Goal: Task Accomplishment & Management: Use online tool/utility

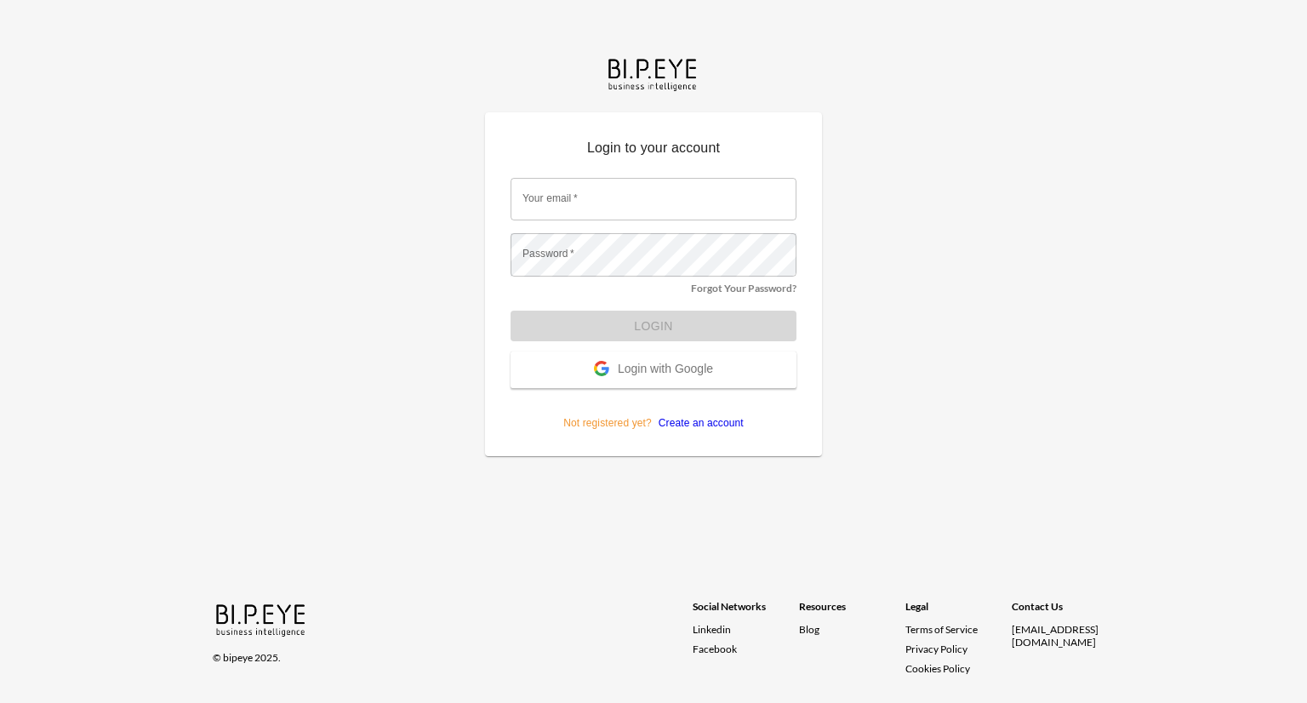
click at [687, 362] on span "Login with Google" at bounding box center [665, 370] width 95 height 17
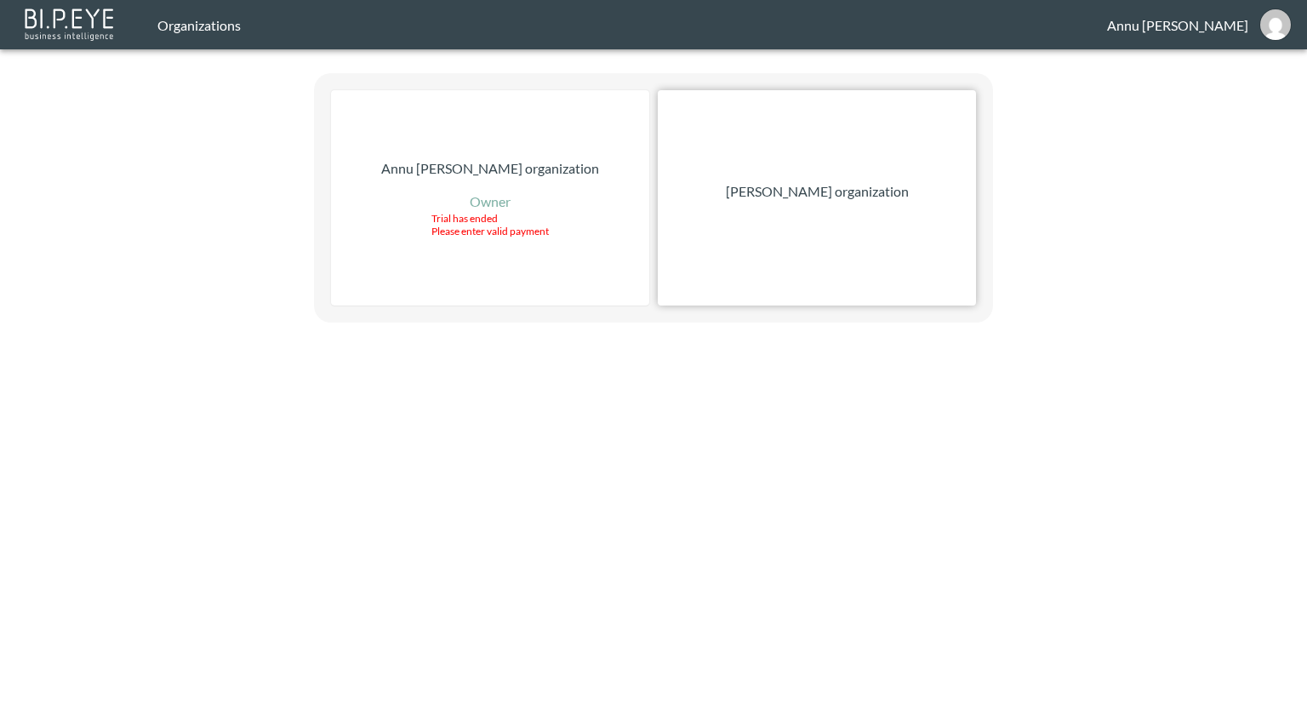
click at [793, 174] on div "[PERSON_NAME] organization" at bounding box center [817, 197] width 318 height 215
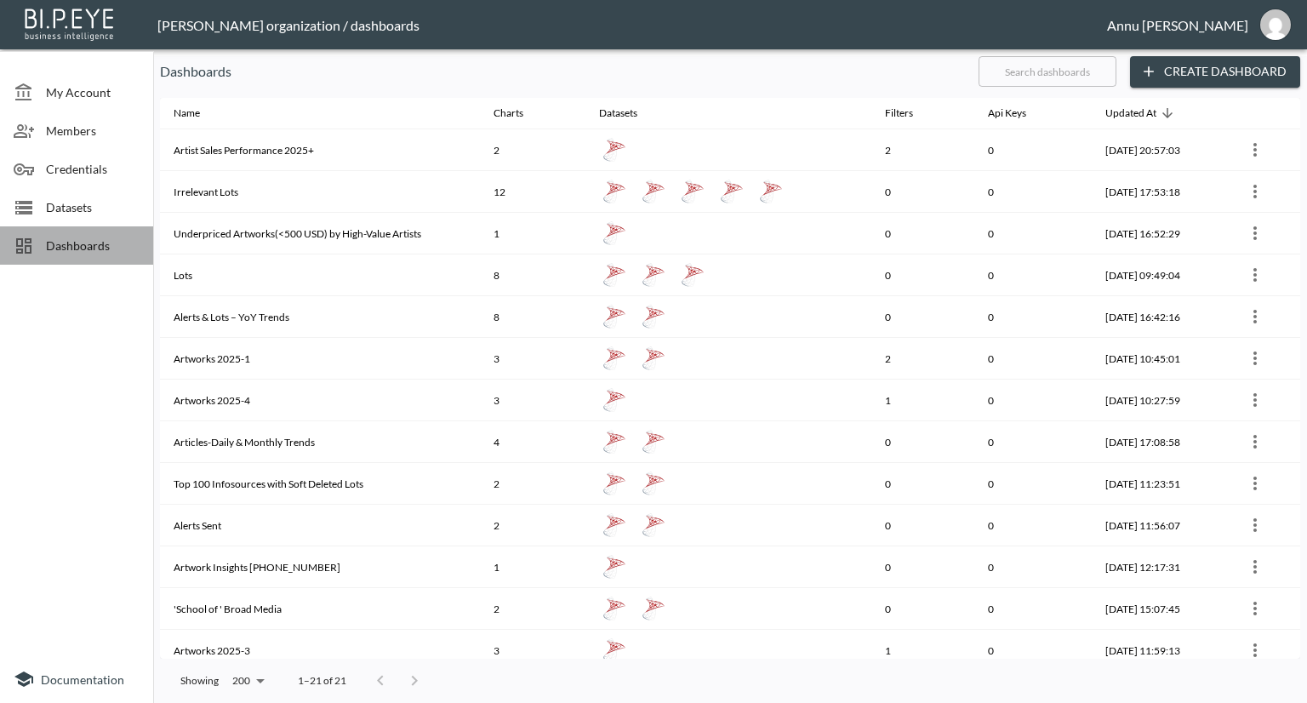
click at [100, 237] on span "Dashboards" at bounding box center [93, 246] width 94 height 18
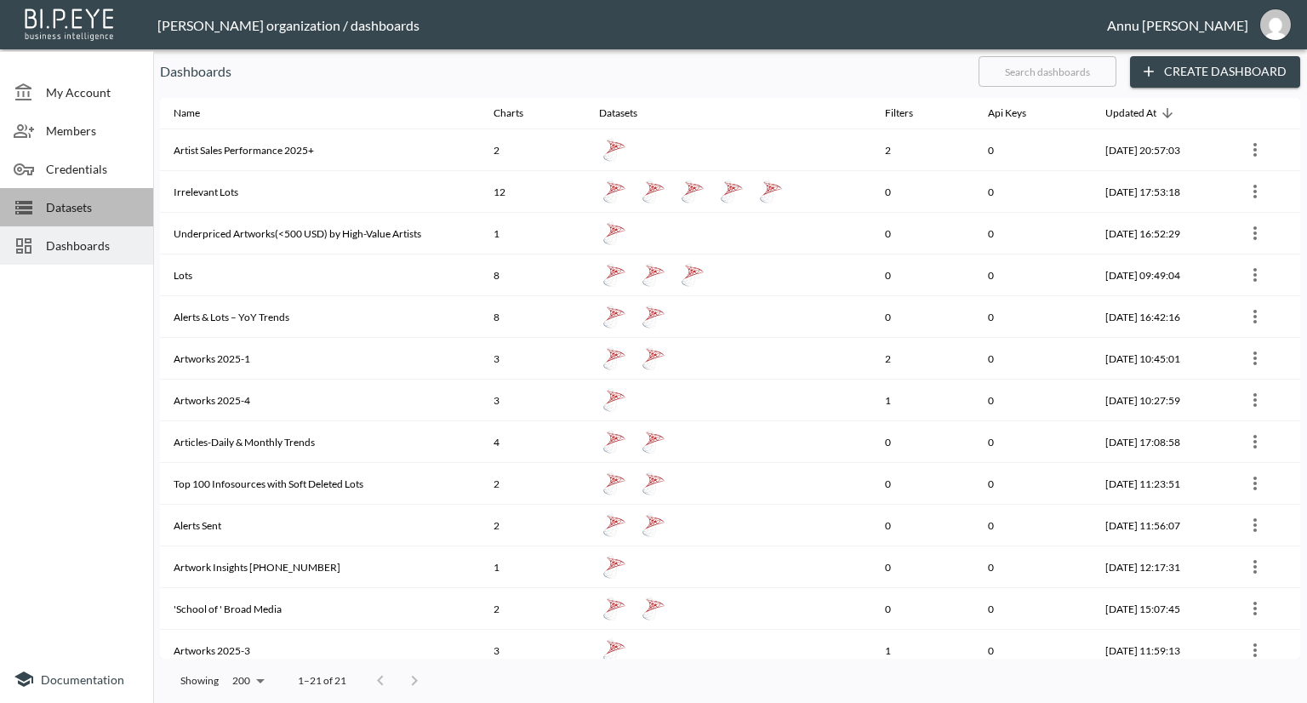
click at [82, 209] on span "Datasets" at bounding box center [93, 207] width 94 height 18
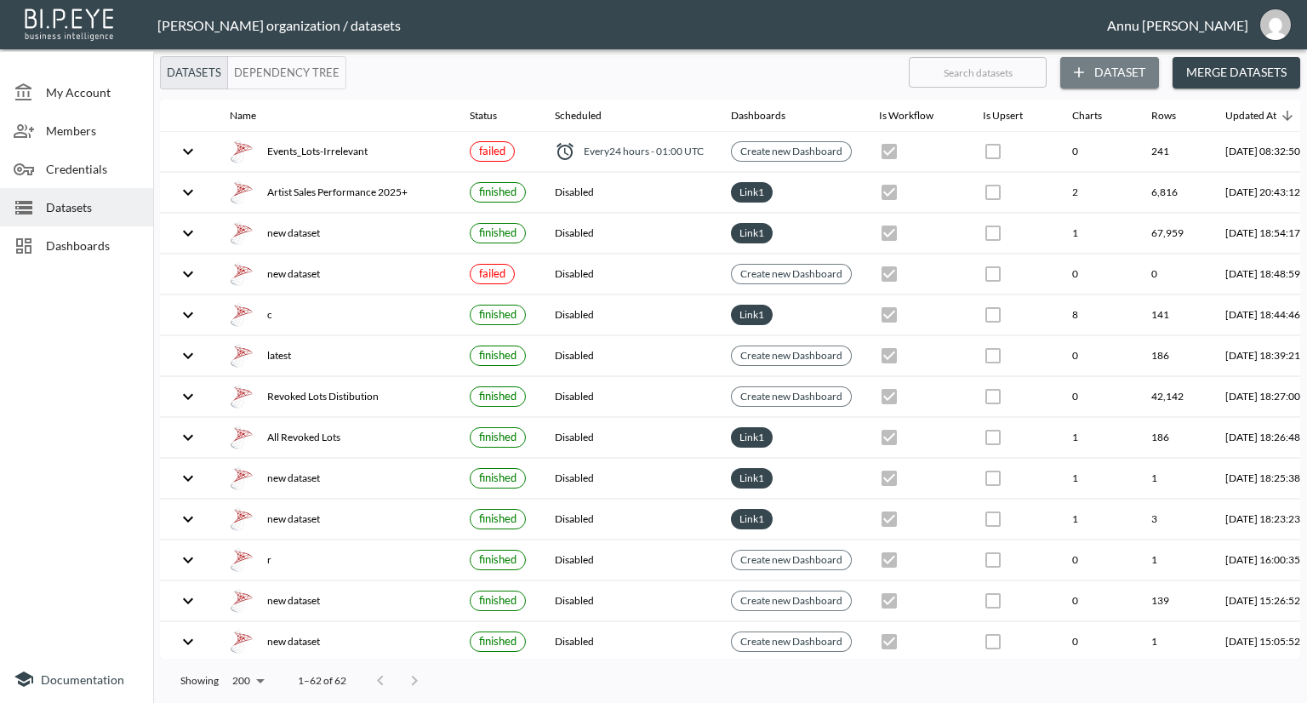
click at [1104, 73] on button "Dataset" at bounding box center [1110, 72] width 99 height 31
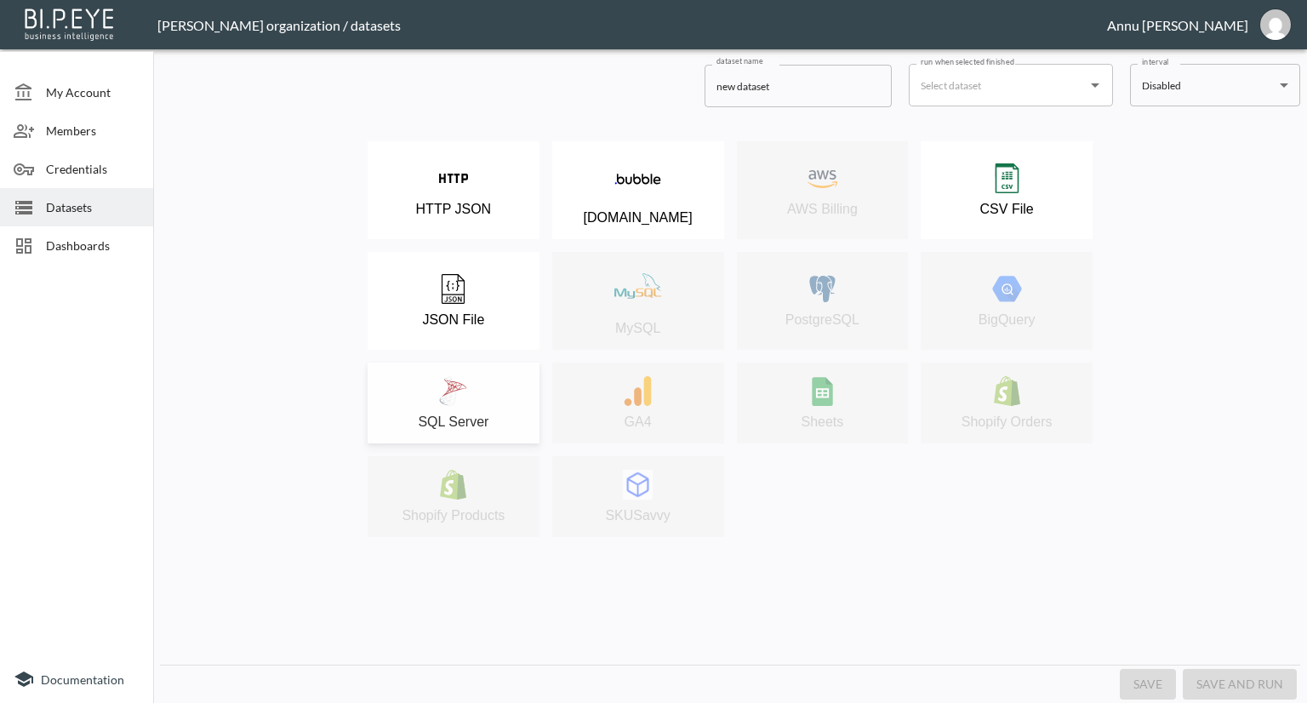
click at [495, 374] on button "SQL Server" at bounding box center [454, 403] width 172 height 81
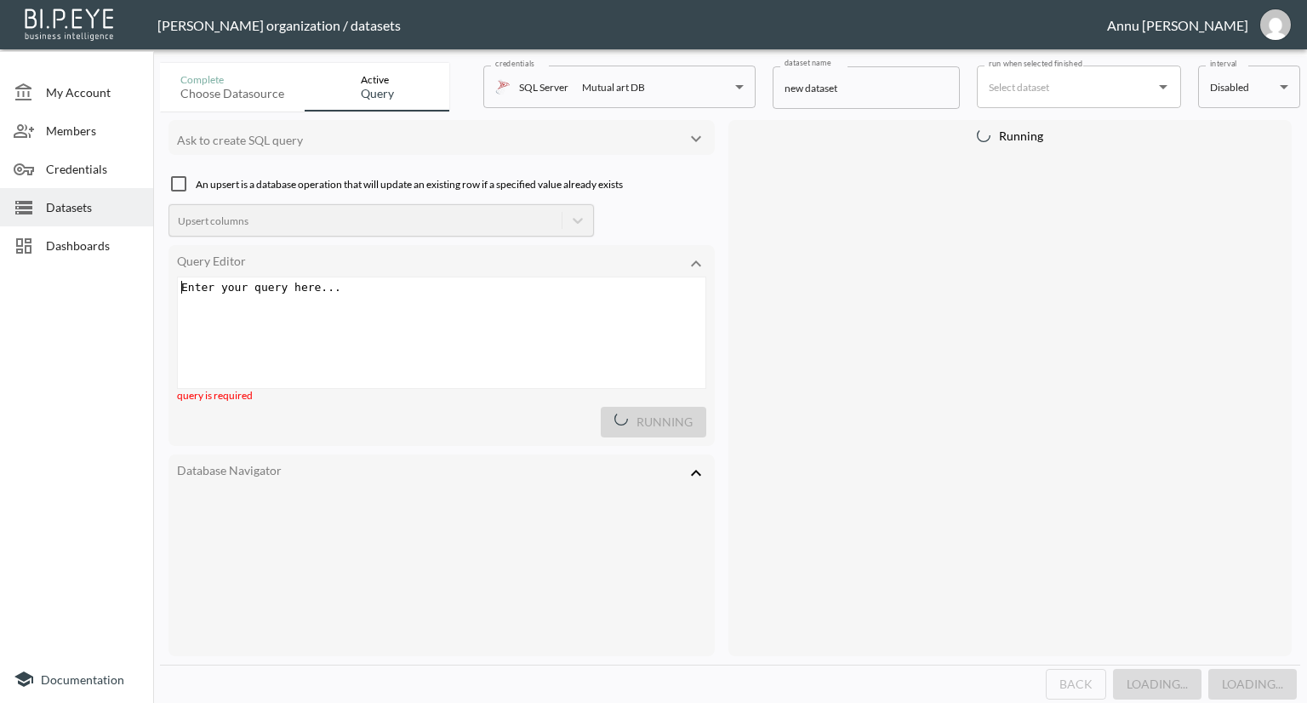
click at [472, 310] on div "Enter your query here... ​ x ​" at bounding box center [463, 353] width 570 height 153
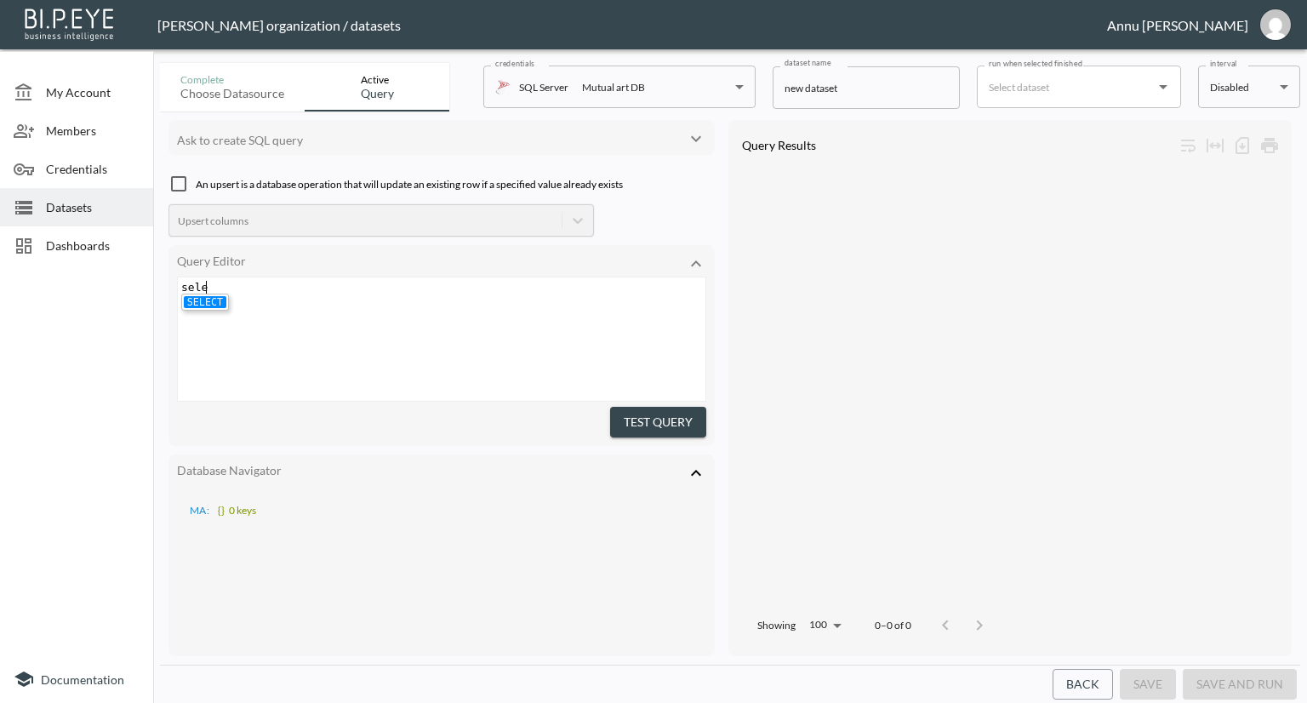
type textarea "selet"
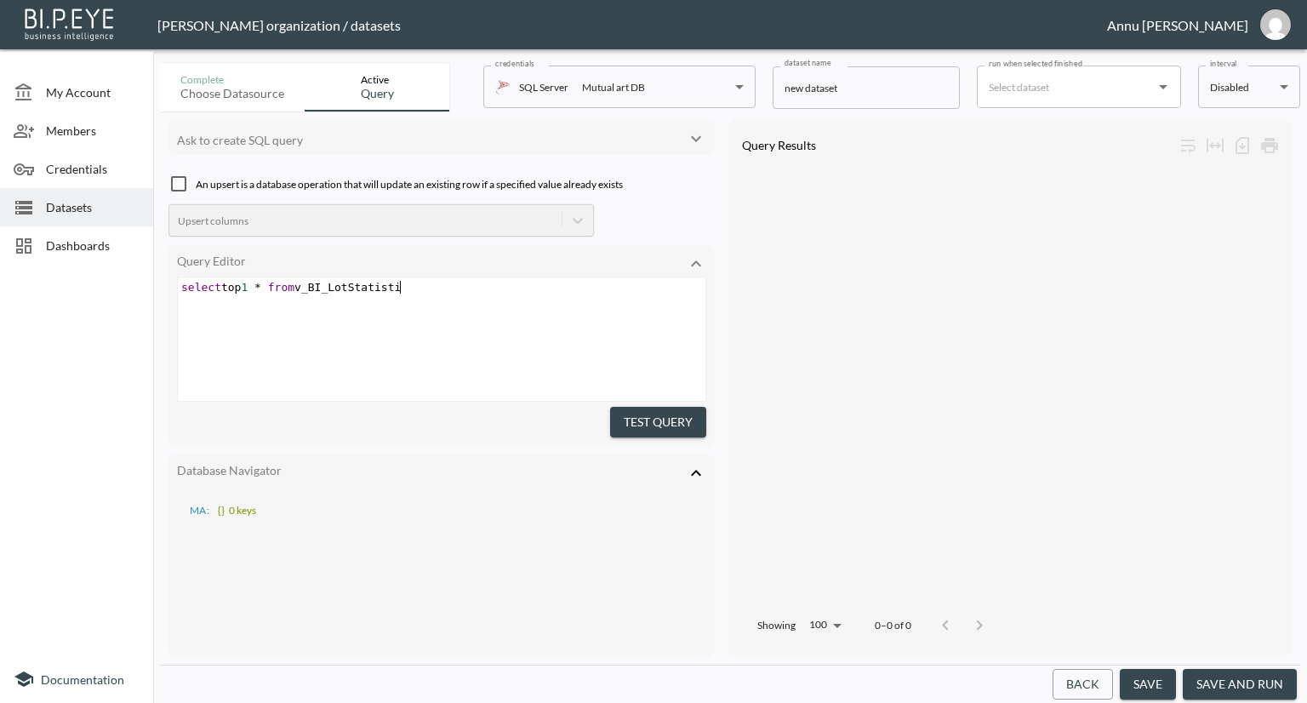
scroll to position [0, 211]
type textarea "ct top 1 * from v_BI_LotStatistics"
click at [649, 413] on button "Test Query" at bounding box center [658, 422] width 96 height 31
click at [254, 287] on span "select top 1 * from v_BI_LotStatistics" at bounding box center [297, 287] width 233 height 13
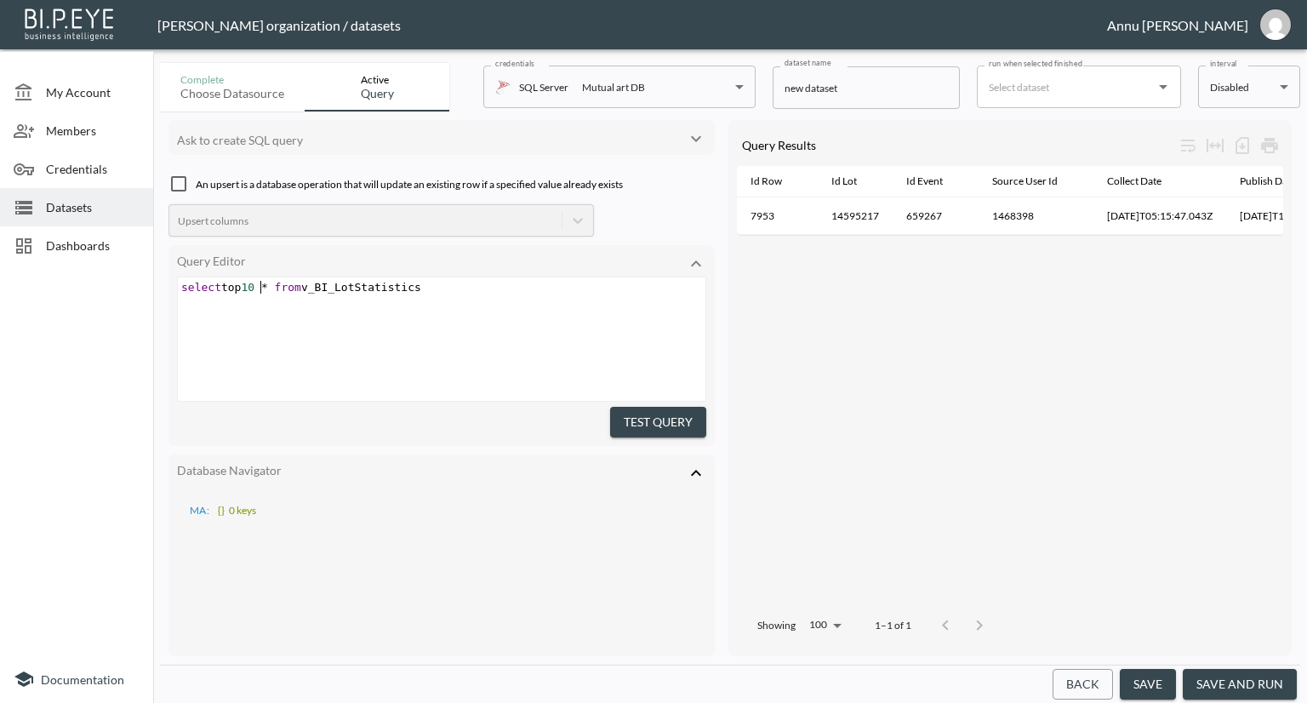
scroll to position [0, 11]
type textarea "00"
click at [636, 418] on button "Test Query" at bounding box center [658, 422] width 96 height 31
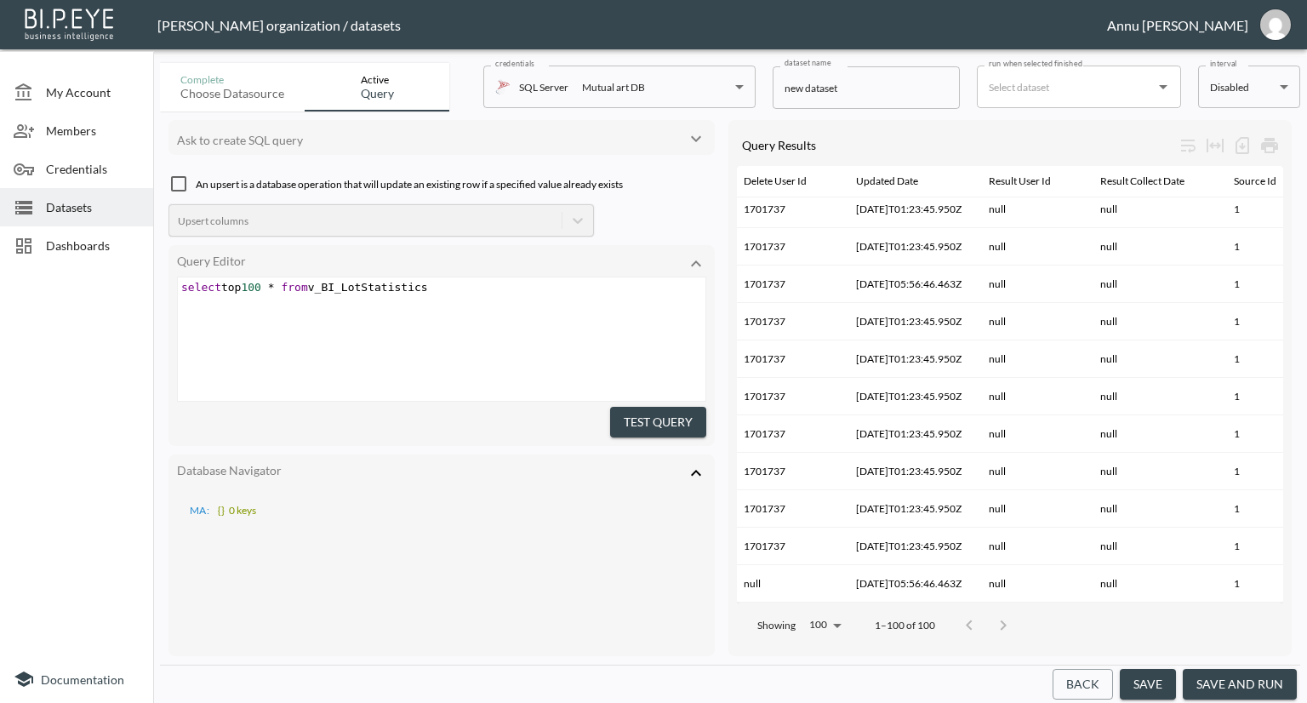
scroll to position [3357, 670]
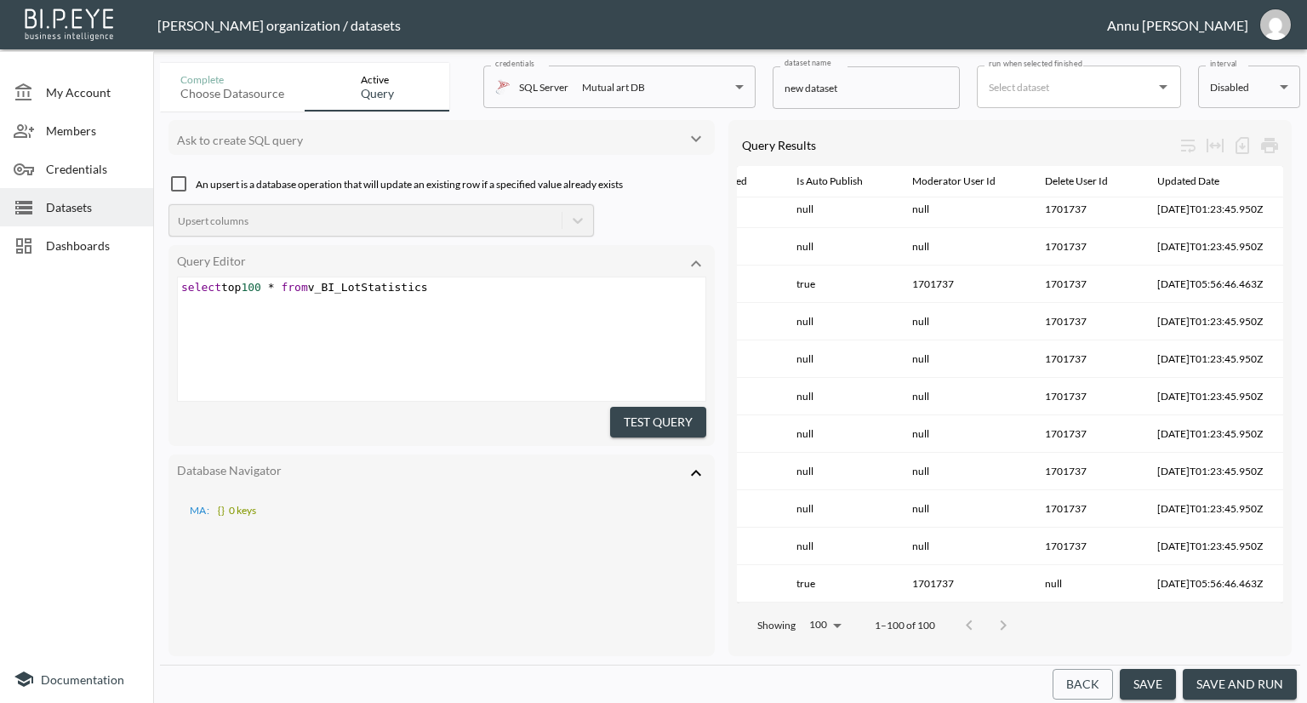
click at [266, 286] on span "select top 100 * from v_BI_LotStatistics" at bounding box center [304, 287] width 247 height 13
type textarea "0"
click at [626, 414] on button "Test Query" at bounding box center [658, 422] width 96 height 31
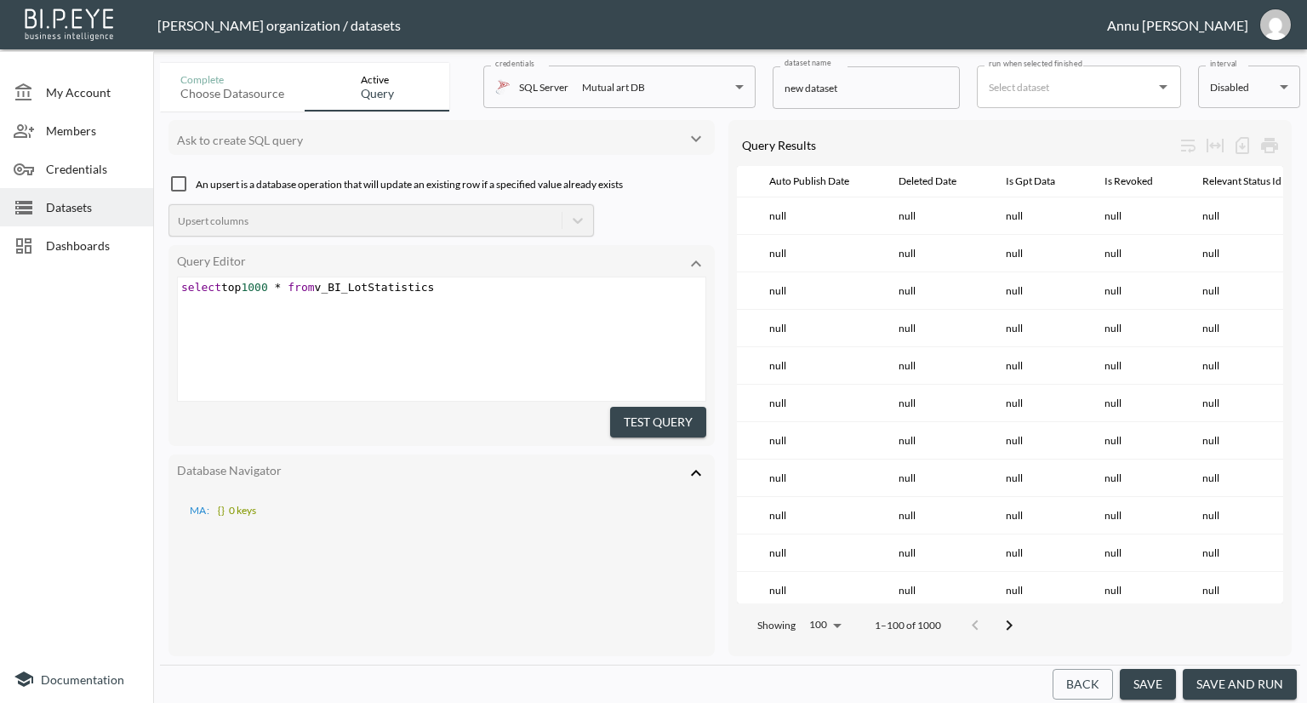
scroll to position [0, 2177]
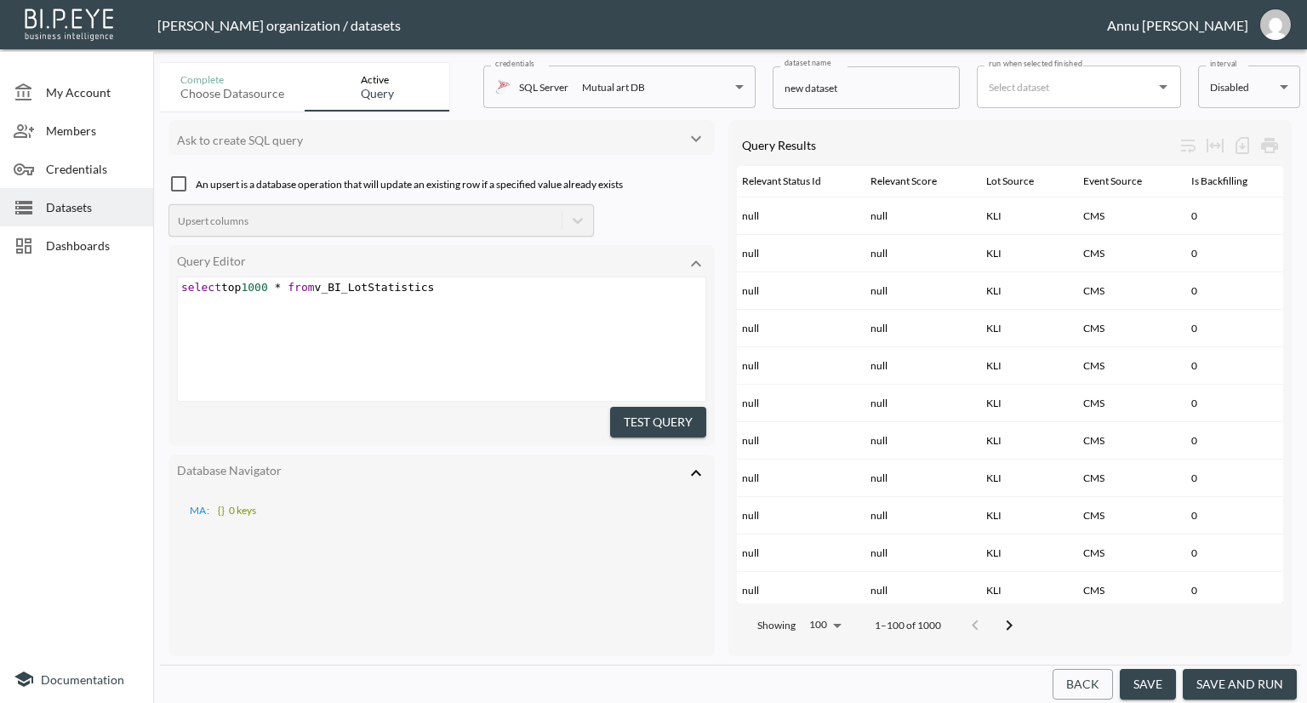
click at [1255, 675] on button "save and run" at bounding box center [1240, 684] width 114 height 31
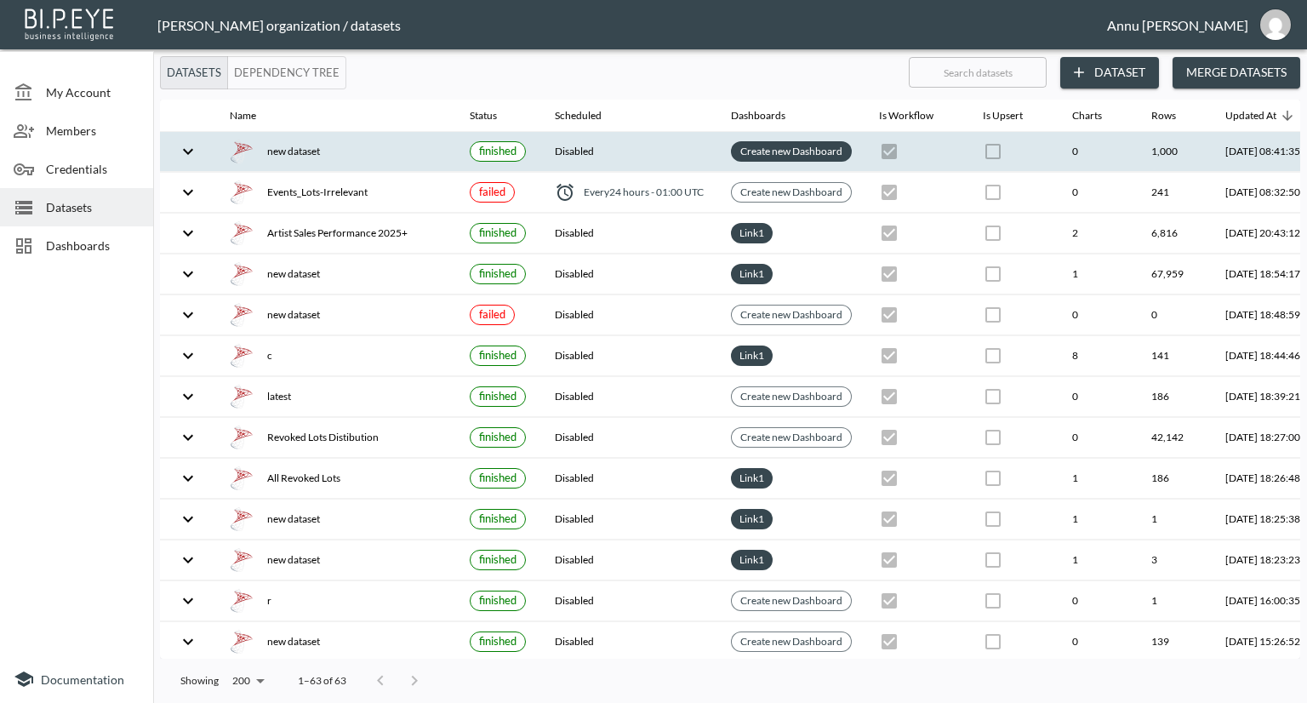
click at [781, 144] on link "Create new Dashboard" at bounding box center [791, 151] width 109 height 20
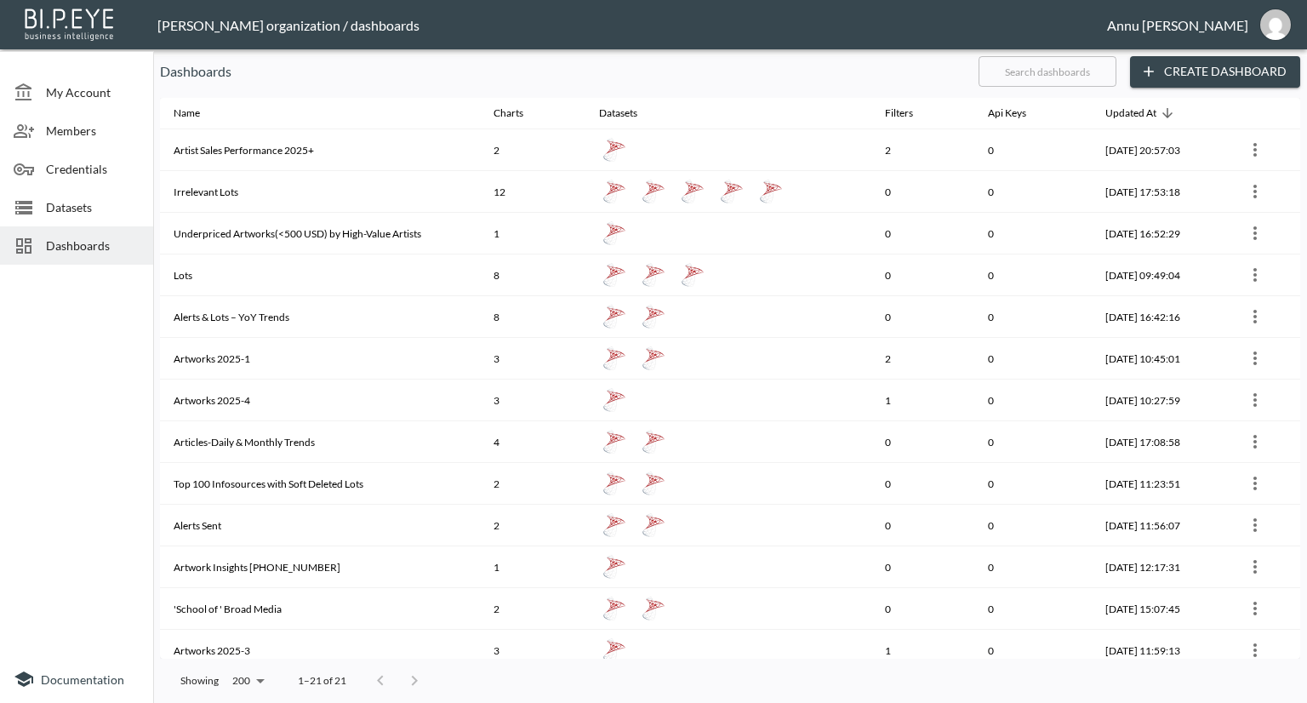
click at [1198, 76] on button "Create Dashboard" at bounding box center [1215, 71] width 170 height 31
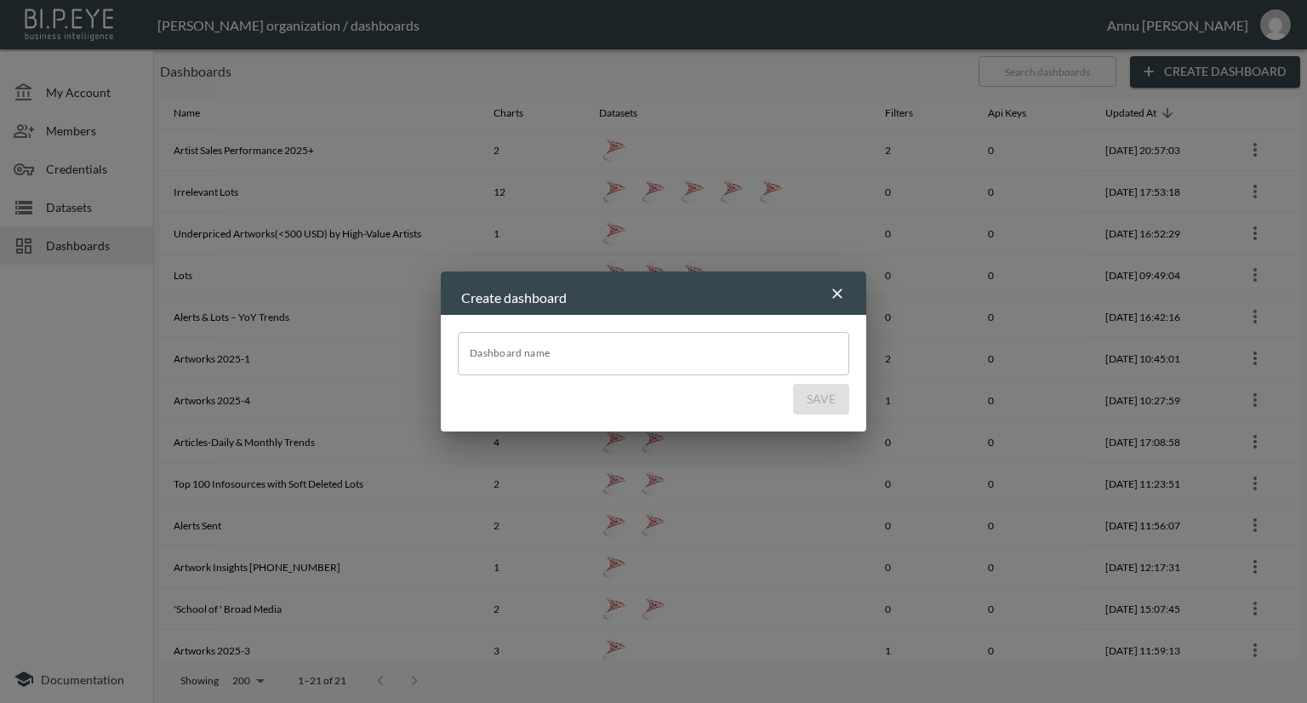
click at [684, 350] on input "Dashboard name" at bounding box center [654, 353] width 392 height 43
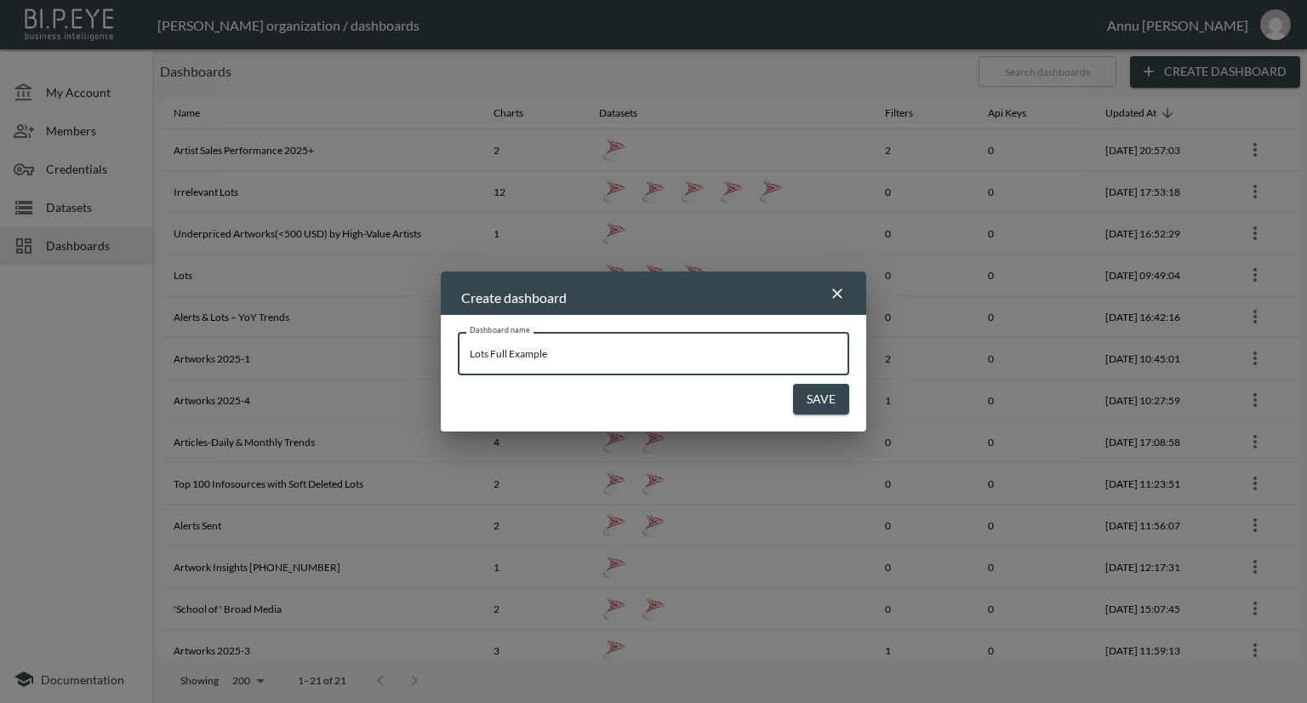
type input "Lots Full Example"
click at [838, 394] on button "Save" at bounding box center [821, 399] width 56 height 31
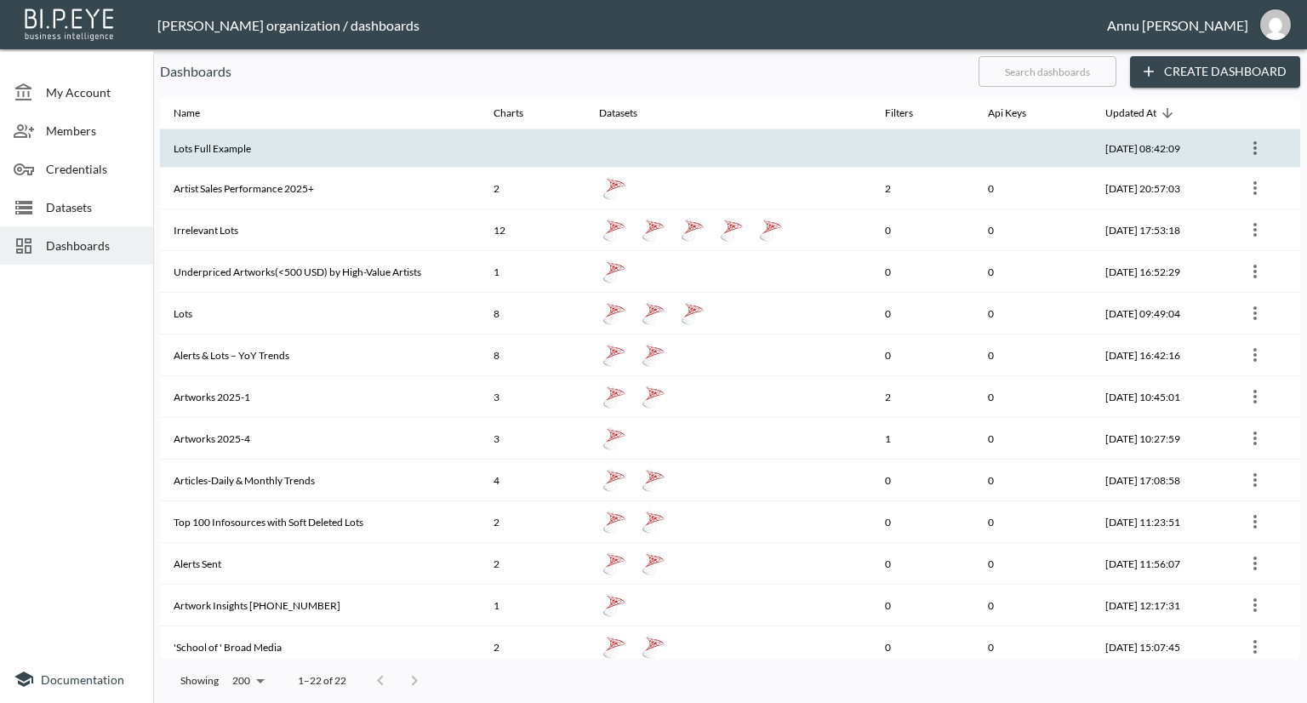
click at [462, 154] on th "Lots Full Example" at bounding box center [320, 148] width 320 height 38
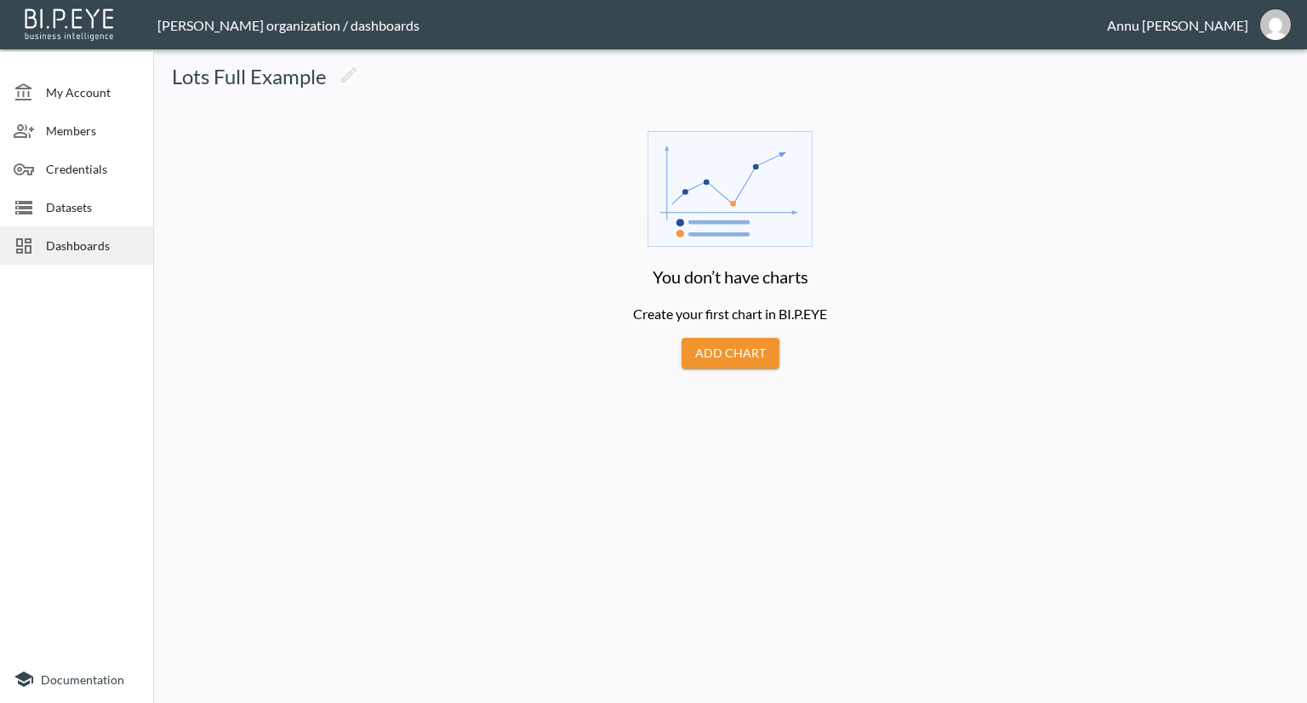
click at [712, 348] on button "Add Chart" at bounding box center [731, 353] width 98 height 31
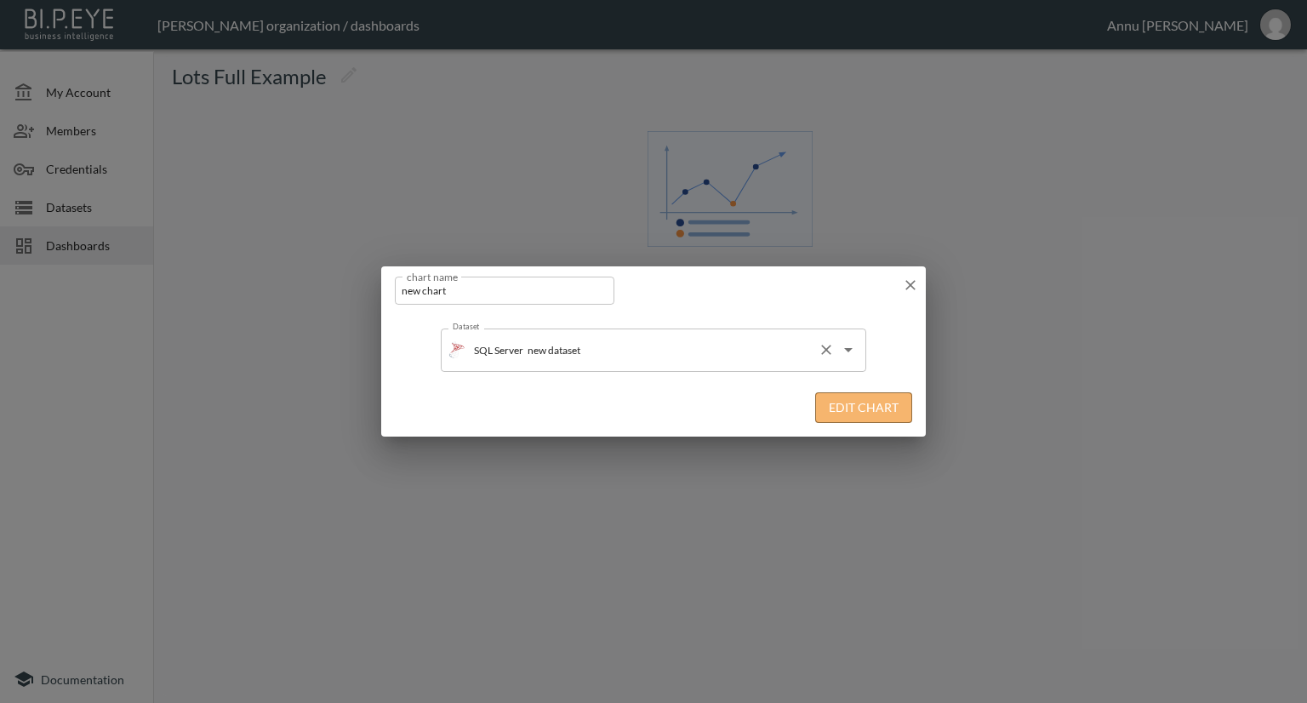
drag, startPoint x: 855, startPoint y: 407, endPoint x: 855, endPoint y: 352, distance: 55.3
click at [854, 407] on button "Edit Chart" at bounding box center [863, 407] width 97 height 31
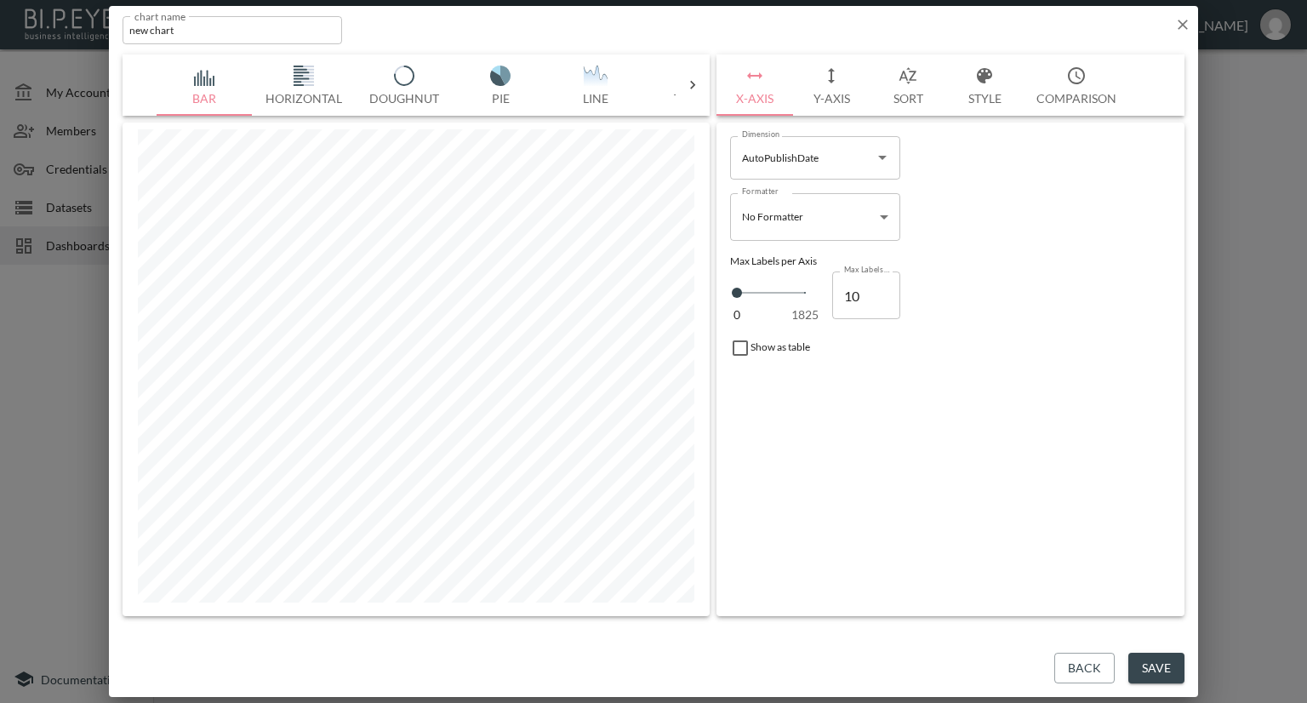
click at [695, 86] on icon at bounding box center [692, 85] width 5 height 9
click at [194, 77] on img "button" at bounding box center [205, 76] width 68 height 20
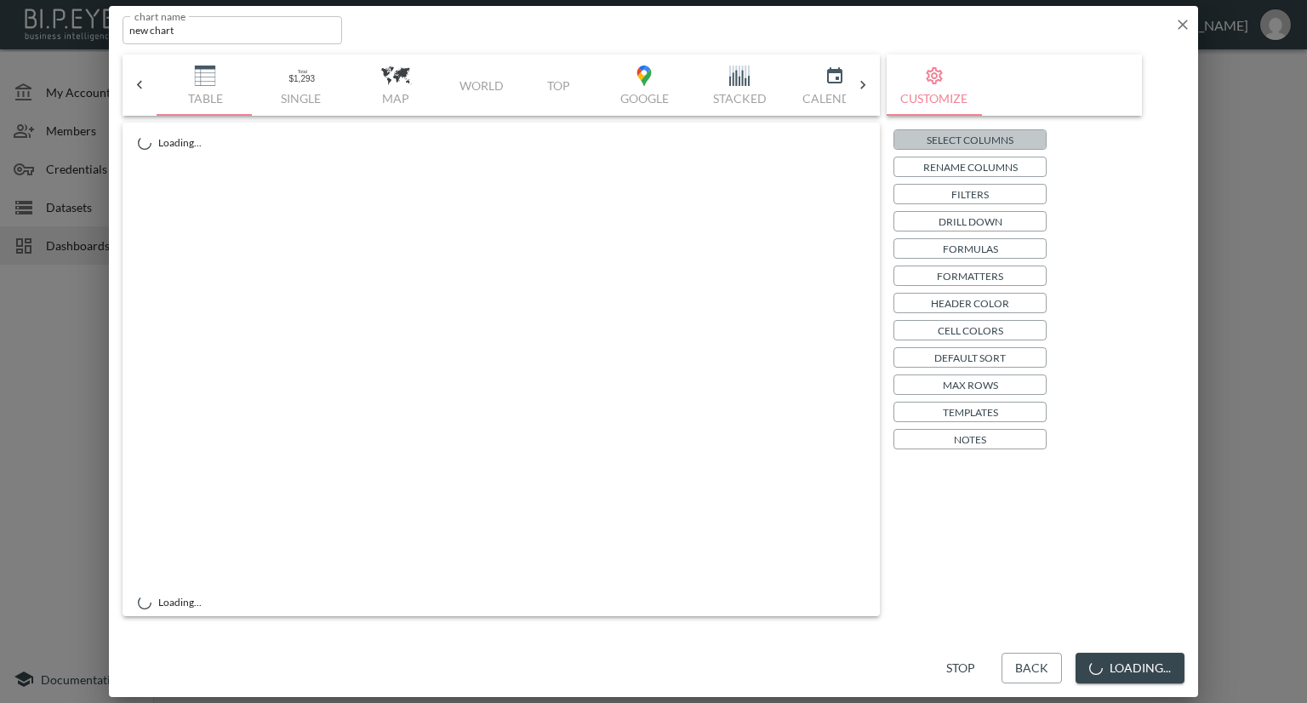
click at [976, 136] on p "Select Columns" at bounding box center [970, 140] width 87 height 18
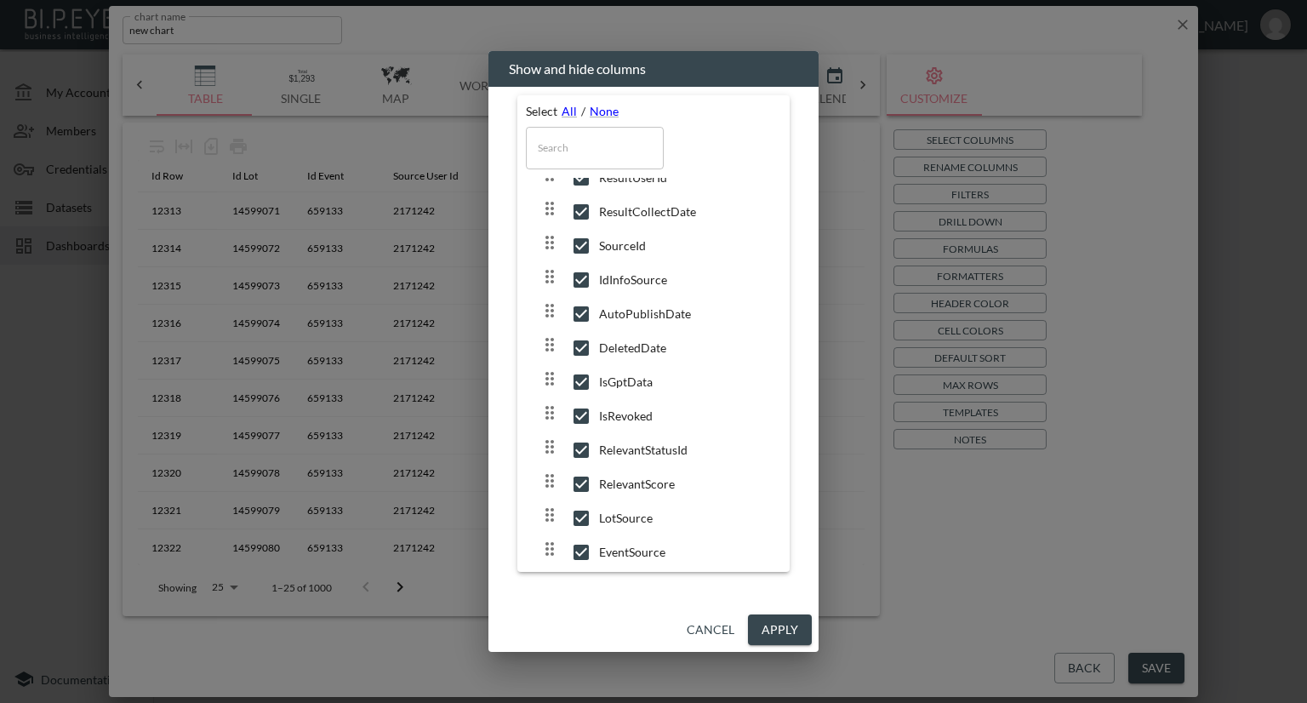
scroll to position [449, 0]
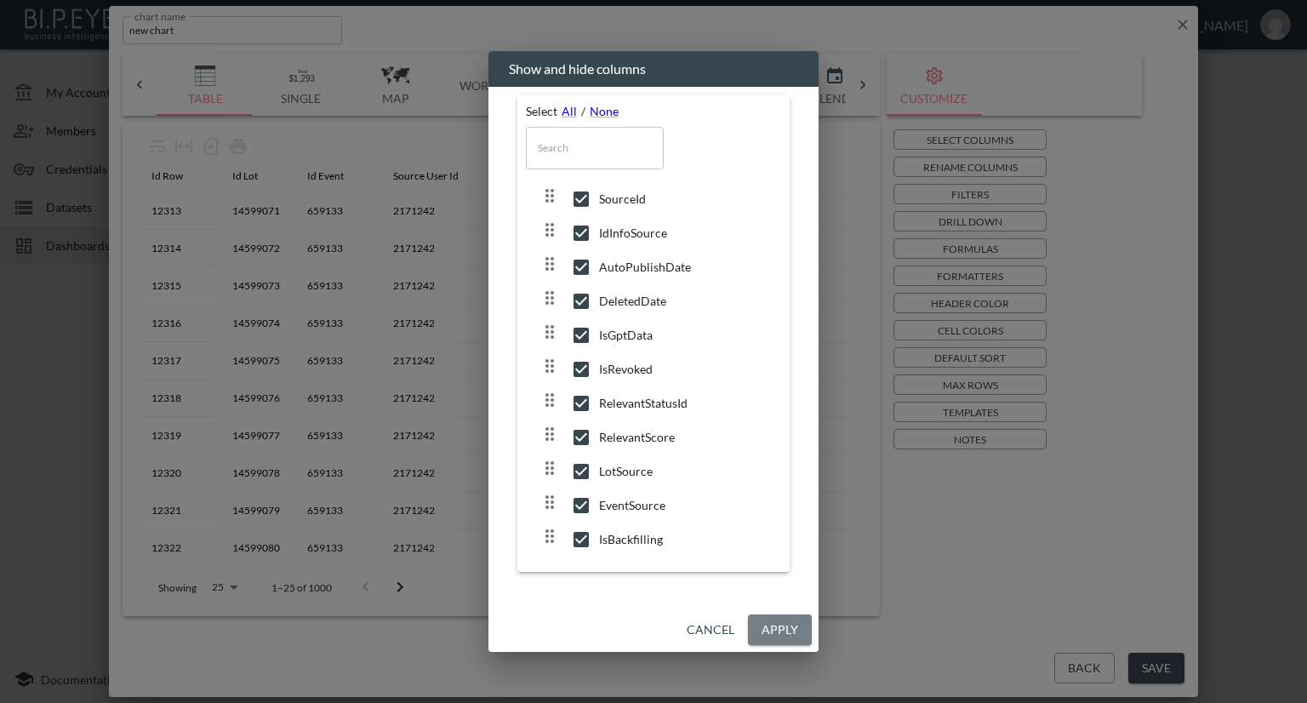
click at [765, 624] on button "Apply" at bounding box center [780, 630] width 64 height 31
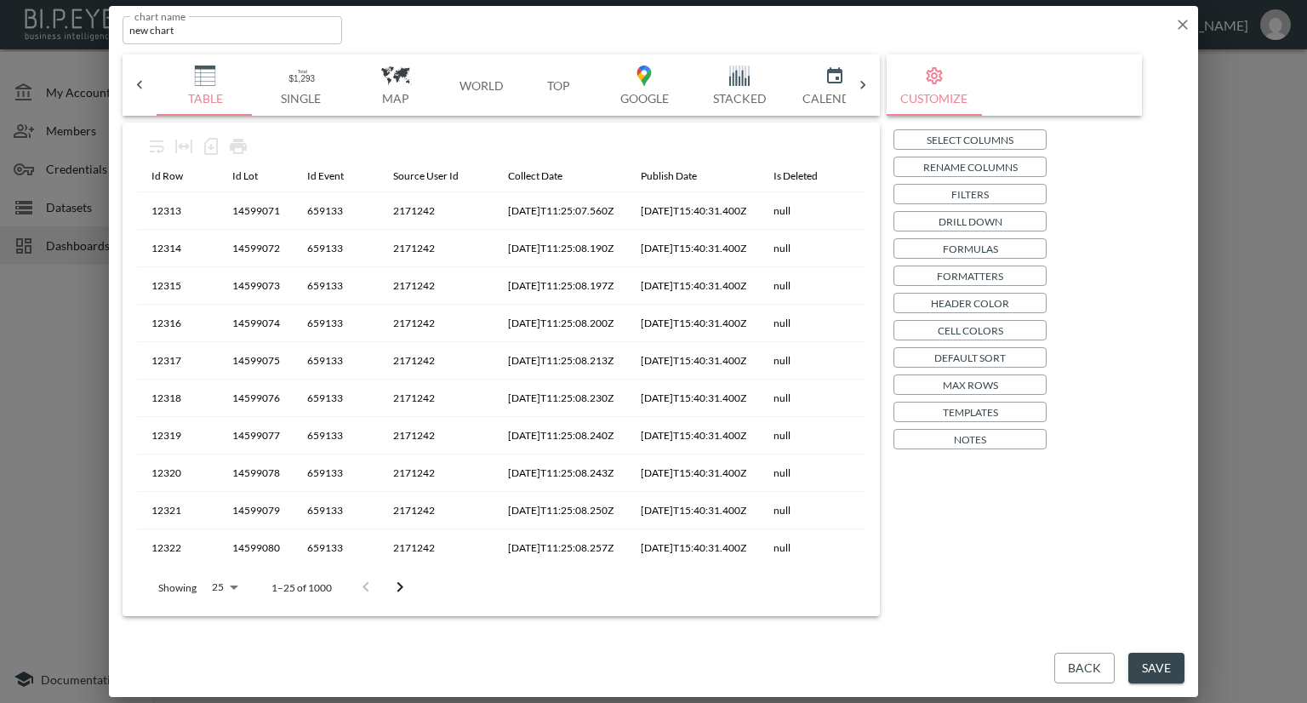
click at [1146, 658] on button "Save" at bounding box center [1157, 668] width 56 height 31
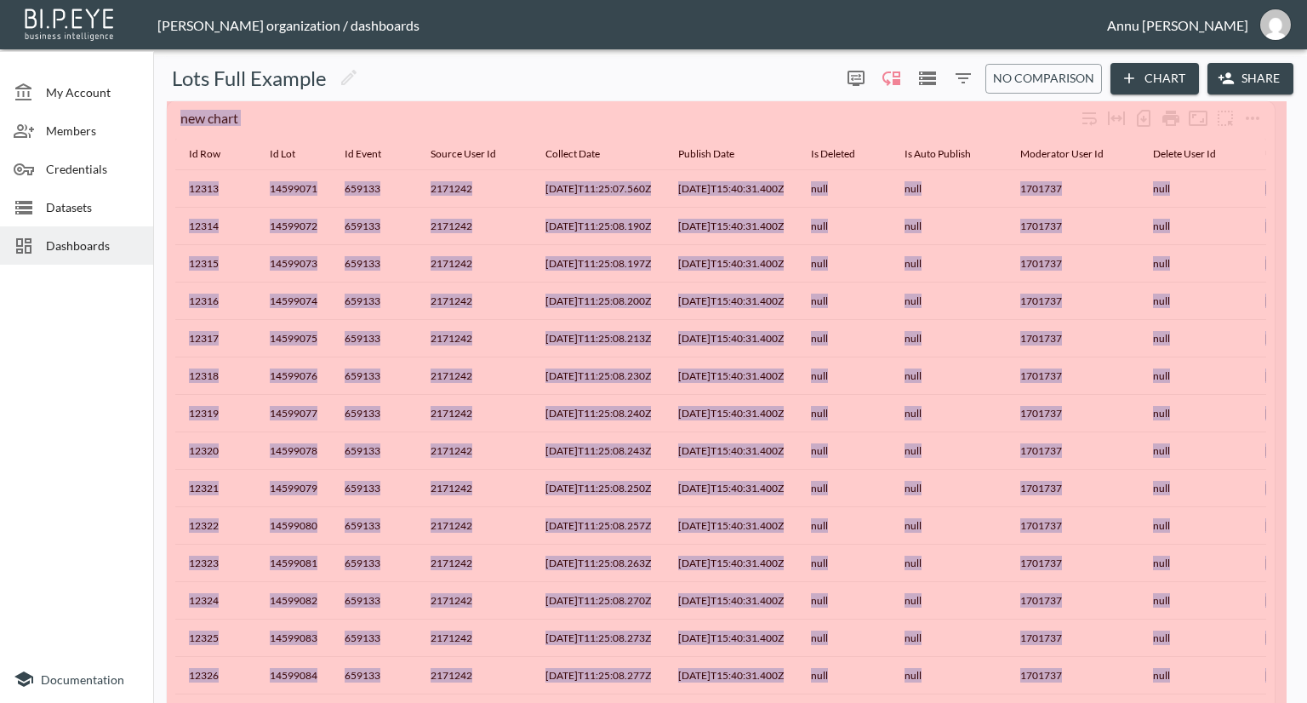
drag, startPoint x: 426, startPoint y: 204, endPoint x: 1263, endPoint y: 740, distance: 994.0
click at [1263, 702] on html "BI.P.EYE, Interactive Analytics Dashboards - app [PERSON_NAME] organization / d…" at bounding box center [653, 351] width 1307 height 703
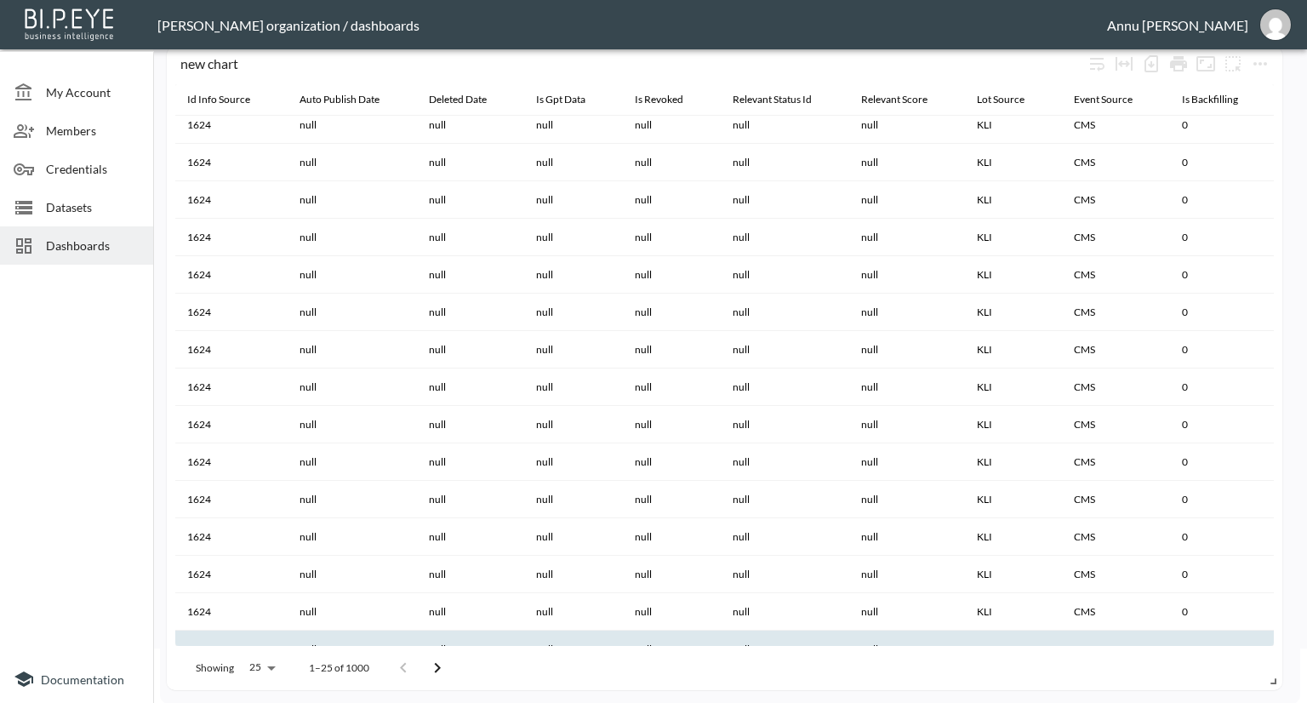
scroll to position [0, 1625]
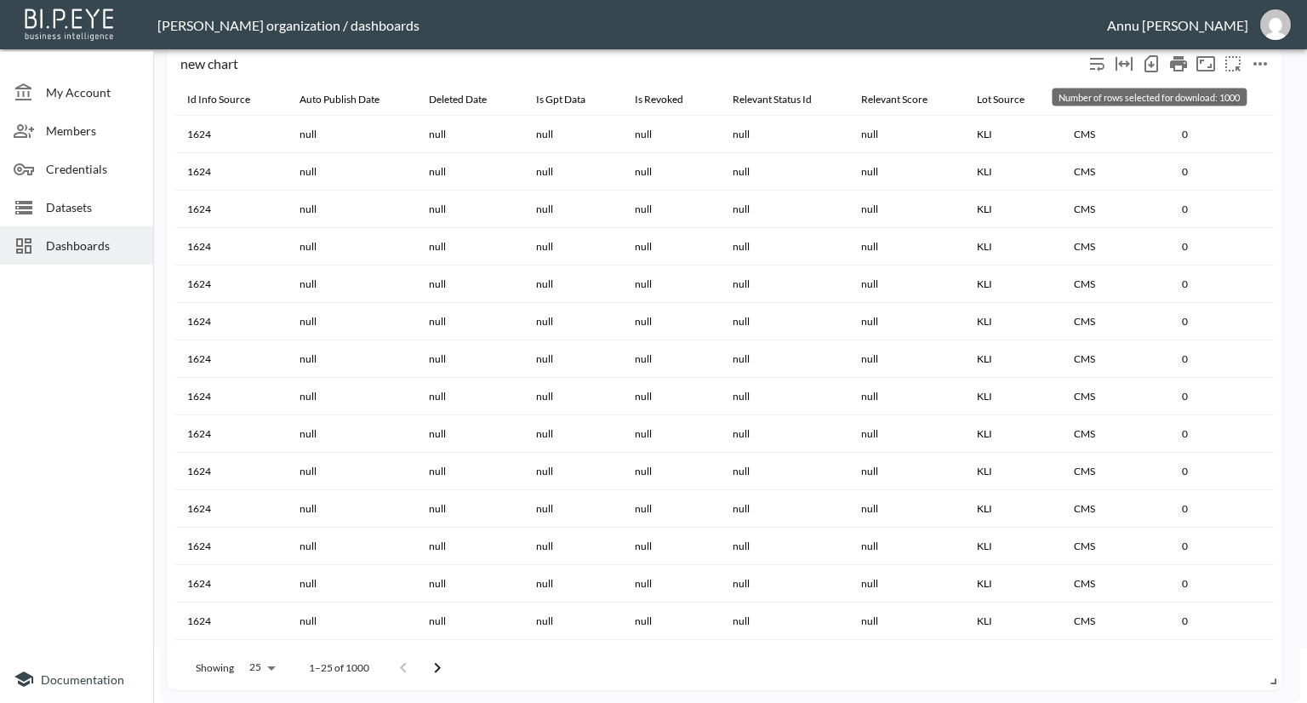
click at [1152, 62] on icon "Number of rows selected for download: 1000" at bounding box center [1151, 64] width 7 height 7
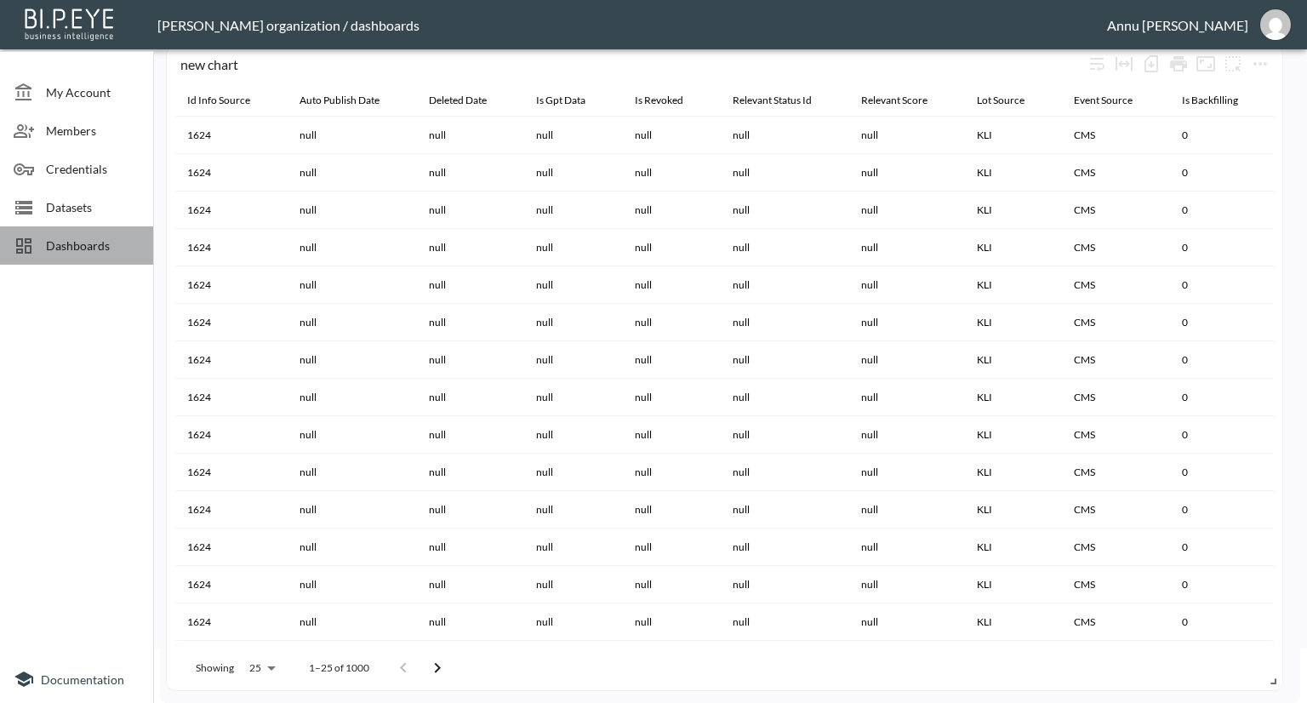
click at [107, 242] on span "Dashboards" at bounding box center [93, 246] width 94 height 18
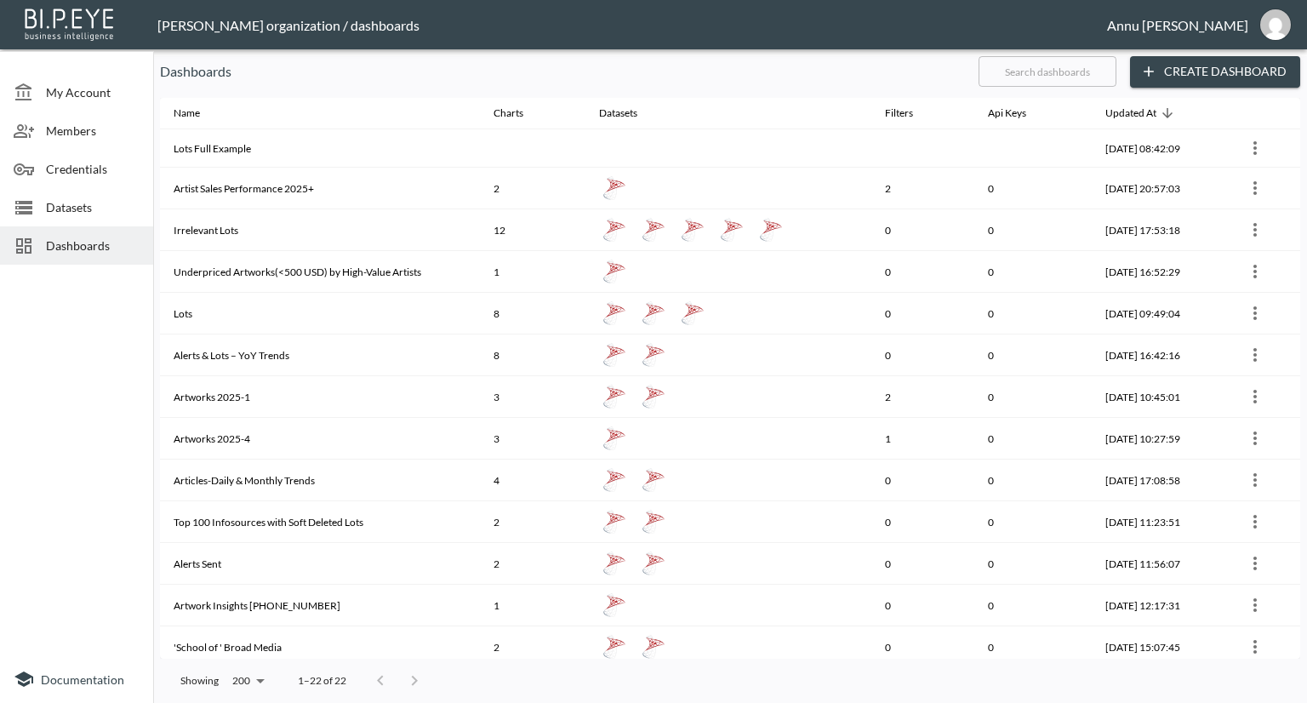
click at [109, 205] on span "Datasets" at bounding box center [93, 207] width 94 height 18
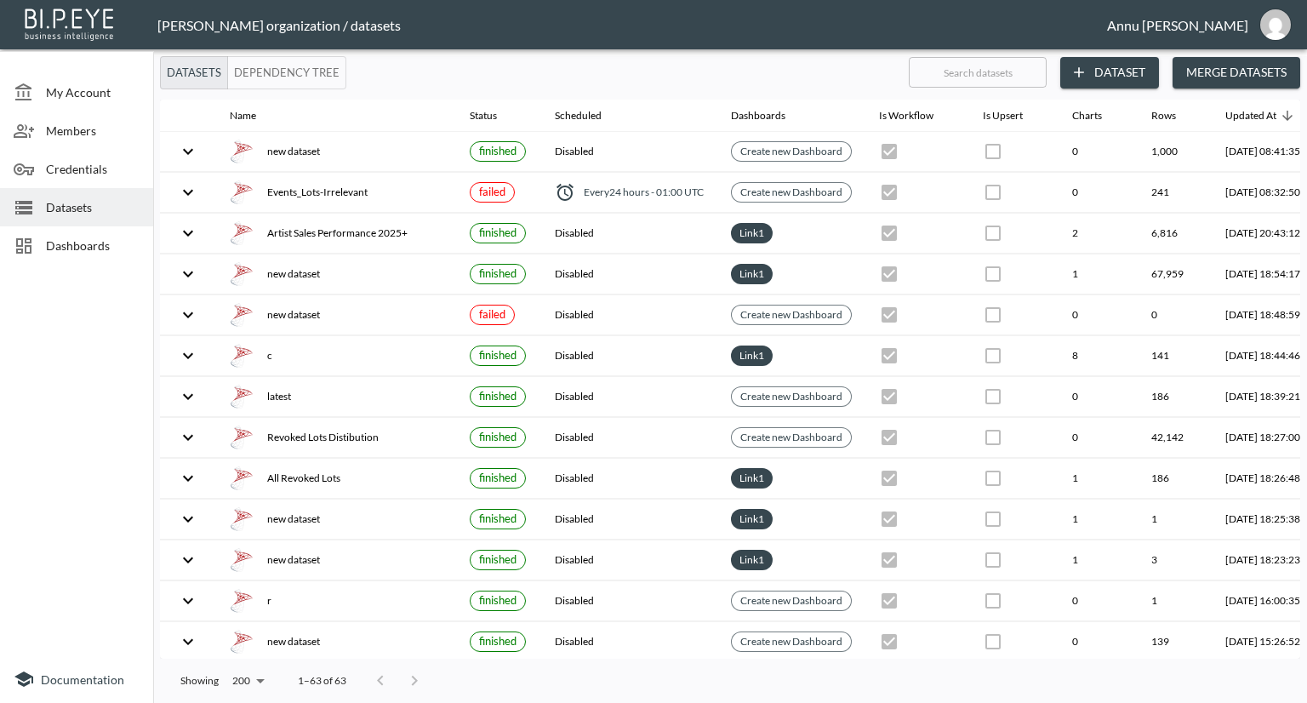
scroll to position [0, 100]
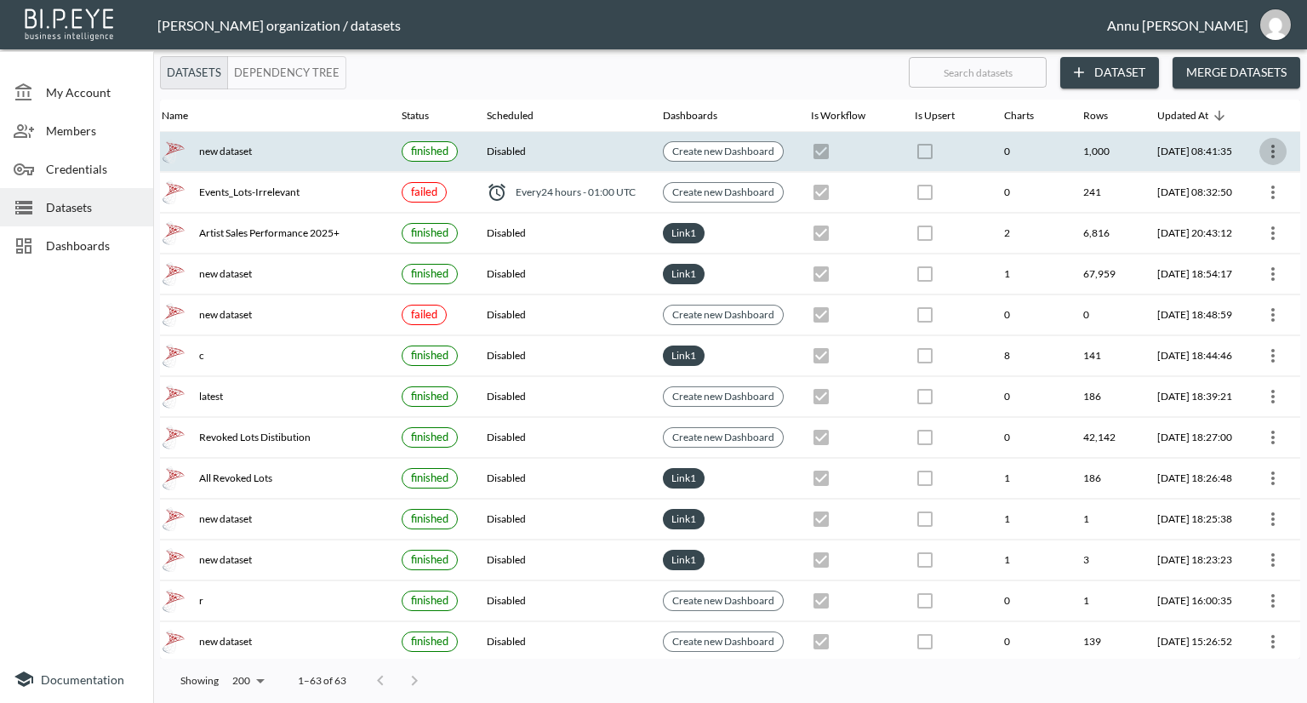
click at [1260, 152] on button "more" at bounding box center [1273, 151] width 27 height 27
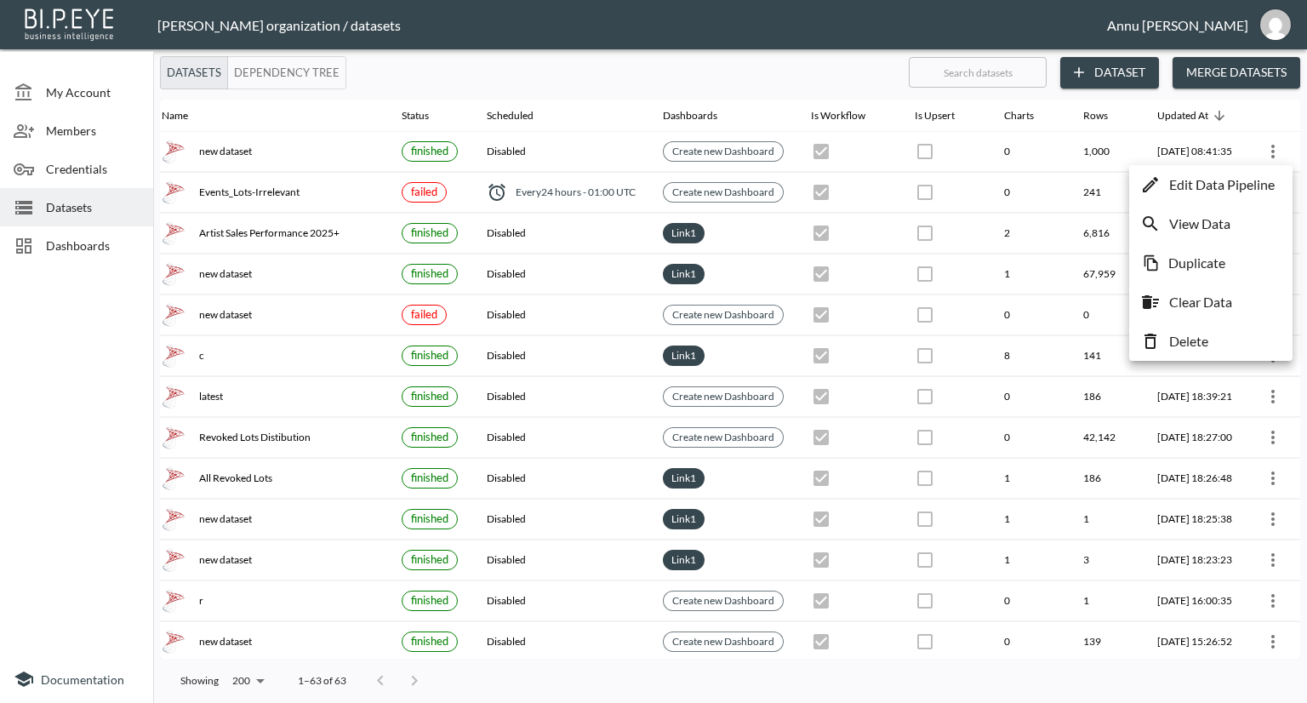
click at [1229, 188] on p "Edit Data Pipeline" at bounding box center [1222, 184] width 106 height 20
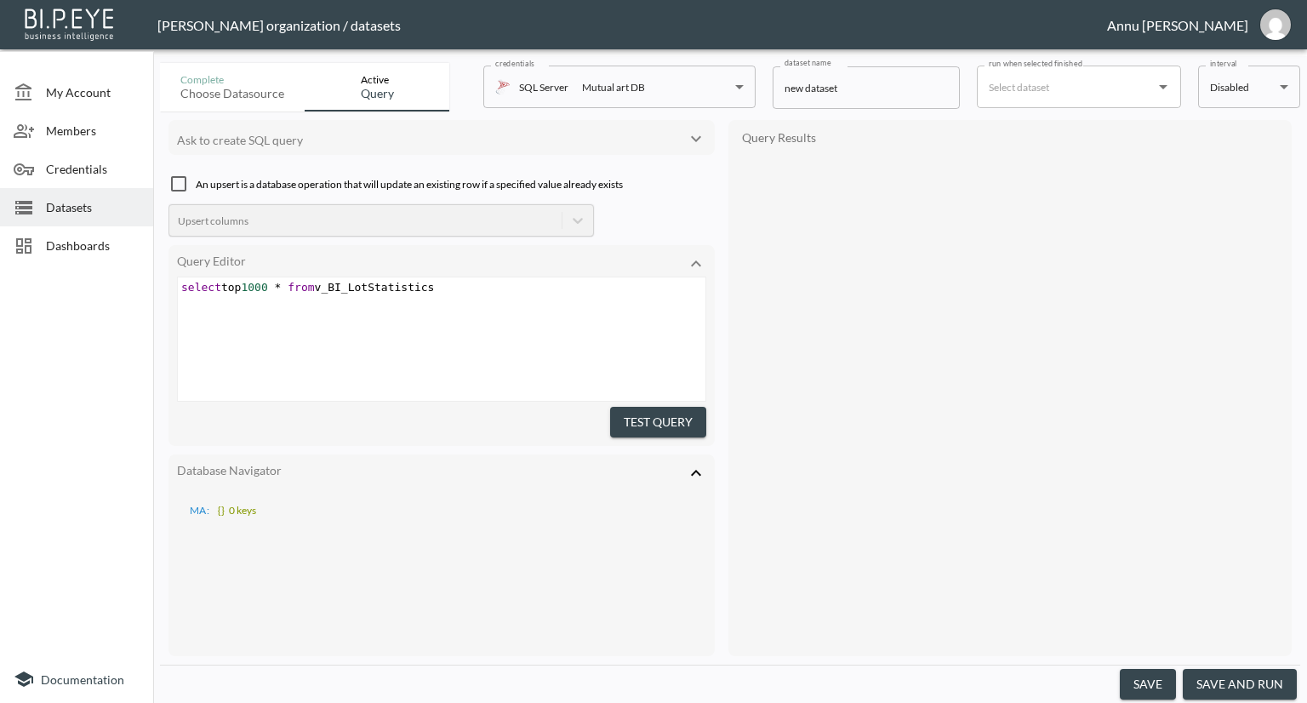
click at [439, 287] on pre "select top 1000 * from v_BI_LotStatistics" at bounding box center [444, 287] width 532 height 13
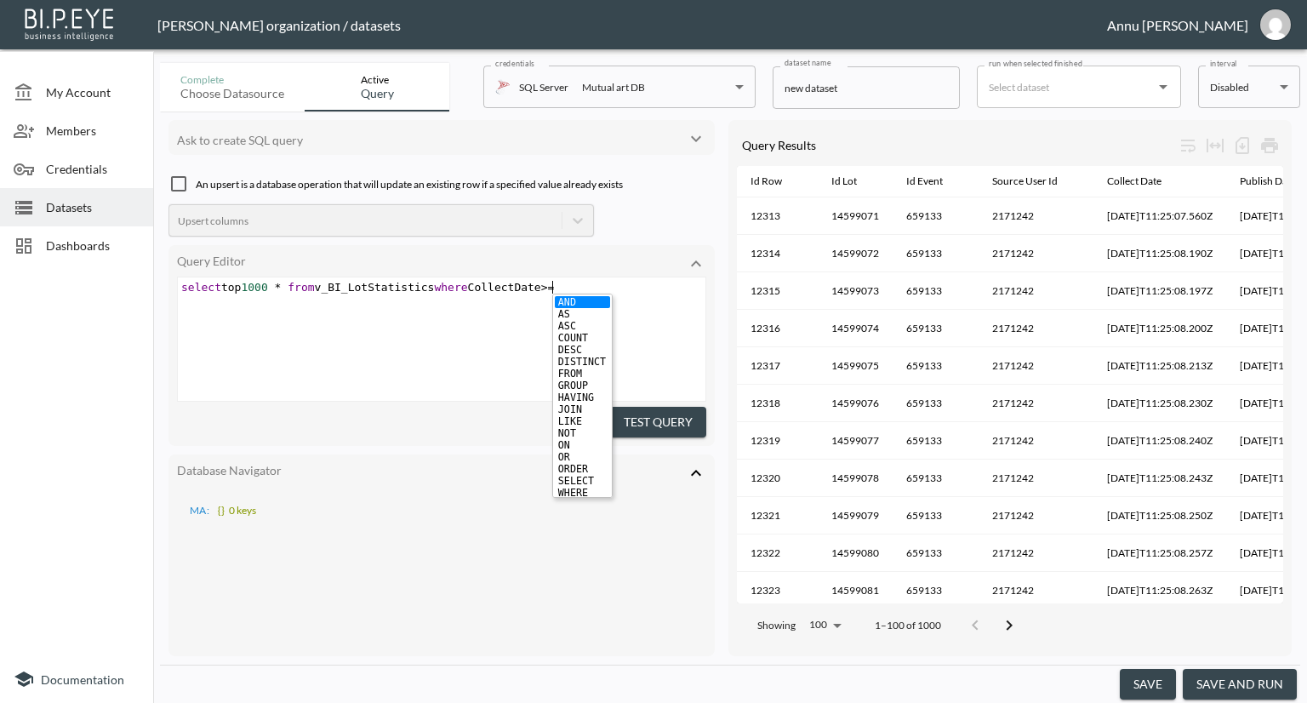
scroll to position [0, 123]
type textarea "where CollectDate>=''"
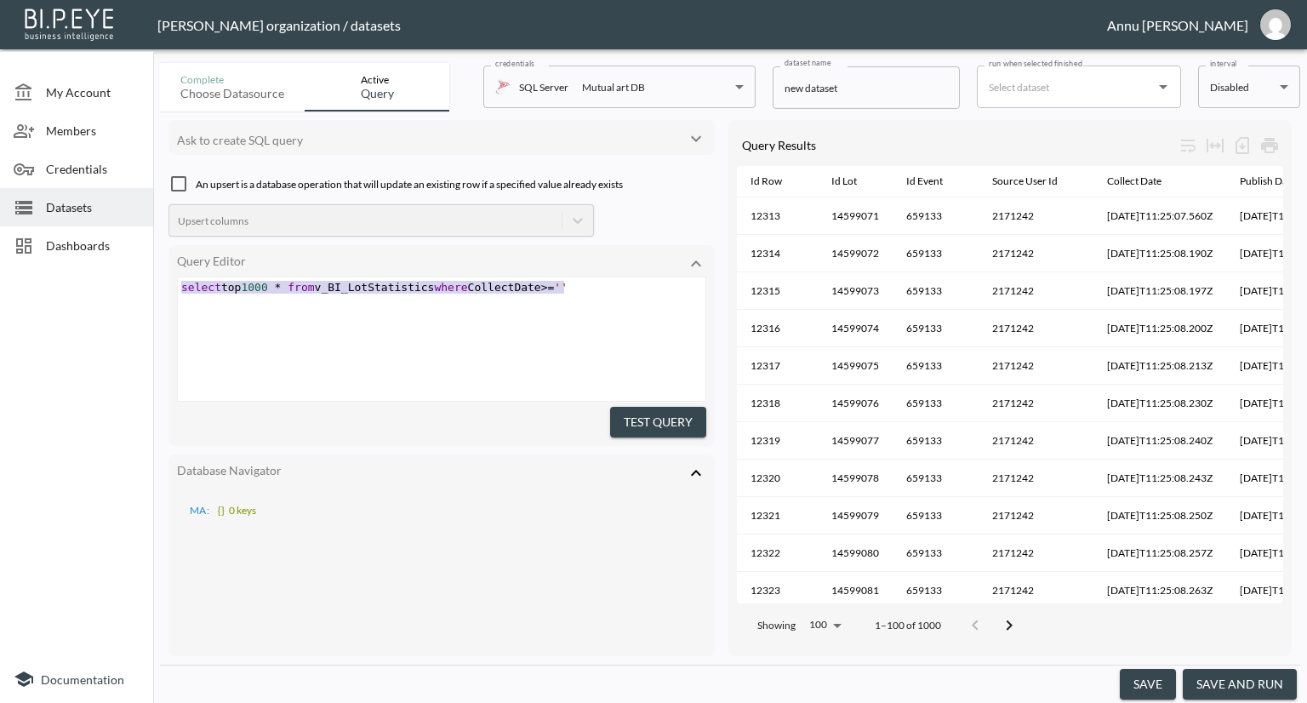
drag, startPoint x: 586, startPoint y: 283, endPoint x: 167, endPoint y: 289, distance: 419.6
click at [169, 290] on div "Query Editor select top 1000 * from v_BI_LotStatistics where CollectDate>='' x …" at bounding box center [442, 345] width 546 height 201
type textarea "select top 1000 * from v_BI_LotStatistics where CollectDate>=''"
click at [395, 325] on div "x select top 1000 * from v_BI_LotStatistics where CollectDate >= ''" at bounding box center [463, 360] width 570 height 166
type textarea "select top 1000 * from v_BI_LotStatistics where CollectDate>=''"
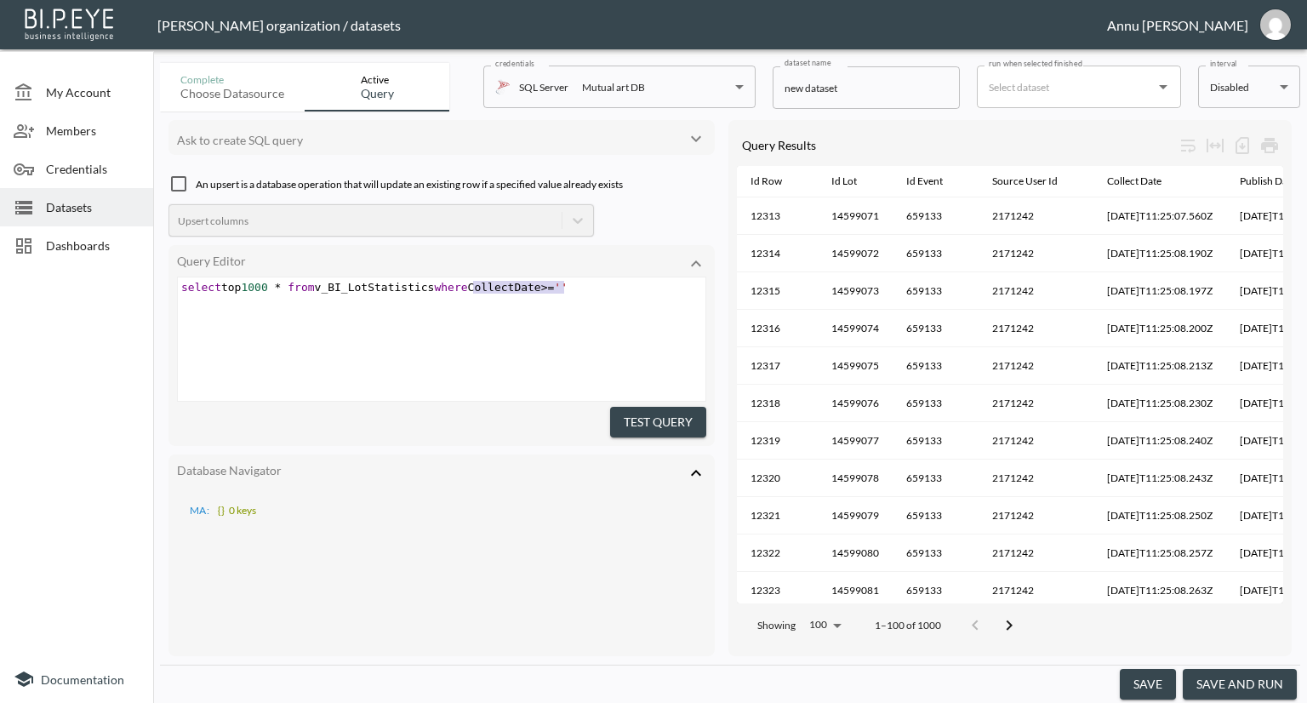
drag, startPoint x: 471, startPoint y: 283, endPoint x: 151, endPoint y: 272, distance: 320.2
click at [151, 272] on div "My Account Members Credentials Datasets Dashboards Documentation Complete Choos…" at bounding box center [653, 351] width 1307 height 703
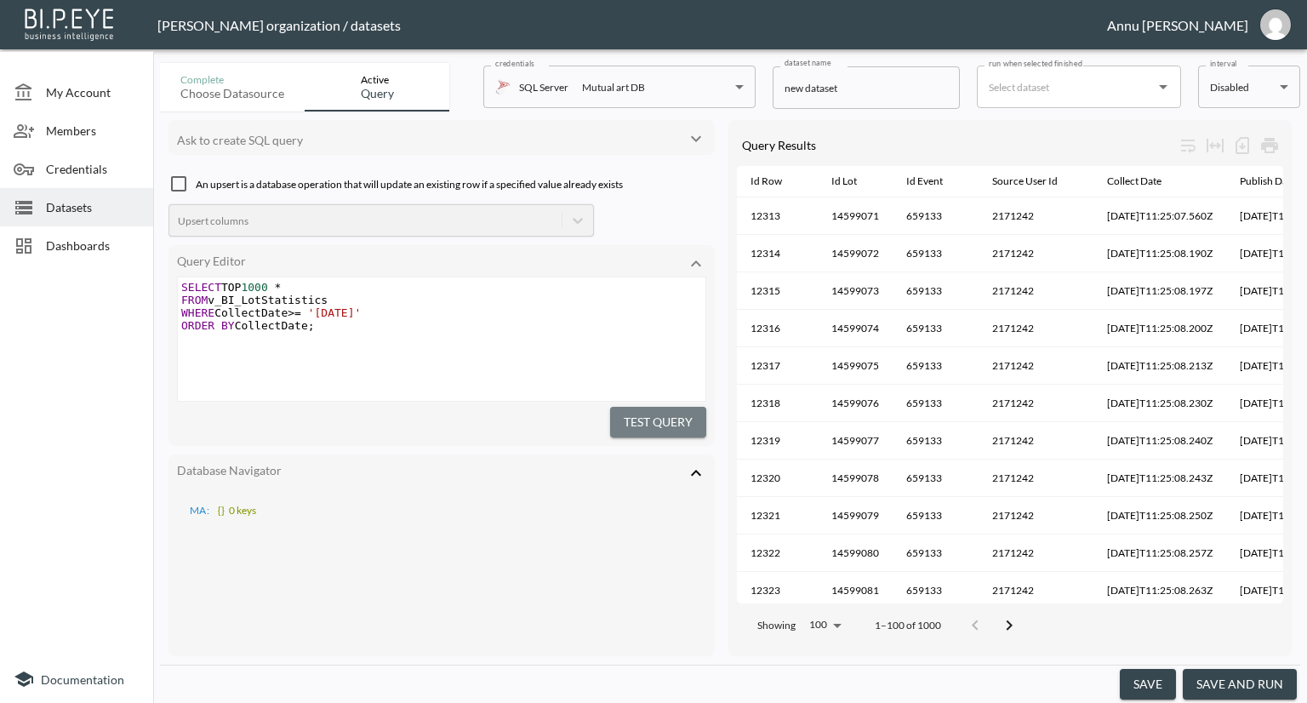
click at [667, 412] on button "Test Query" at bounding box center [658, 422] width 96 height 31
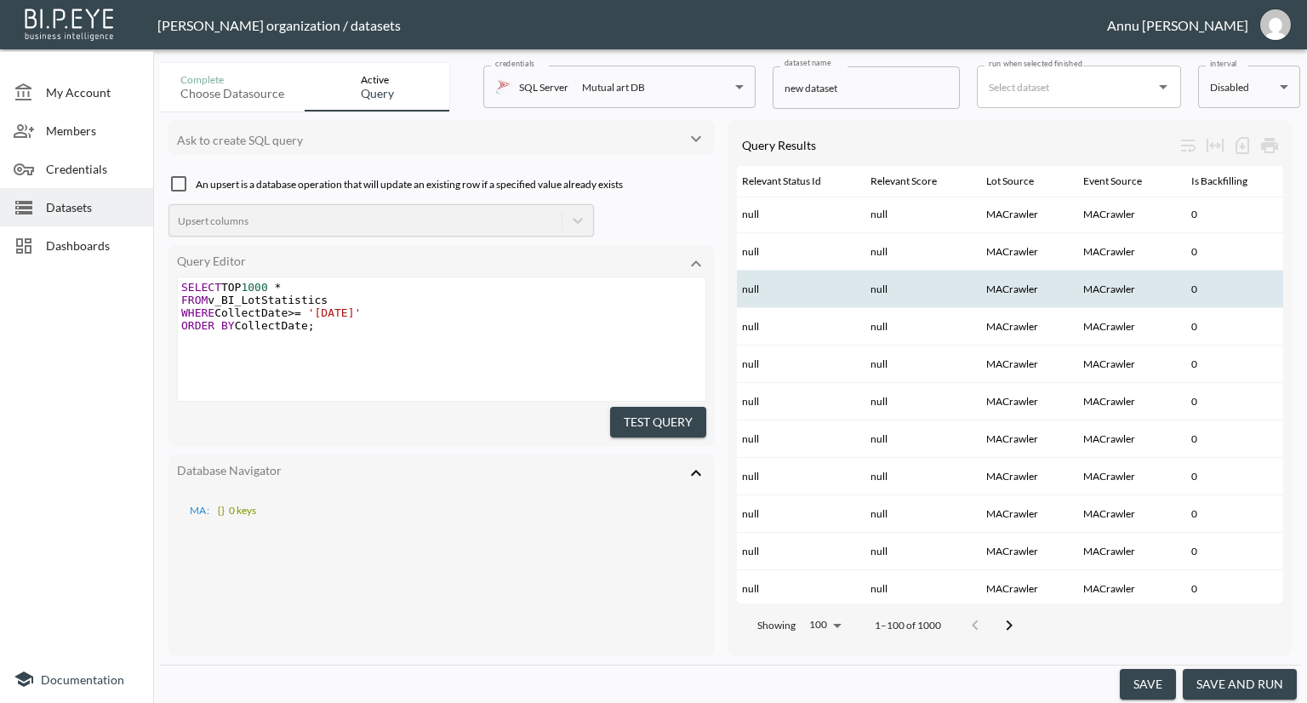
scroll to position [3357, 2223]
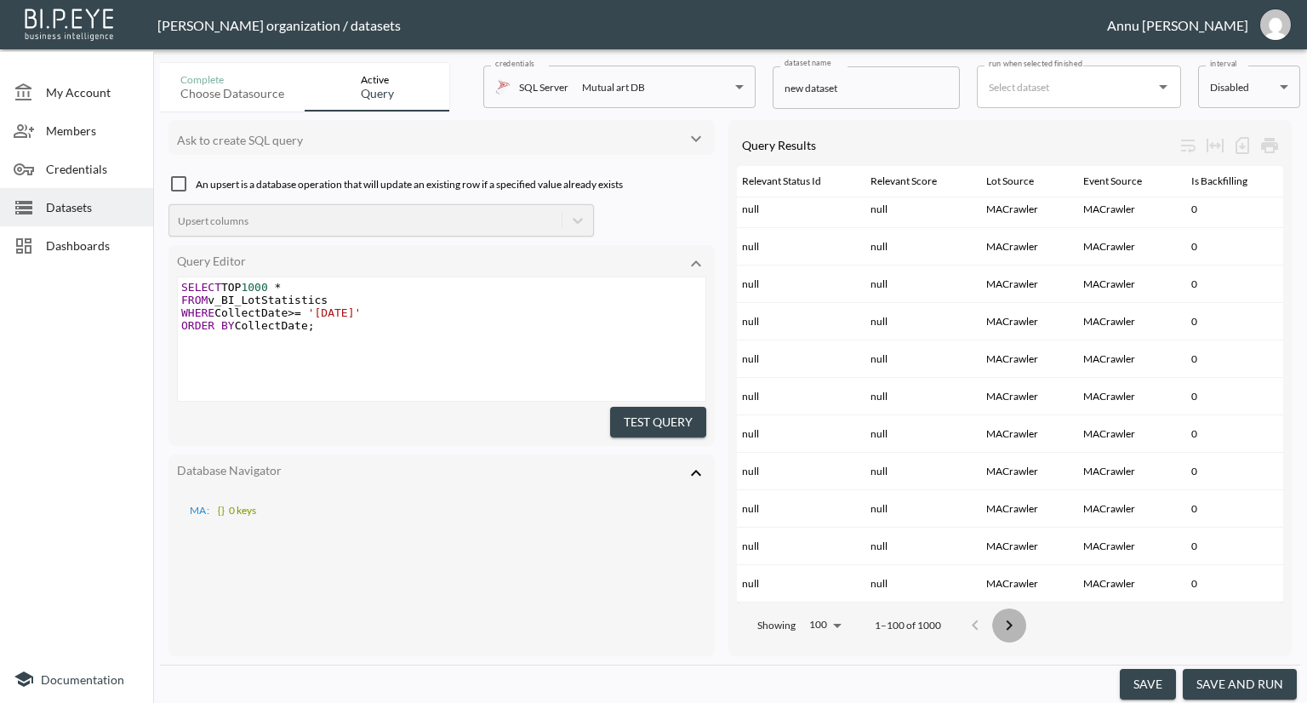
click at [1010, 615] on icon "Go to next page" at bounding box center [1009, 625] width 20 height 20
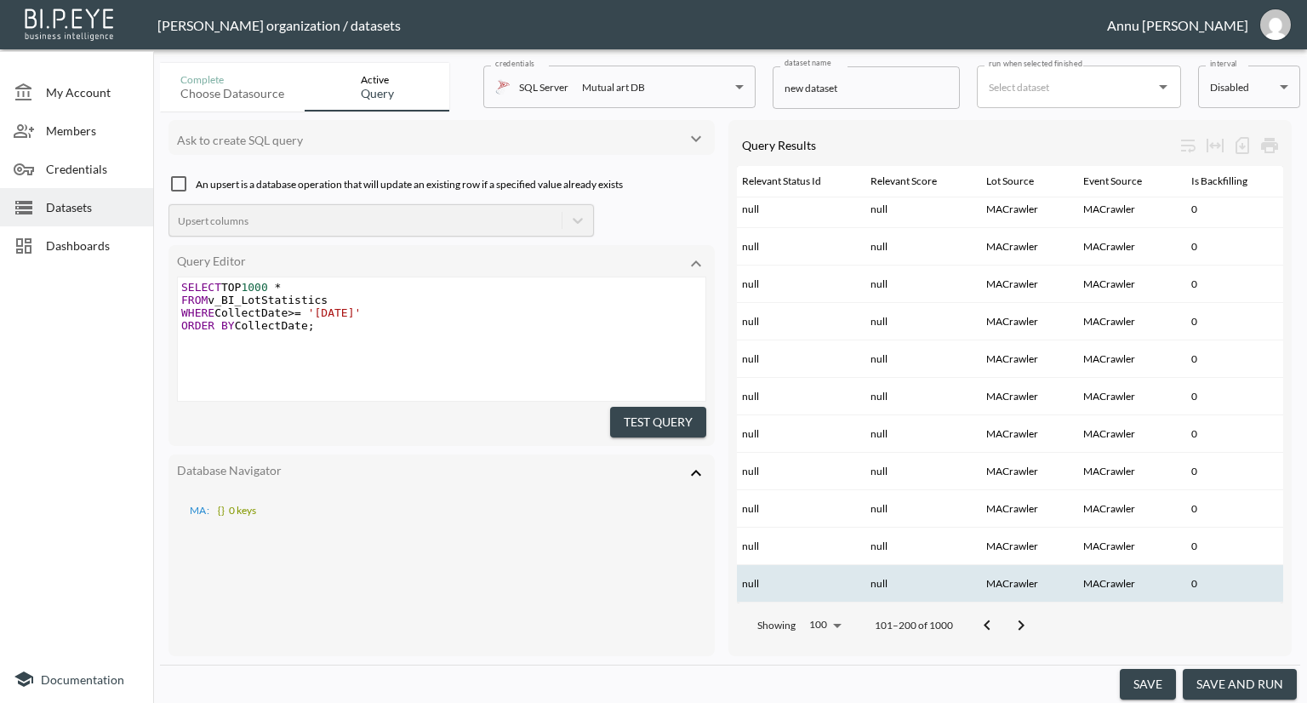
click at [1021, 616] on icon "Go to next page" at bounding box center [1021, 625] width 20 height 20
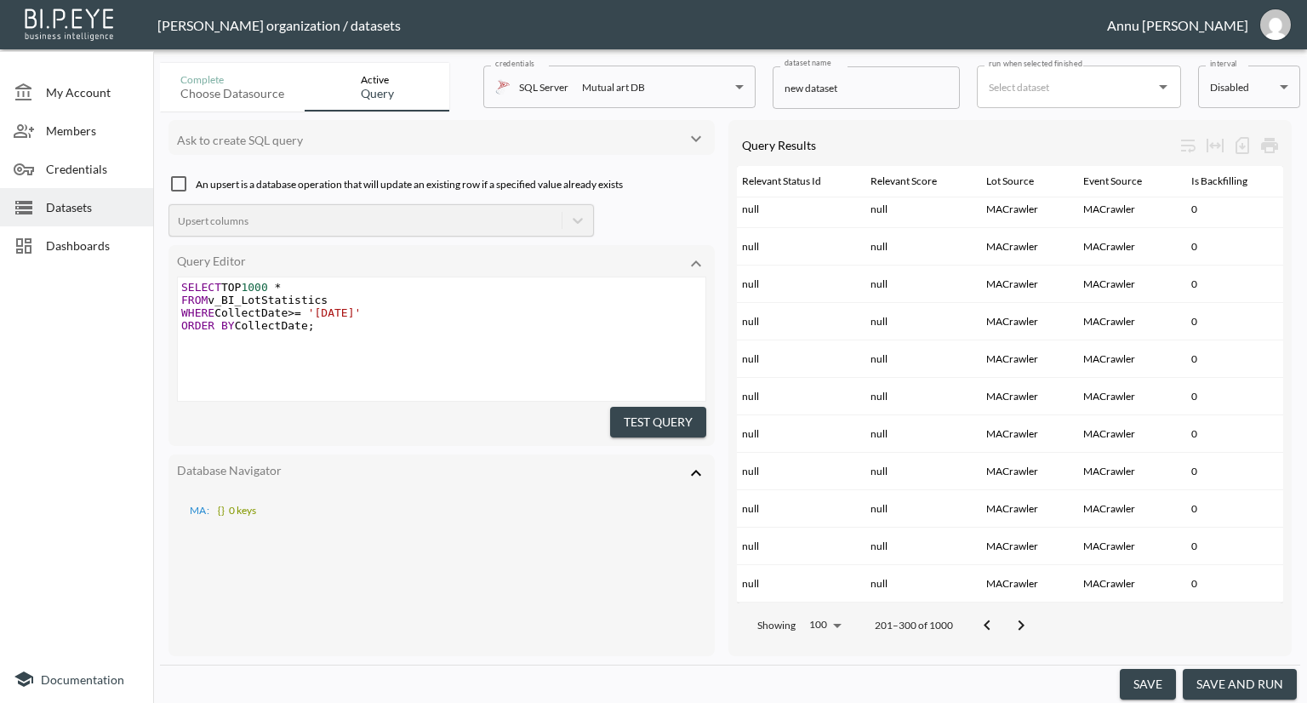
click at [1028, 615] on icon "Go to next page" at bounding box center [1021, 625] width 20 height 20
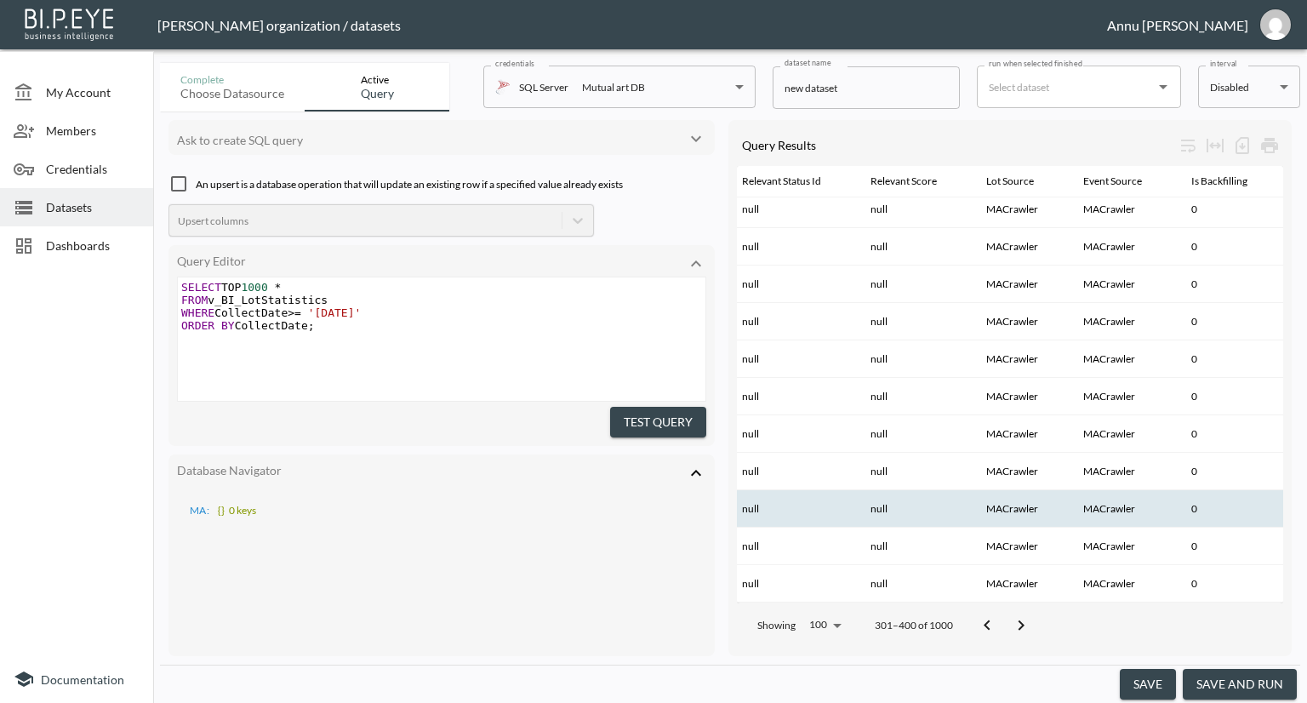
scroll to position [3357, 2175]
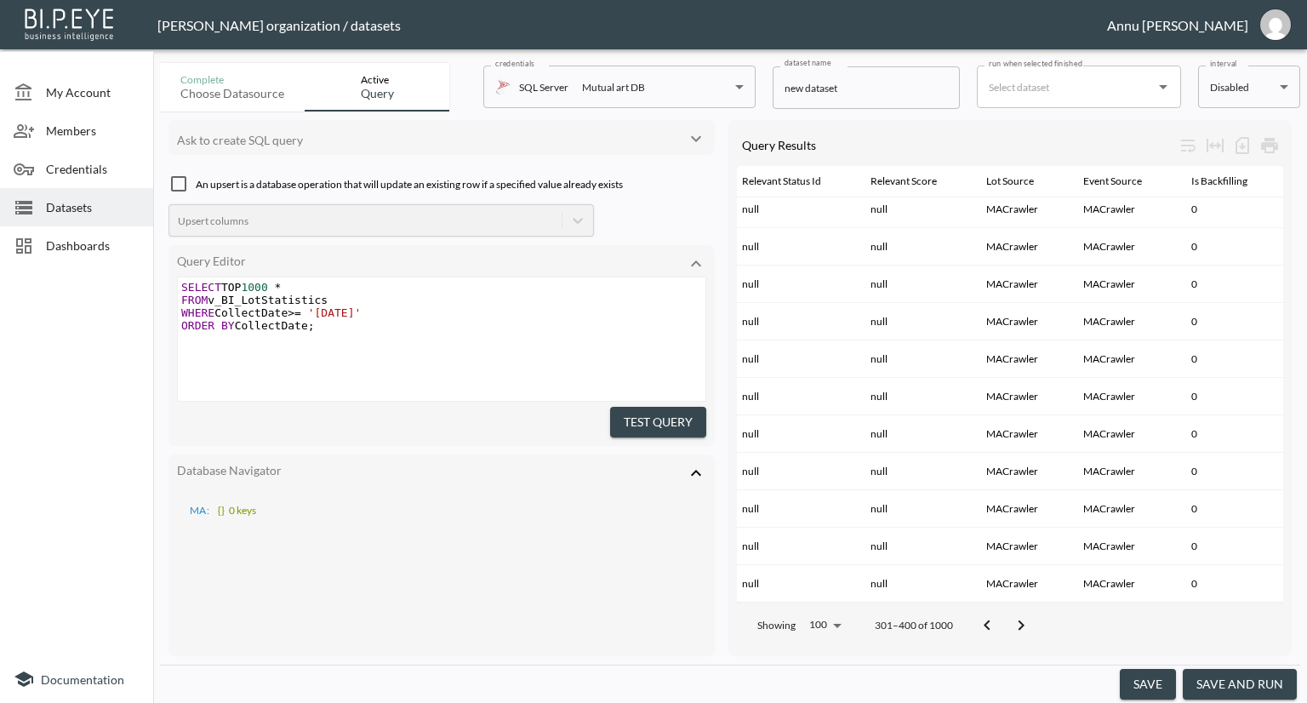
click at [1031, 615] on icon "Go to next page" at bounding box center [1021, 625] width 20 height 20
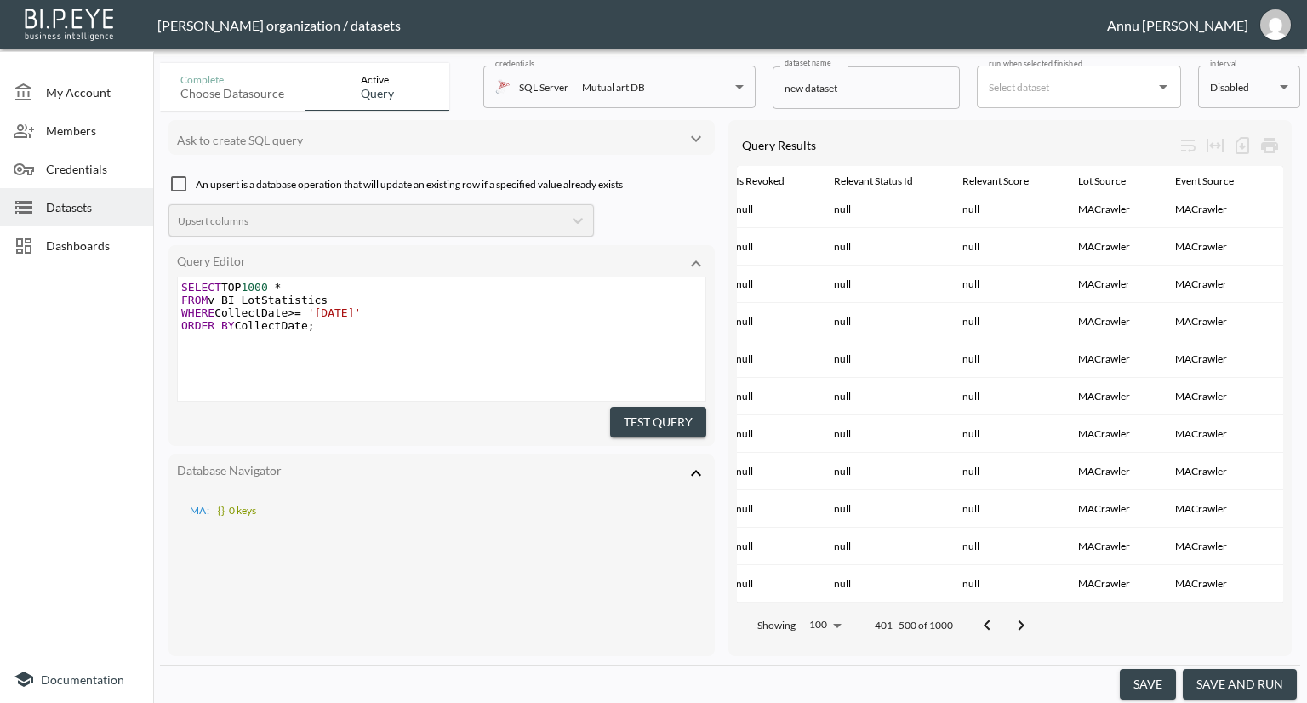
scroll to position [3357, 1998]
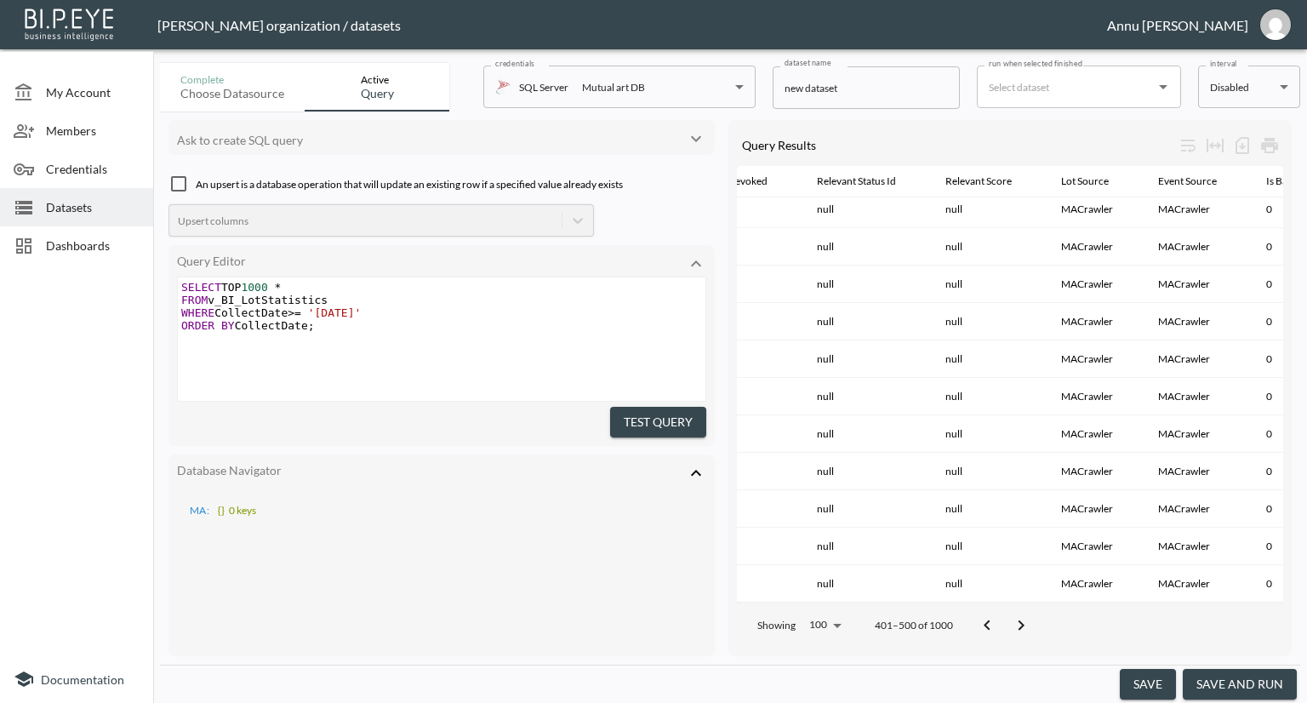
click at [1184, 603] on div "Showing 100 100 401–500 of 1000" at bounding box center [1010, 625] width 546 height 44
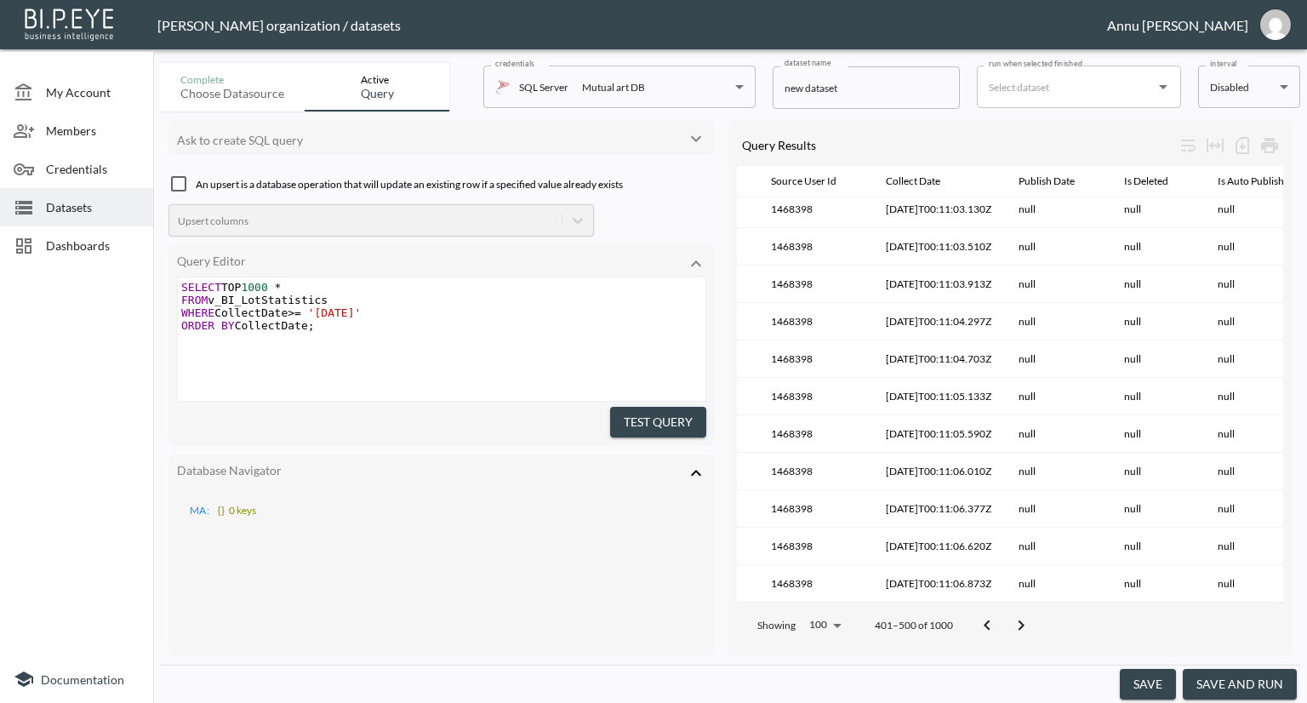
scroll to position [3357, 242]
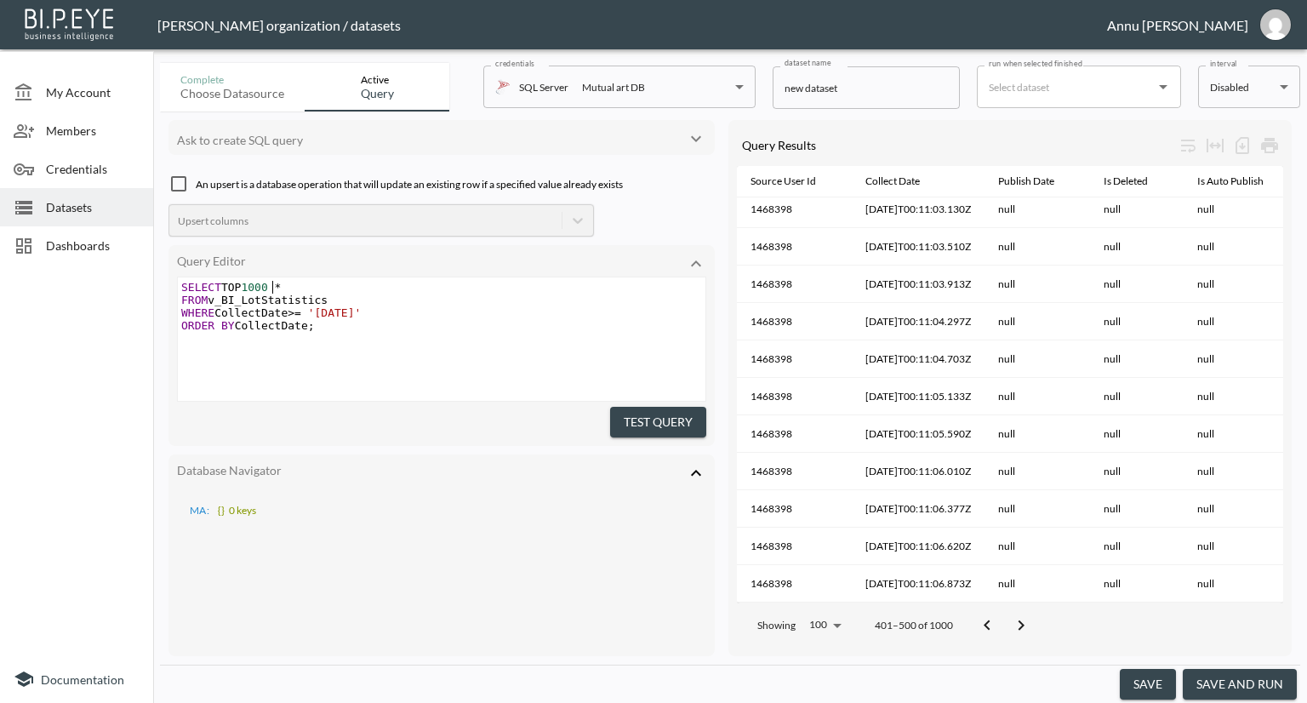
click at [267, 283] on span "1000" at bounding box center [254, 287] width 26 height 13
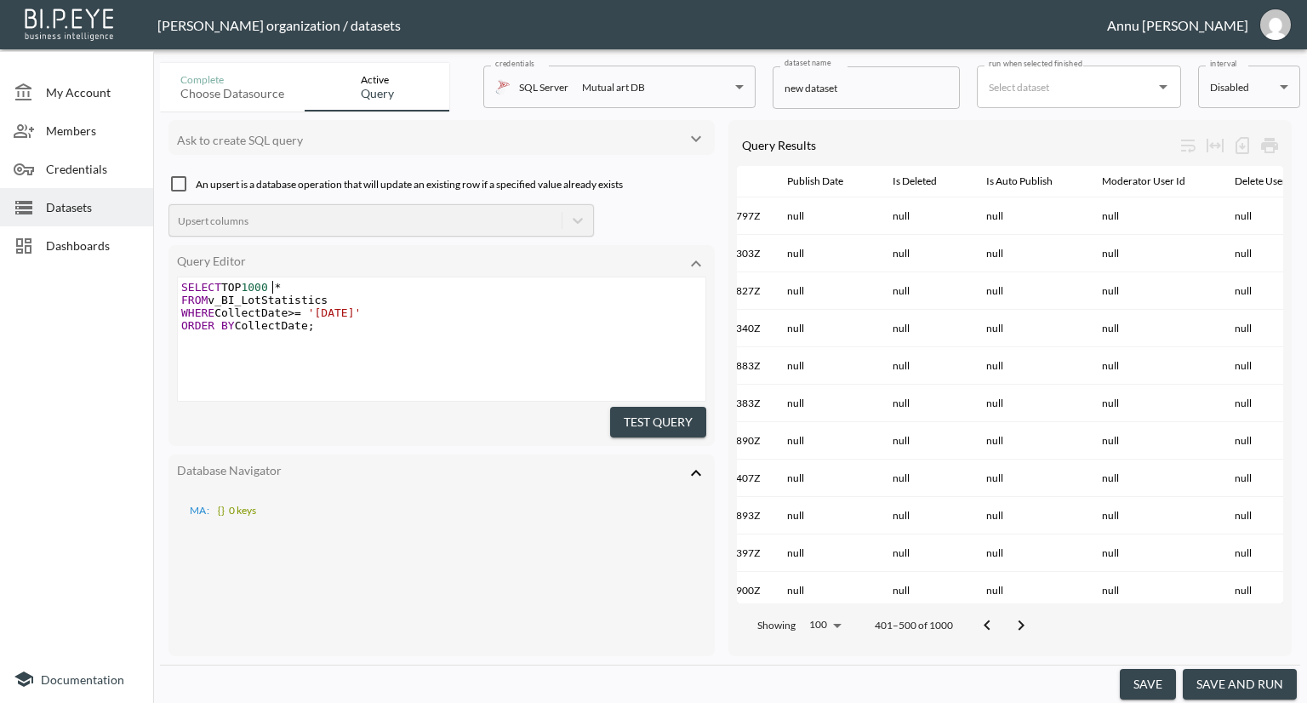
scroll to position [3357, 453]
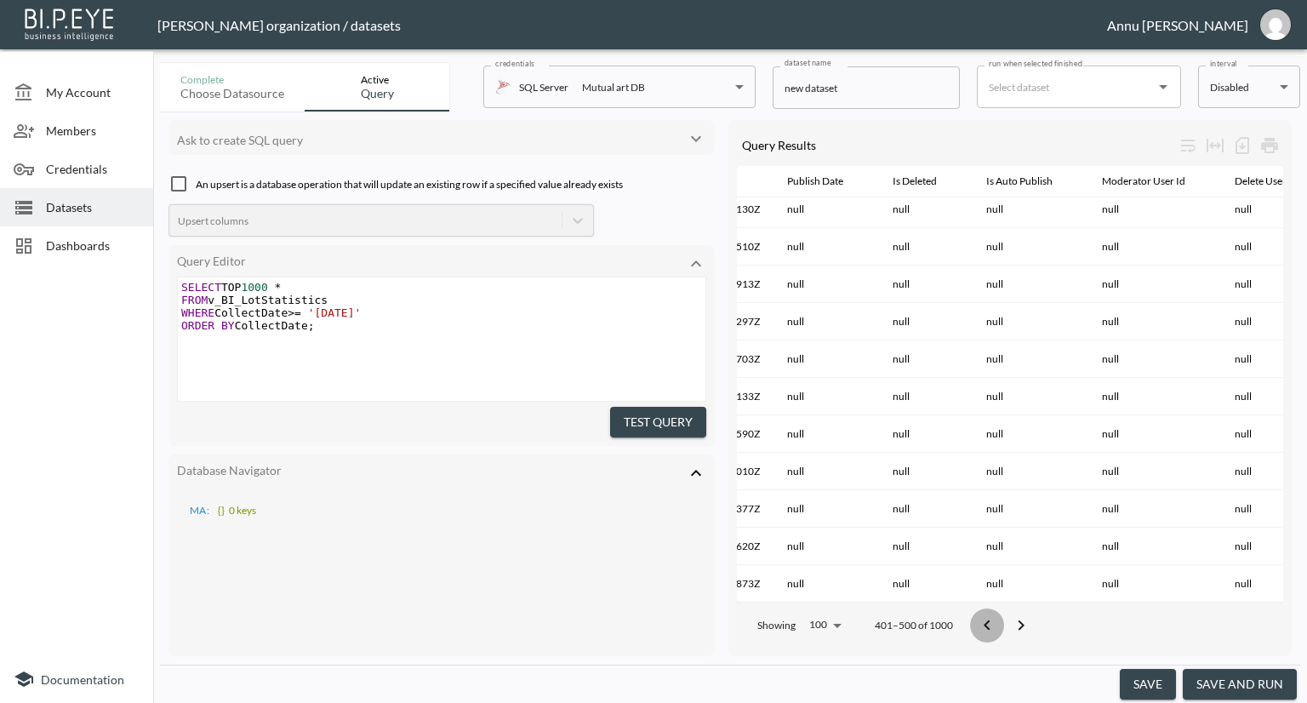
click at [983, 615] on icon "Go to previous page" at bounding box center [987, 625] width 20 height 20
click at [1026, 615] on icon "Go to next page" at bounding box center [1021, 625] width 20 height 20
click at [1017, 619] on icon "Go to next page" at bounding box center [1021, 625] width 20 height 20
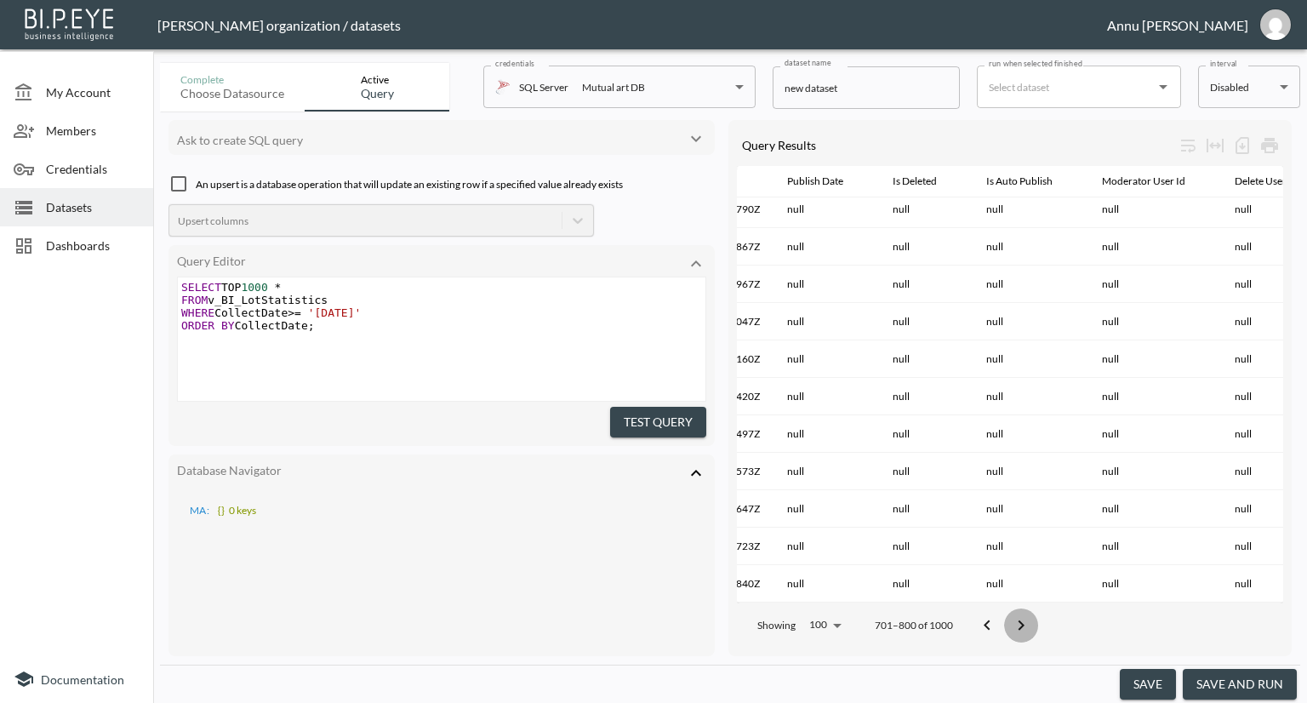
click at [1017, 619] on icon "Go to next page" at bounding box center [1021, 625] width 20 height 20
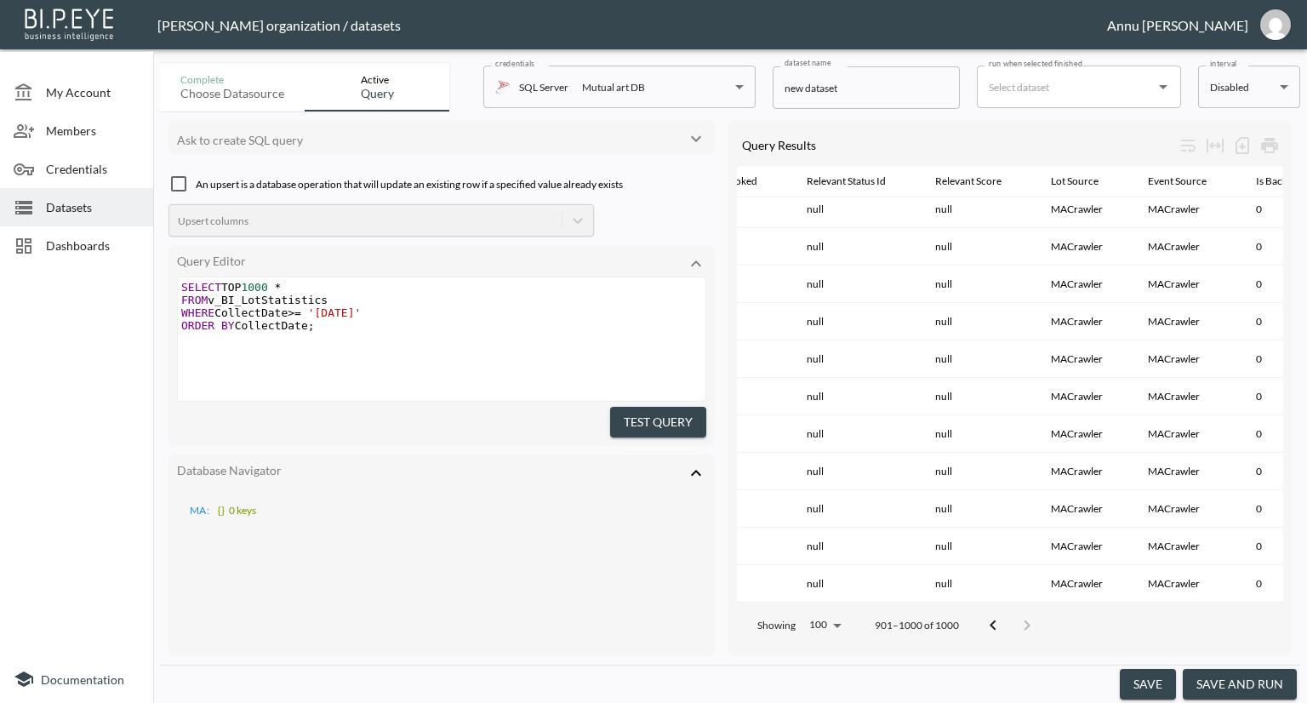
scroll to position [0, 0]
drag, startPoint x: 273, startPoint y: 287, endPoint x: 249, endPoint y: 285, distance: 24.7
click at [249, 285] on span "SELECT TOP 1000 *" at bounding box center [231, 287] width 100 height 13
type textarea "5000"
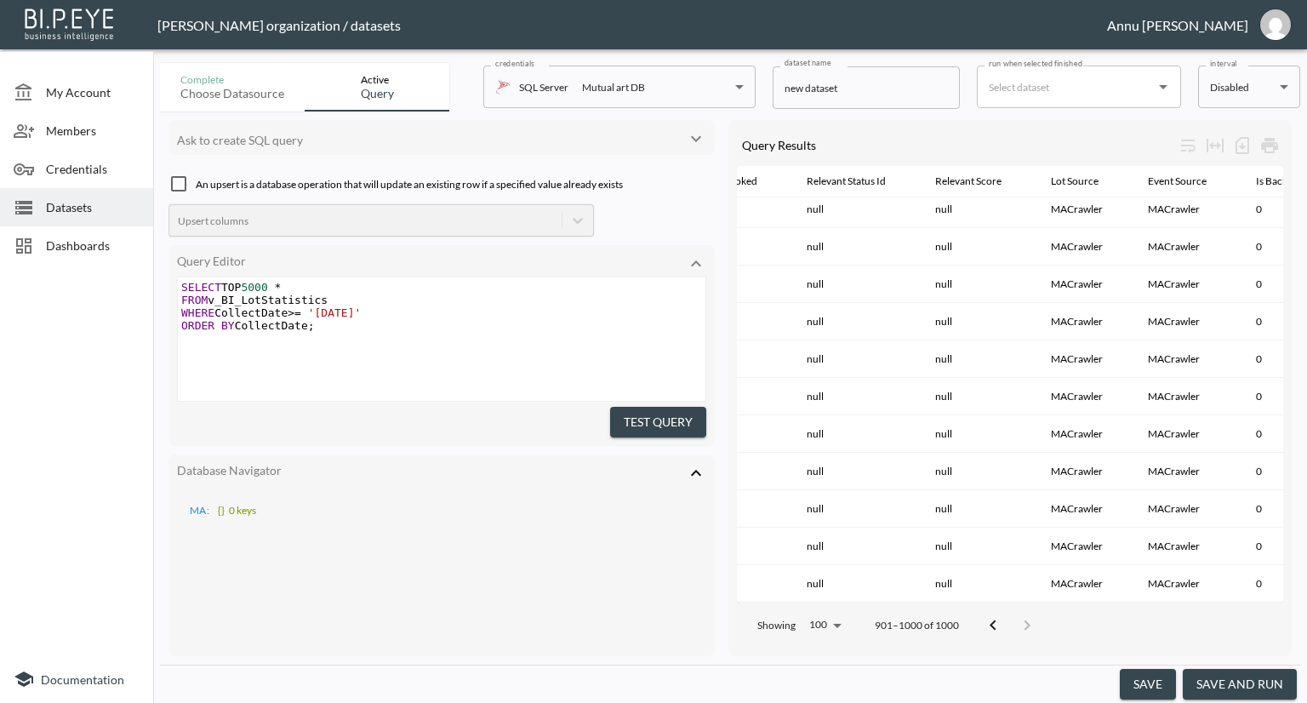
click at [671, 429] on button "Test Query" at bounding box center [658, 422] width 96 height 31
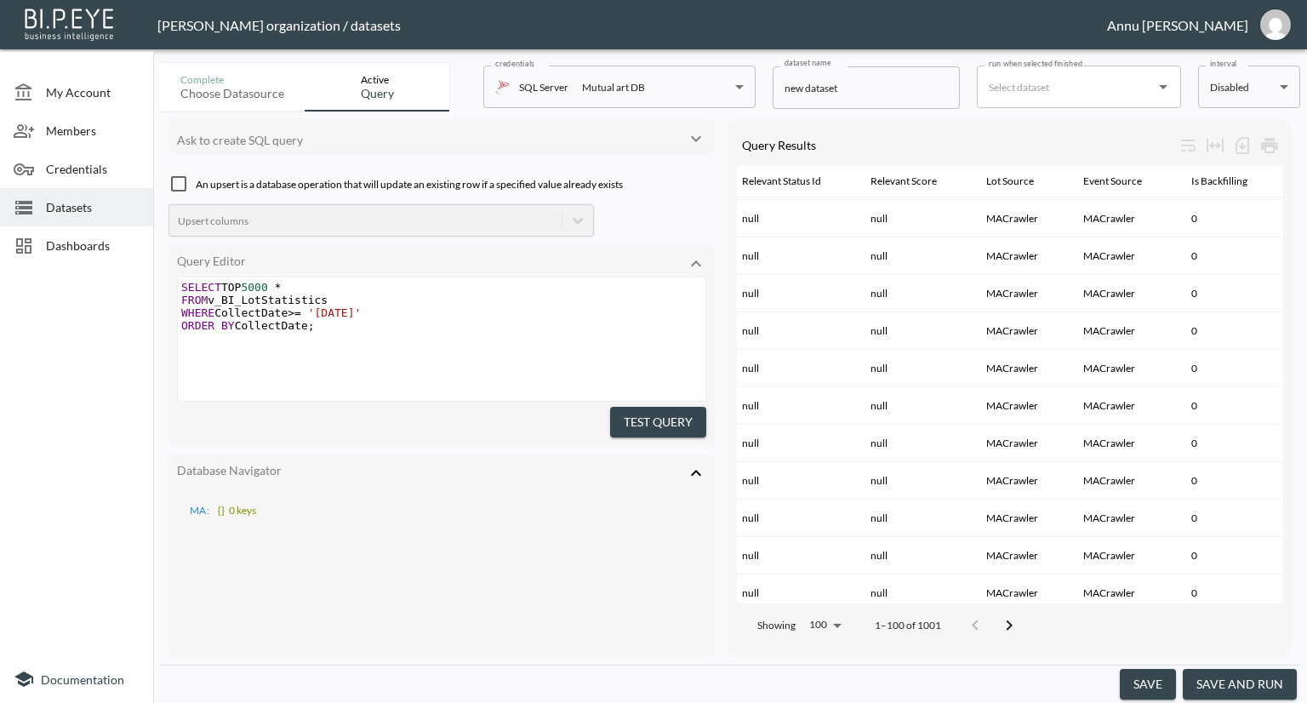
scroll to position [1958, 2223]
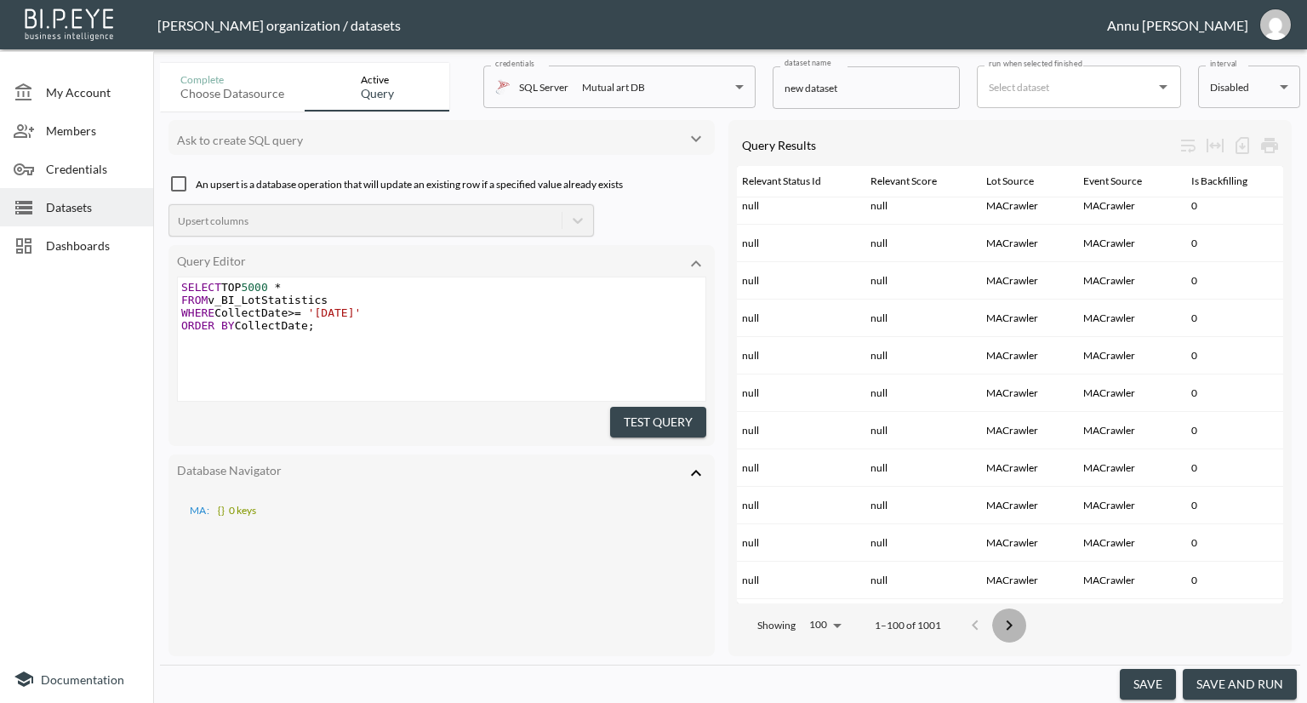
click at [1014, 615] on icon "Go to next page" at bounding box center [1009, 625] width 20 height 20
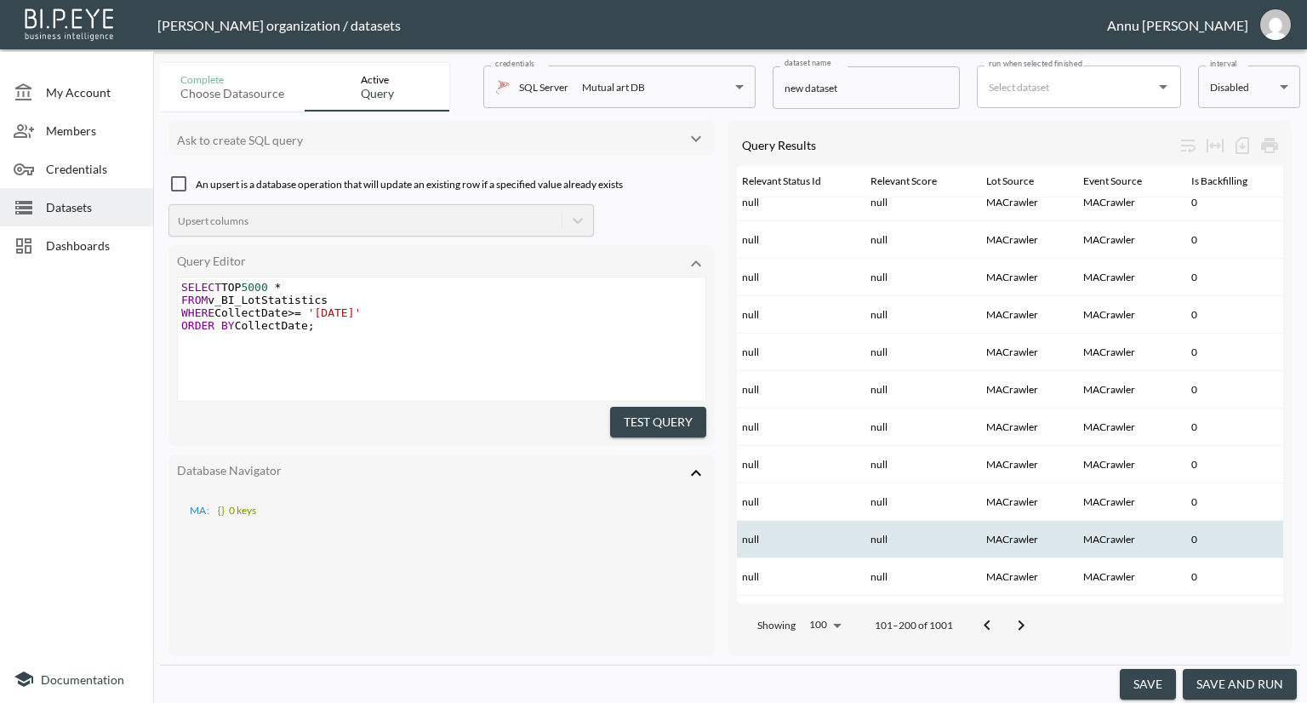
scroll to position [3357, 2223]
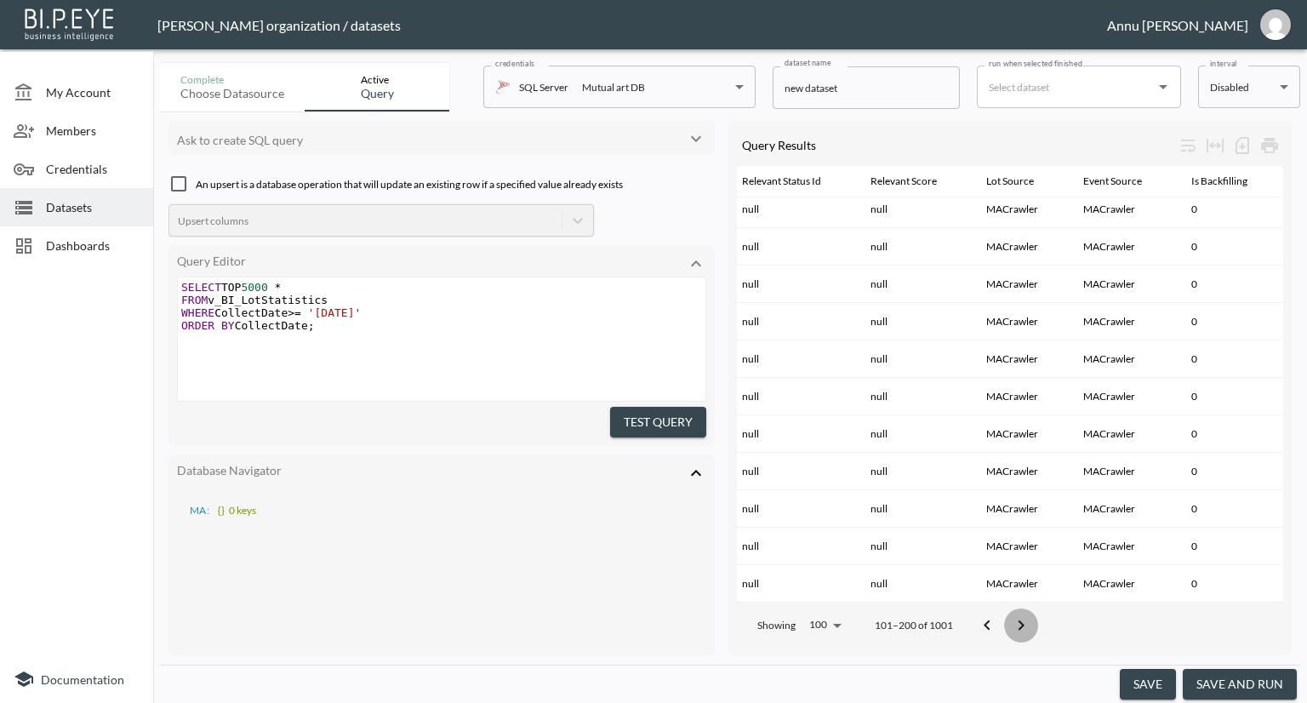
click at [1019, 620] on icon "Go to next page" at bounding box center [1022, 625] width 6 height 10
drag, startPoint x: 1022, startPoint y: 610, endPoint x: 1010, endPoint y: 486, distance: 124.8
click at [1021, 615] on icon "Go to next page" at bounding box center [1021, 625] width 20 height 20
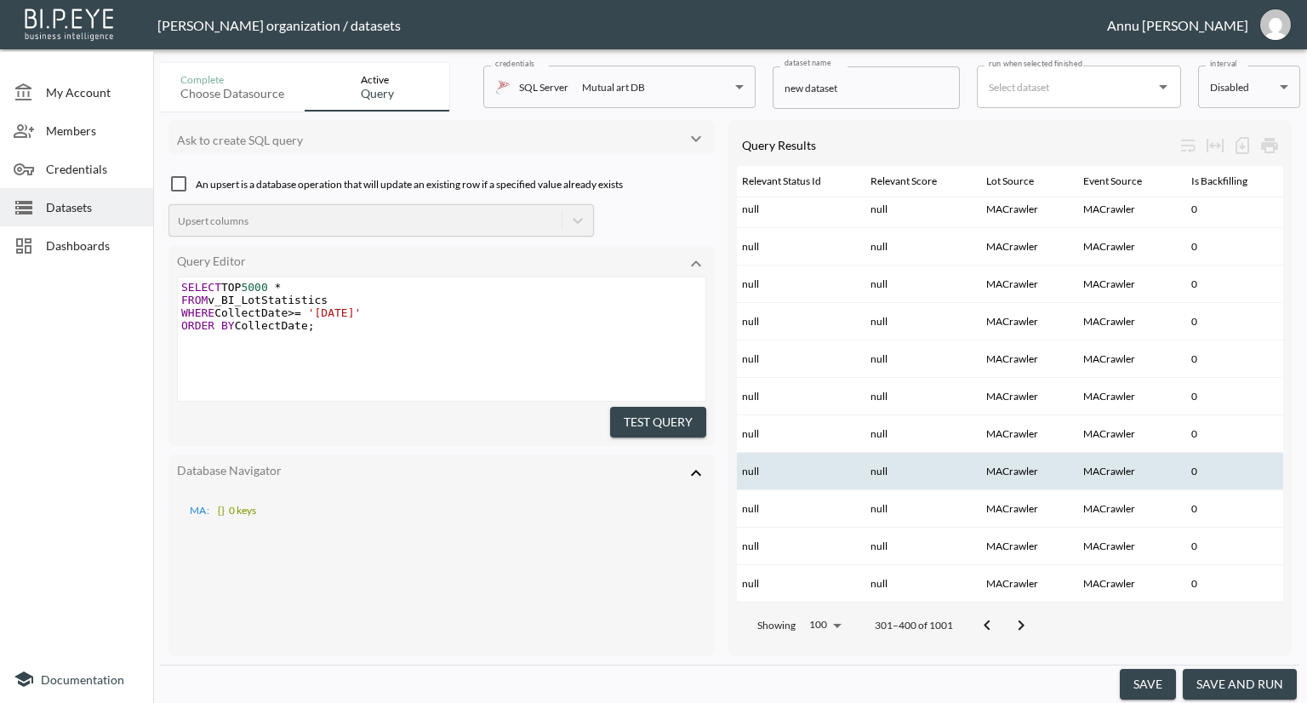
scroll to position [3357, 2175]
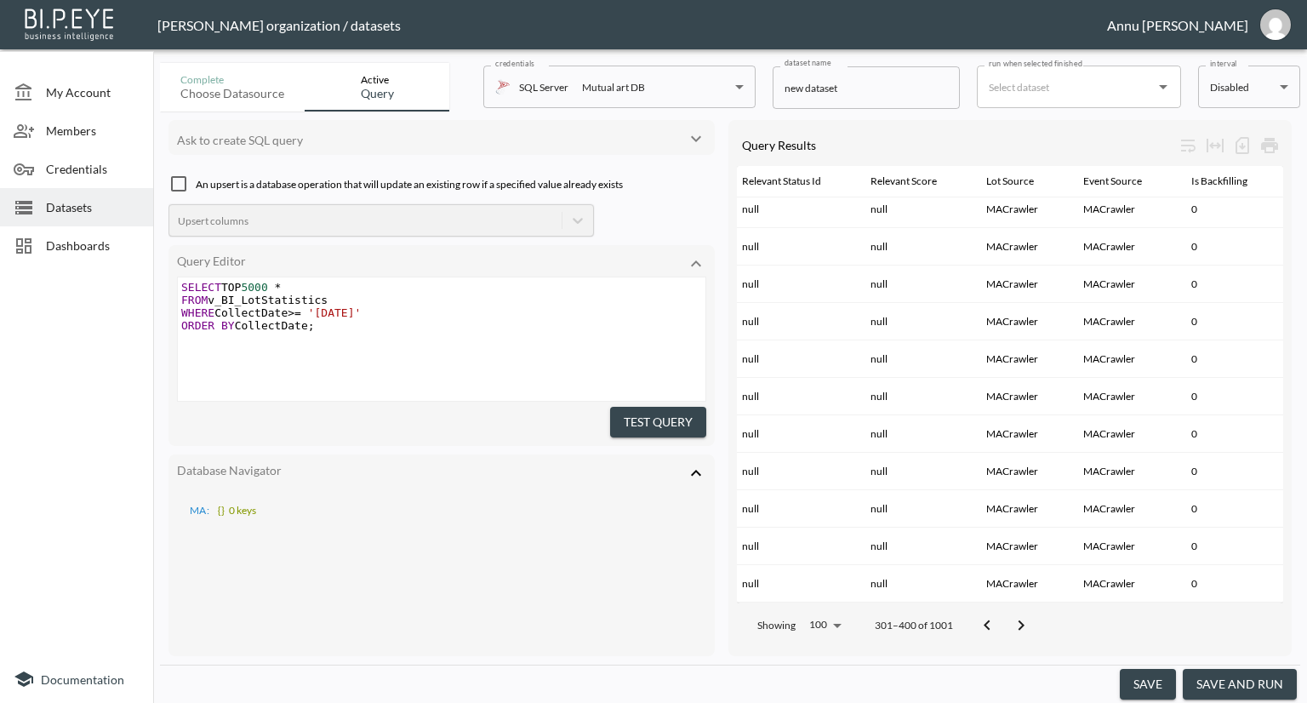
drag, startPoint x: 1016, startPoint y: 615, endPoint x: 1015, endPoint y: 580, distance: 35.8
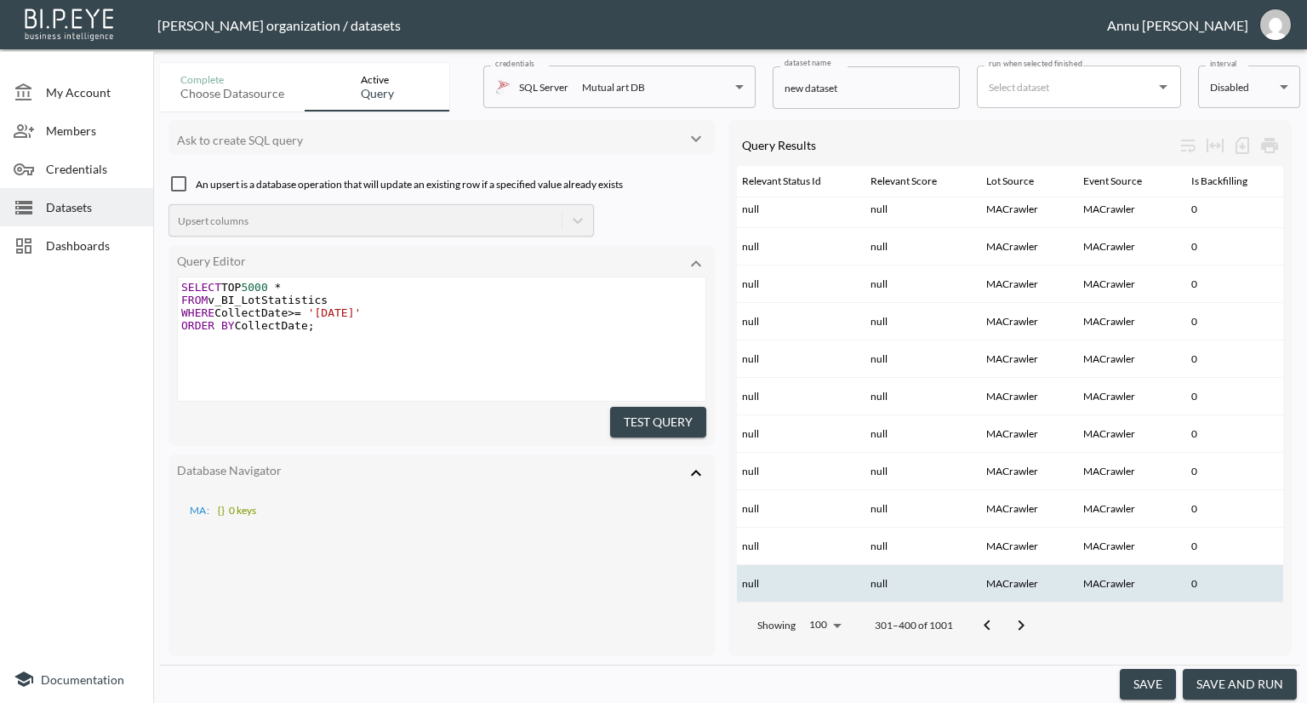
click at [1015, 615] on icon "Go to next page" at bounding box center [1021, 625] width 20 height 20
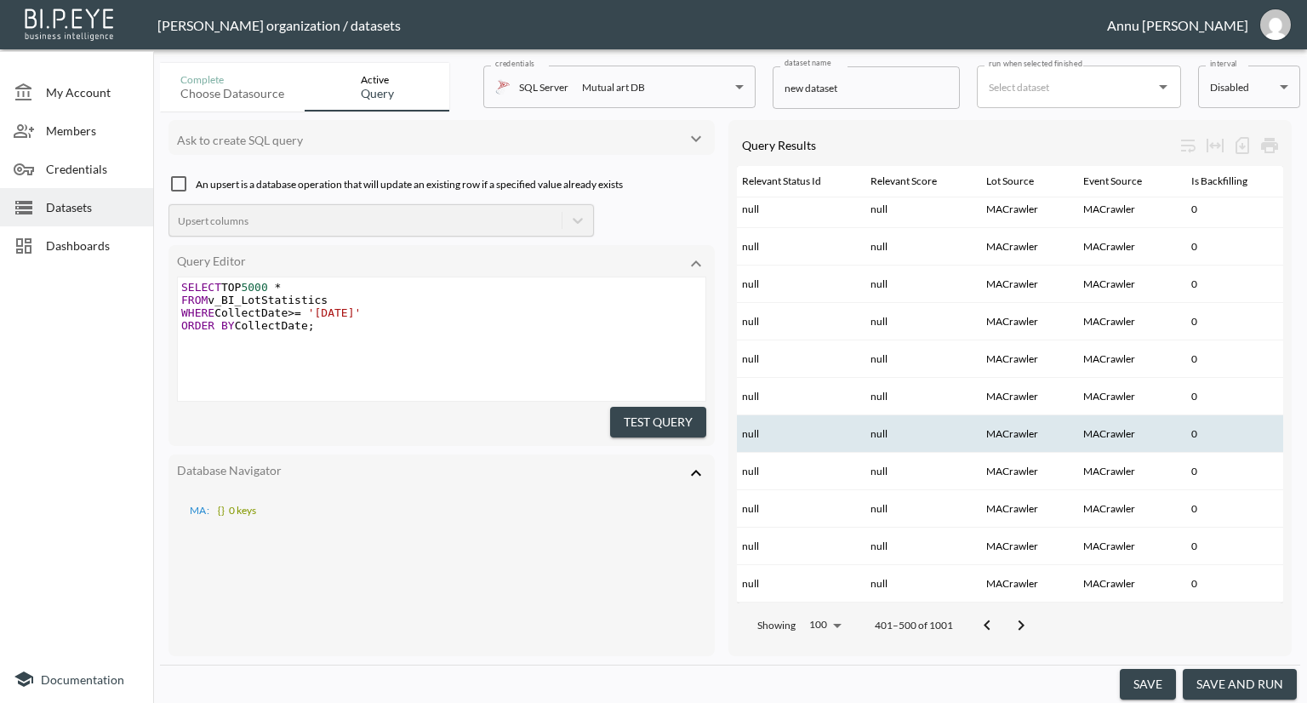
scroll to position [3357, 2129]
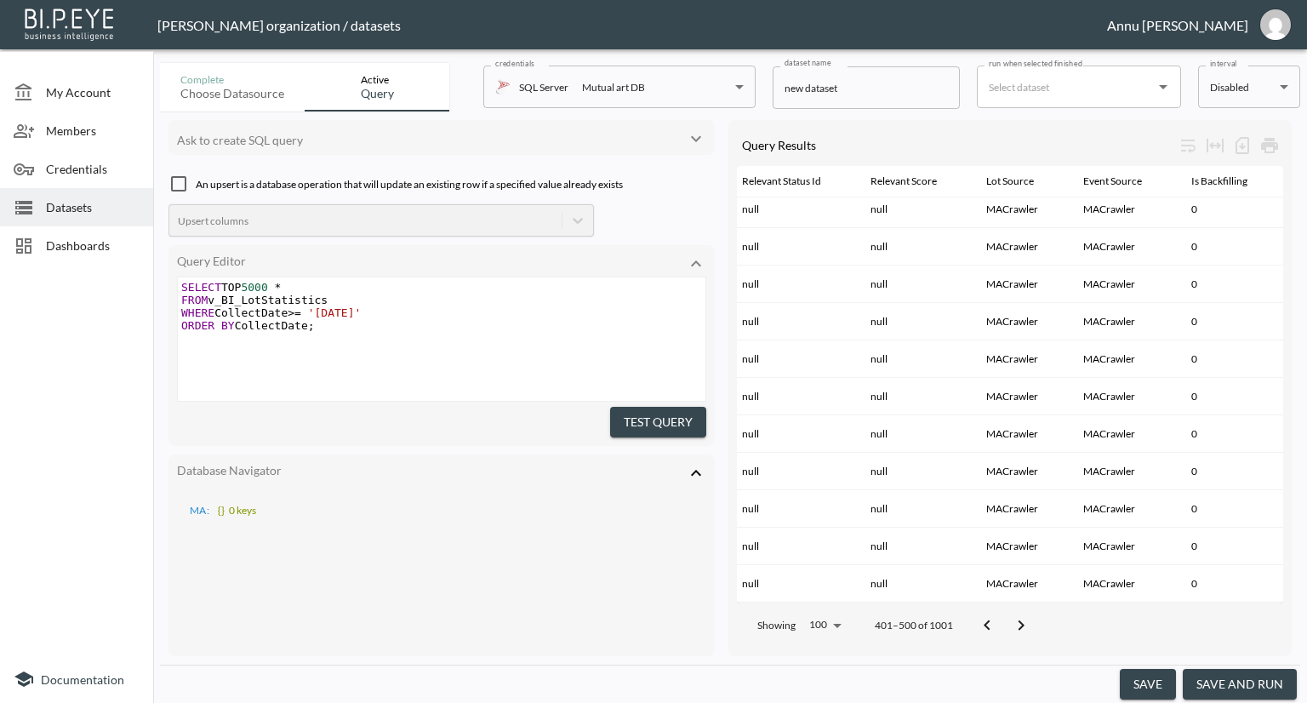
click at [1025, 615] on icon "Go to next page" at bounding box center [1021, 625] width 20 height 20
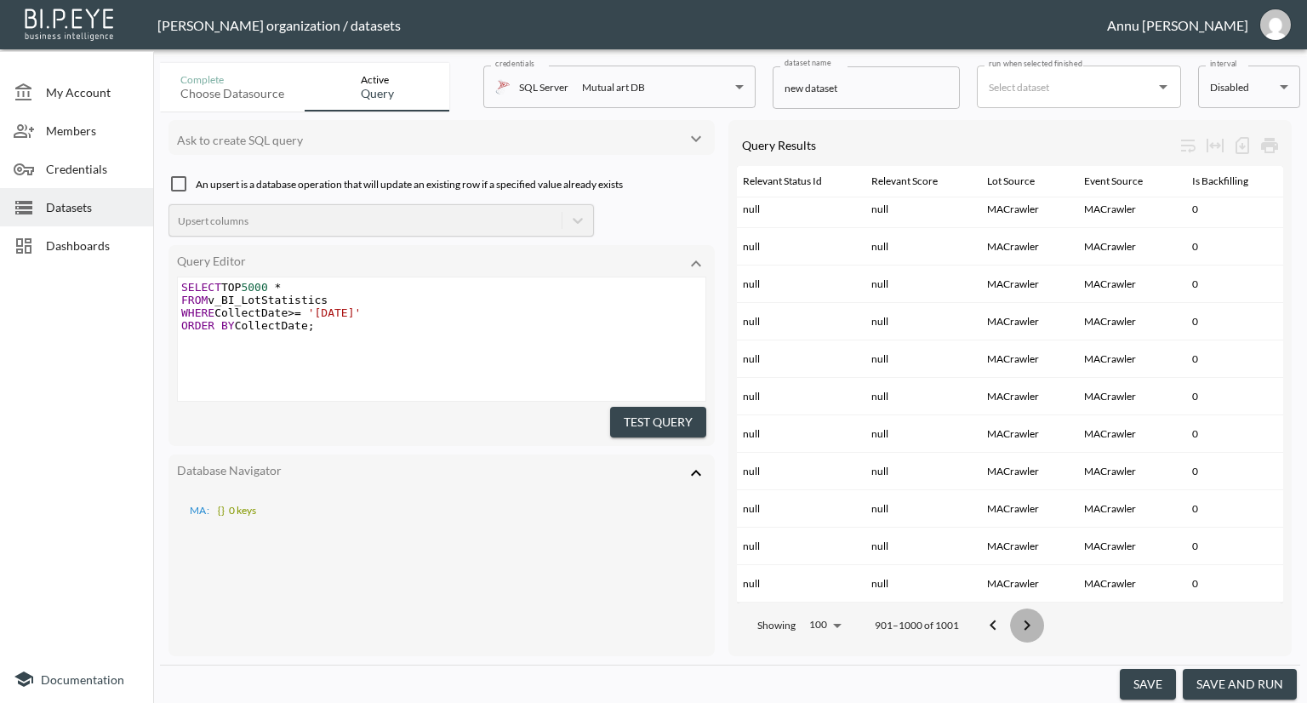
click at [1025, 615] on icon "Go to next page" at bounding box center [1027, 625] width 20 height 20
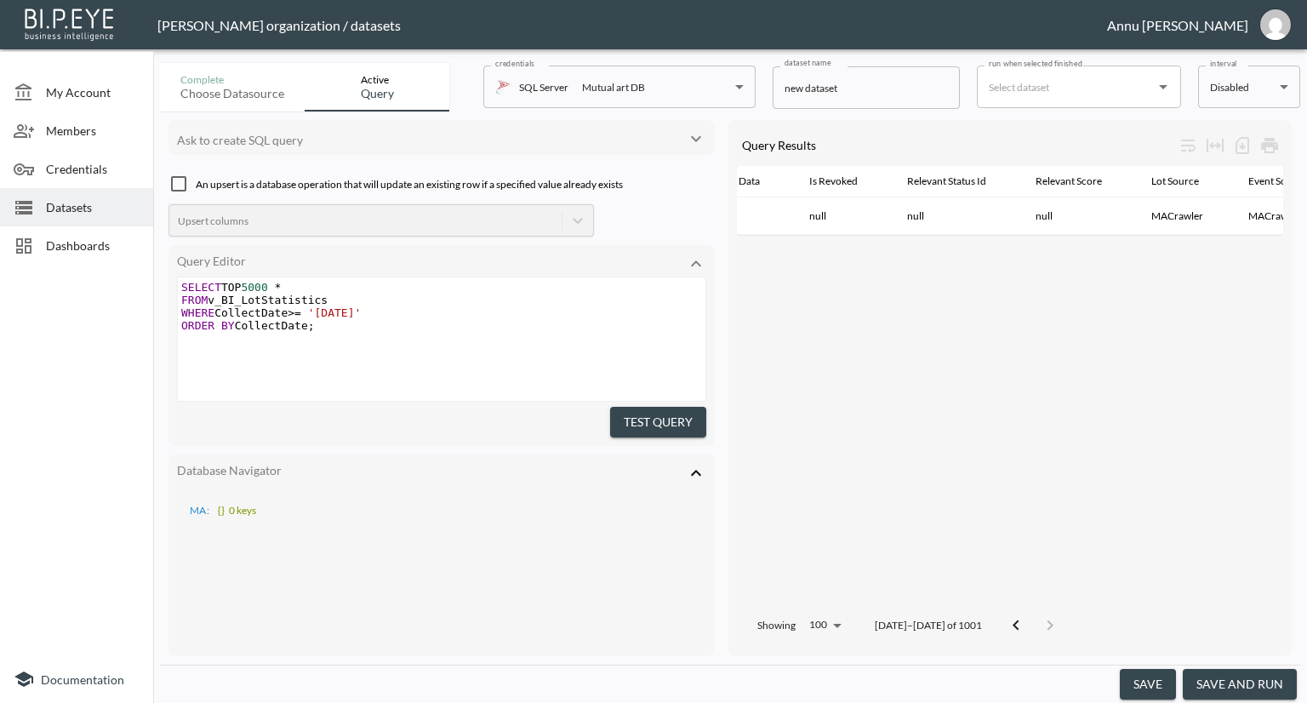
scroll to position [0, 2061]
click at [1013, 620] on icon "Go to previous page" at bounding box center [1016, 625] width 6 height 10
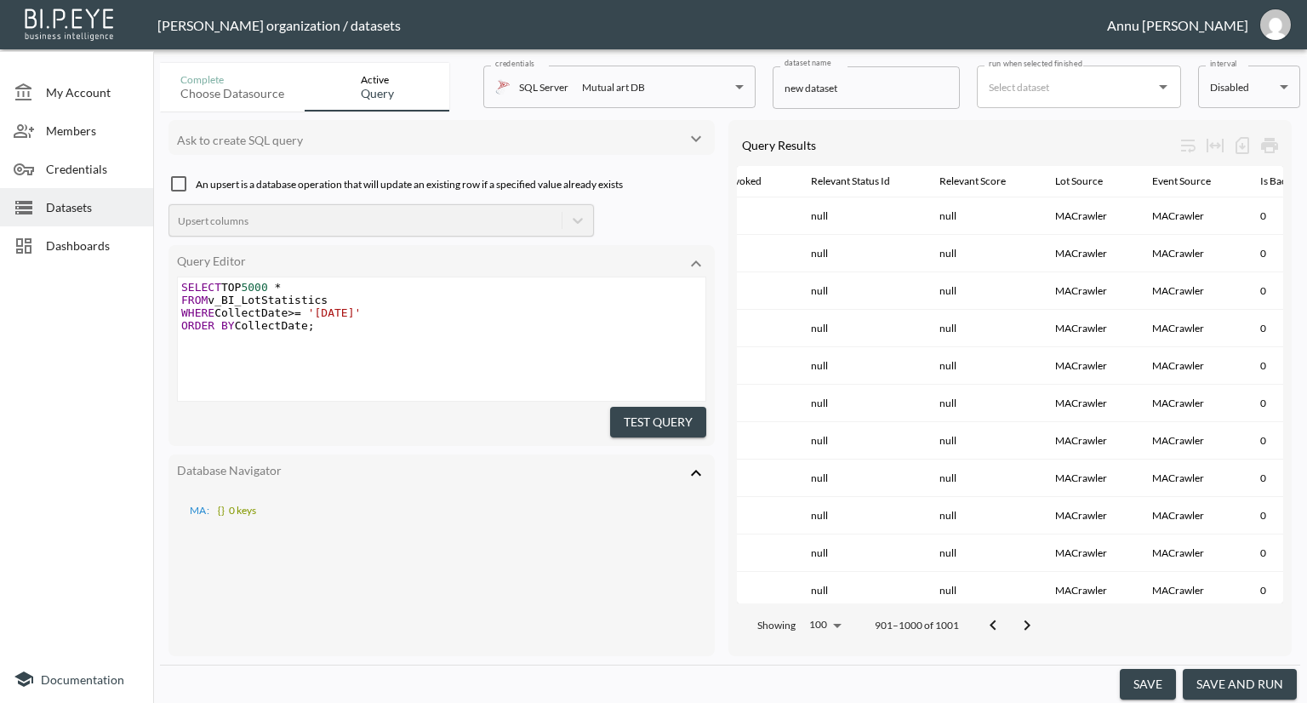
click at [252, 288] on span "5000" at bounding box center [254, 287] width 26 height 13
type textarea "10"
type textarea "5"
click at [1232, 678] on button "save and run" at bounding box center [1240, 684] width 114 height 31
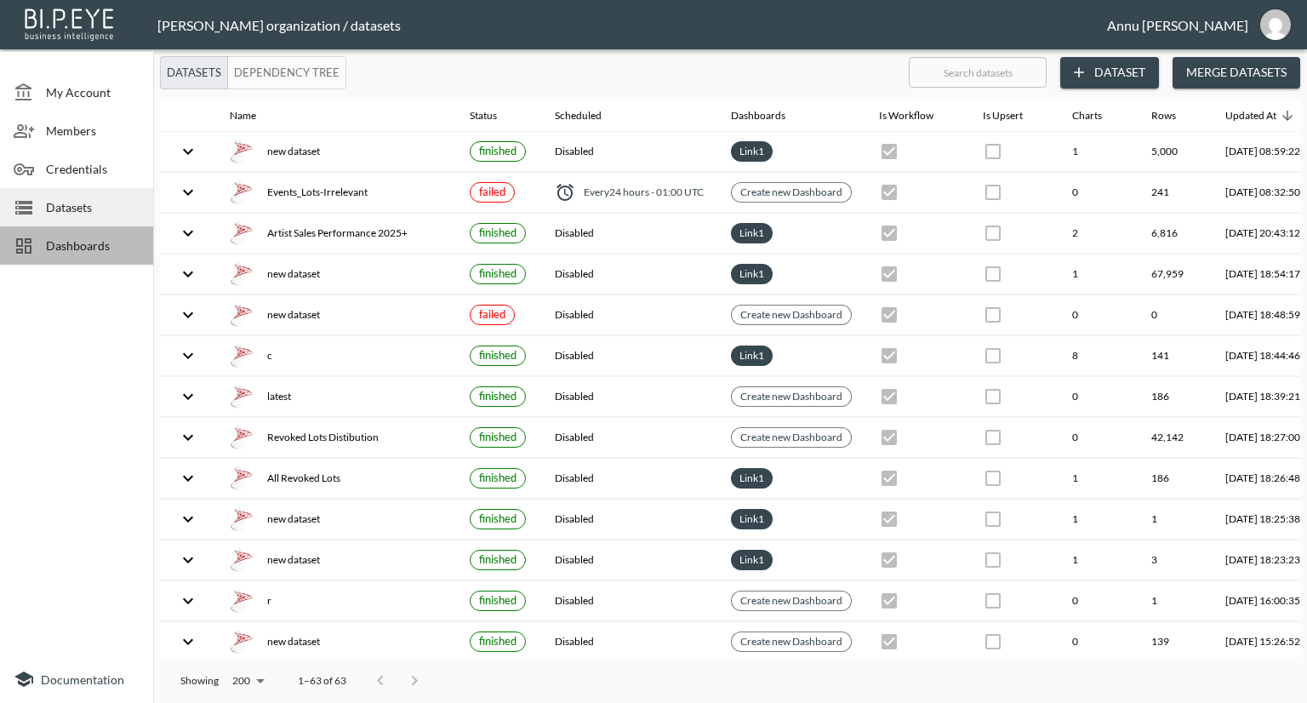
click at [102, 246] on span "Dashboards" at bounding box center [93, 246] width 94 height 18
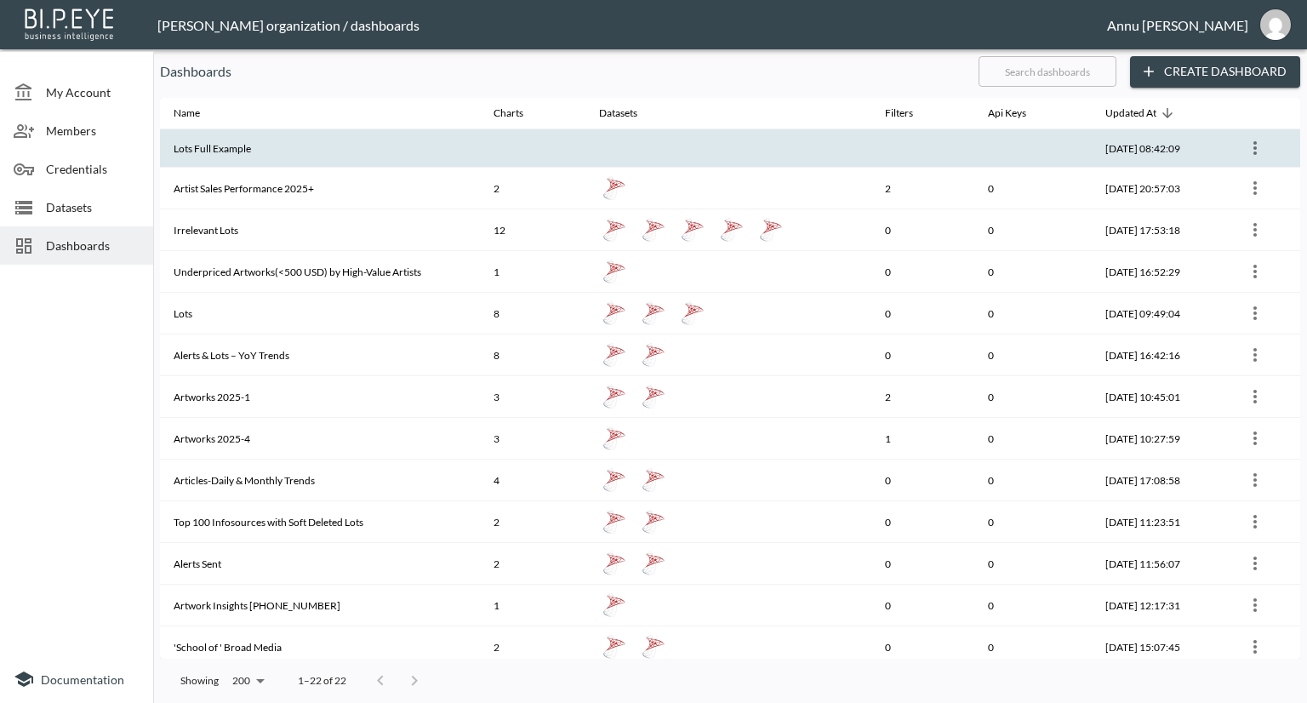
click at [213, 149] on th "Lots Full Example" at bounding box center [320, 148] width 320 height 38
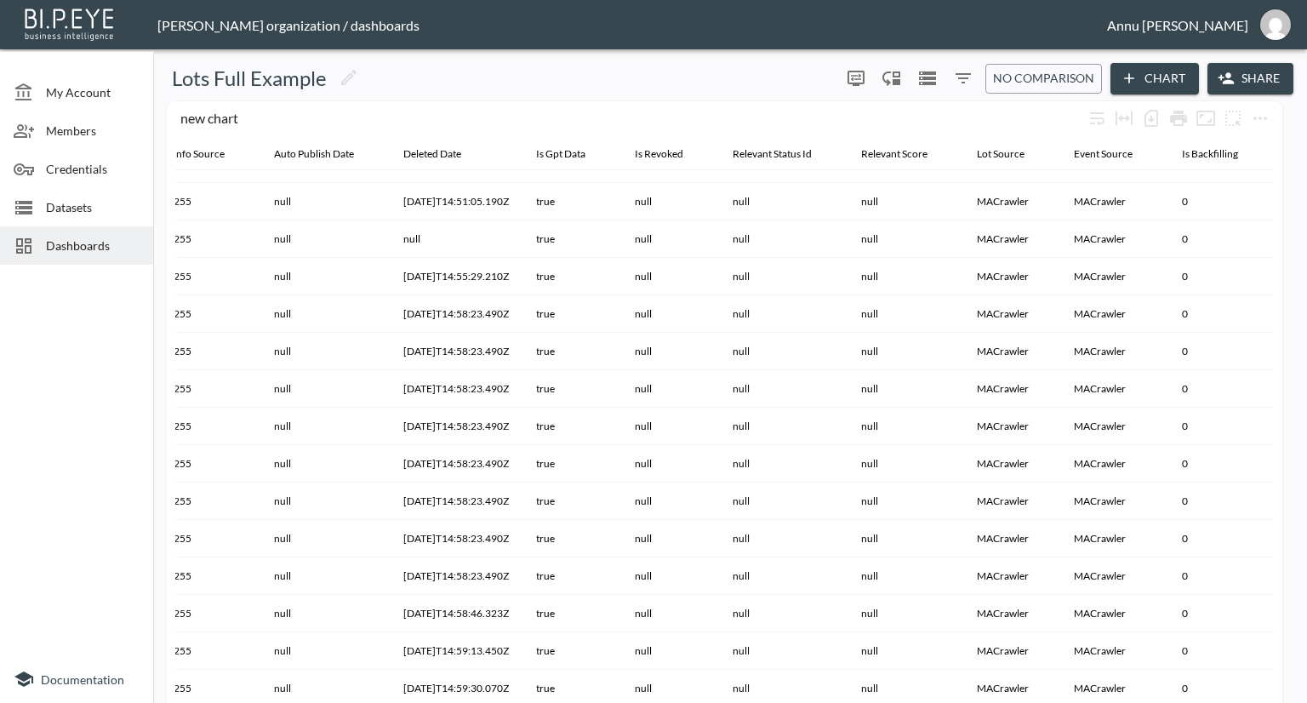
scroll to position [0, 1671]
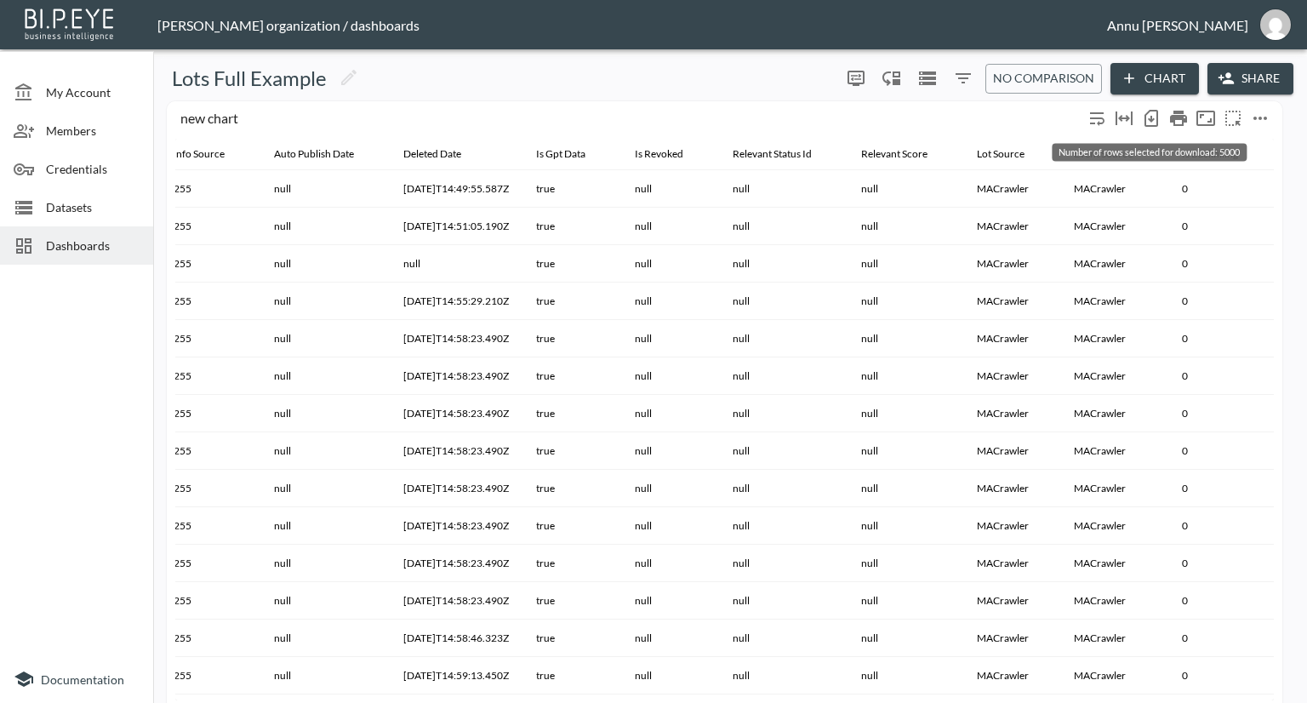
click at [1150, 117] on icon "Number of rows selected for download: 5000" at bounding box center [1151, 118] width 20 height 20
click at [76, 206] on span "Datasets" at bounding box center [93, 207] width 94 height 18
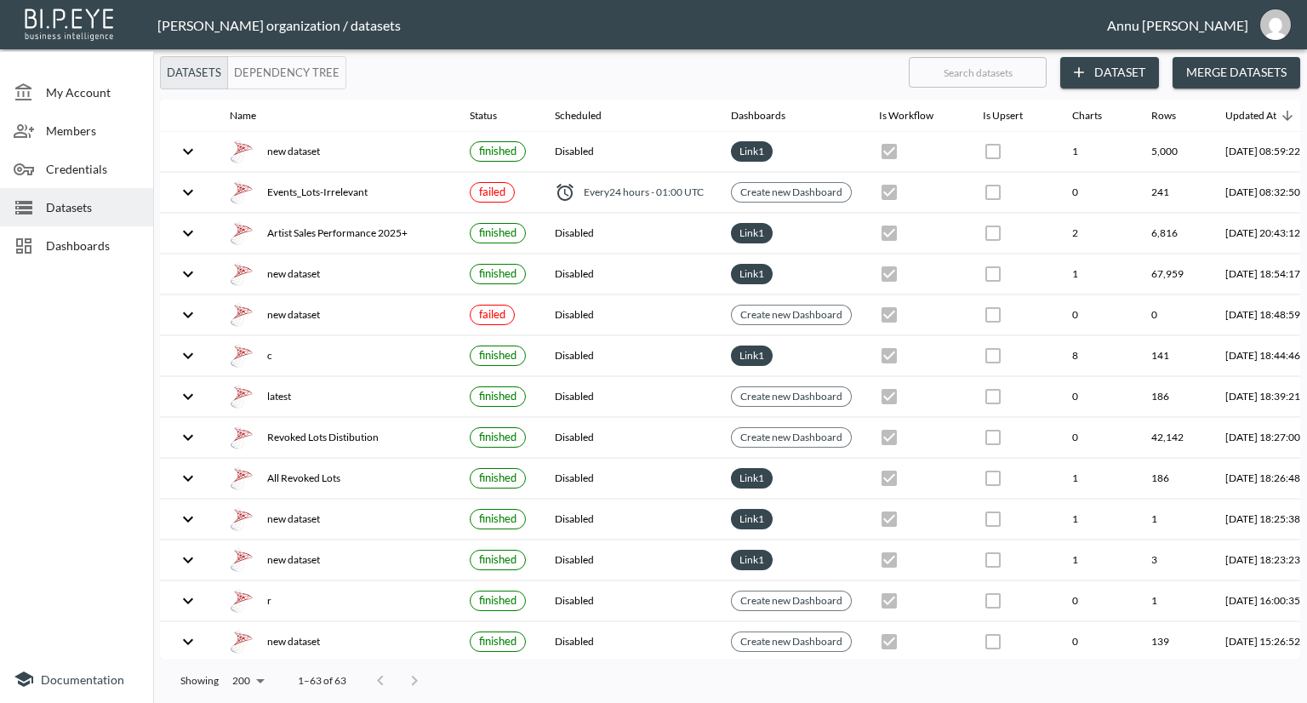
scroll to position [0, 100]
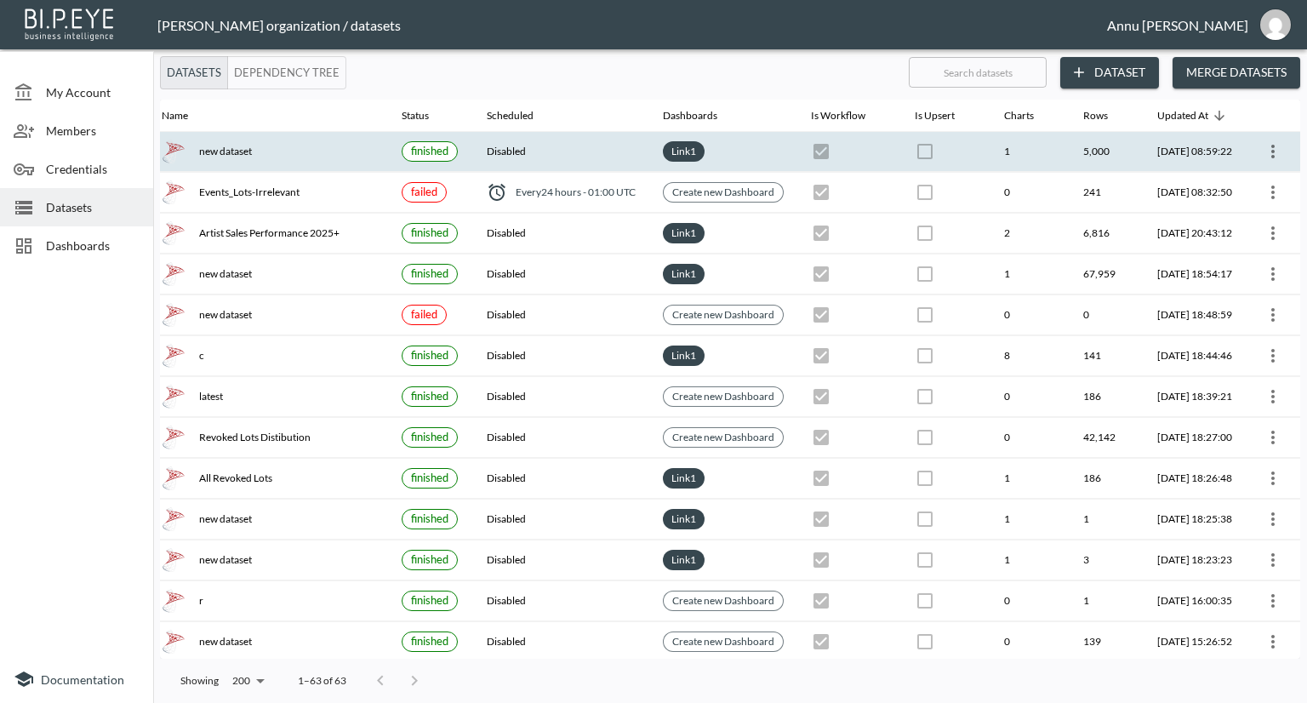
click at [1274, 152] on icon "more" at bounding box center [1273, 151] width 20 height 20
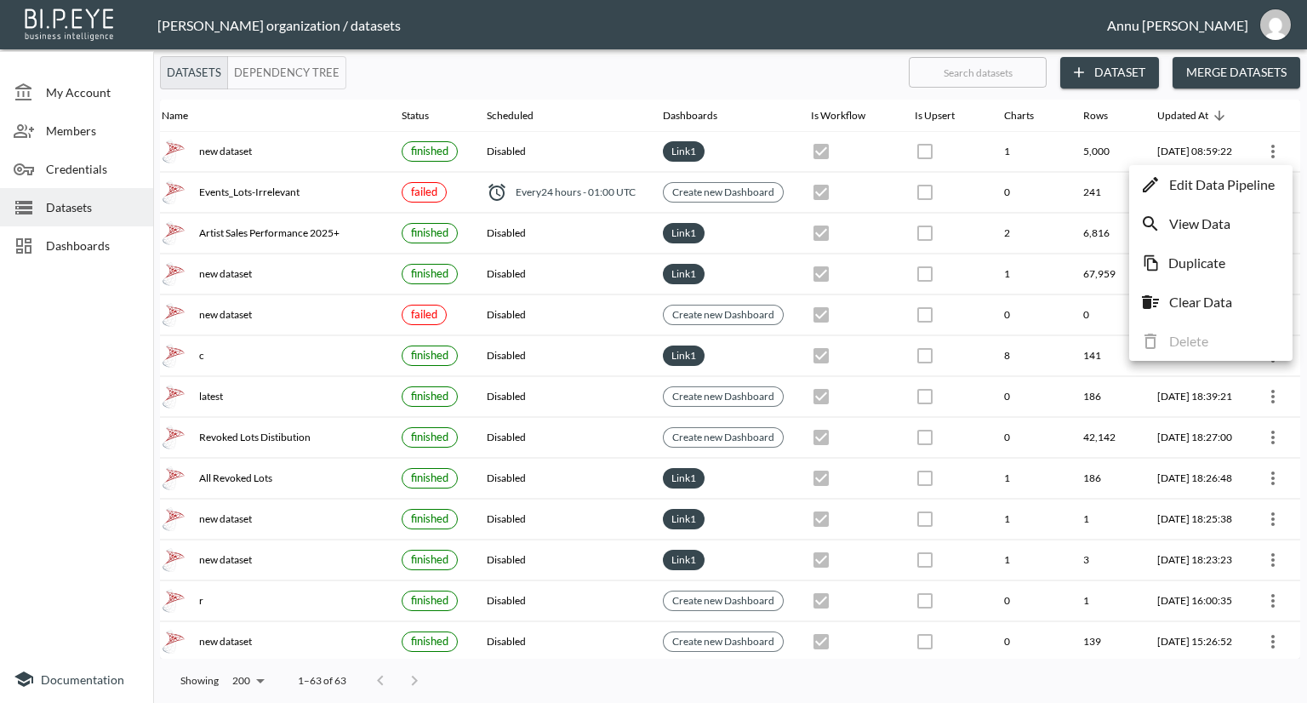
click at [1230, 181] on p "Edit Data Pipeline" at bounding box center [1222, 184] width 106 height 20
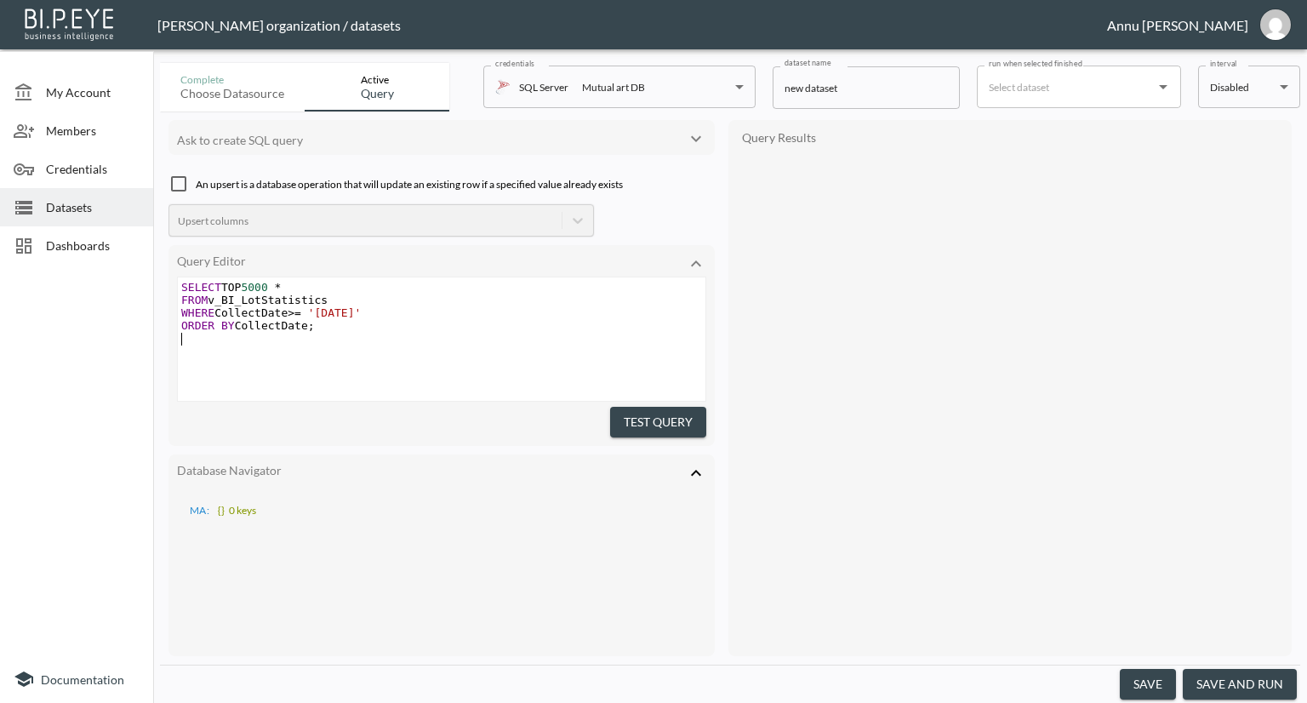
type textarea "SELECT TOP 5000 * FROM v_BI_LotStatistics WHERE CollectDate >= '[DATE]' ORDER B…"
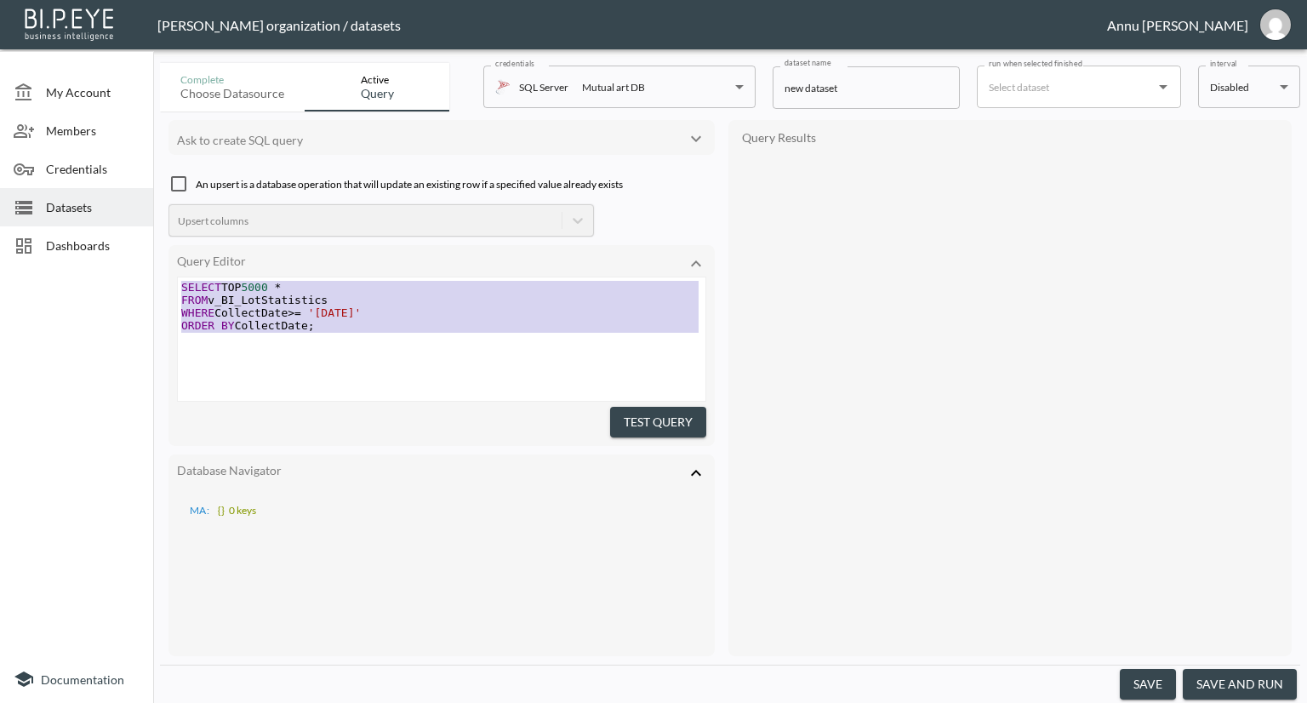
drag, startPoint x: 354, startPoint y: 336, endPoint x: 119, endPoint y: 277, distance: 242.4
click at [112, 283] on div "My Account Members Credentials Datasets Dashboards Documentation Complete Choos…" at bounding box center [653, 351] width 1307 height 703
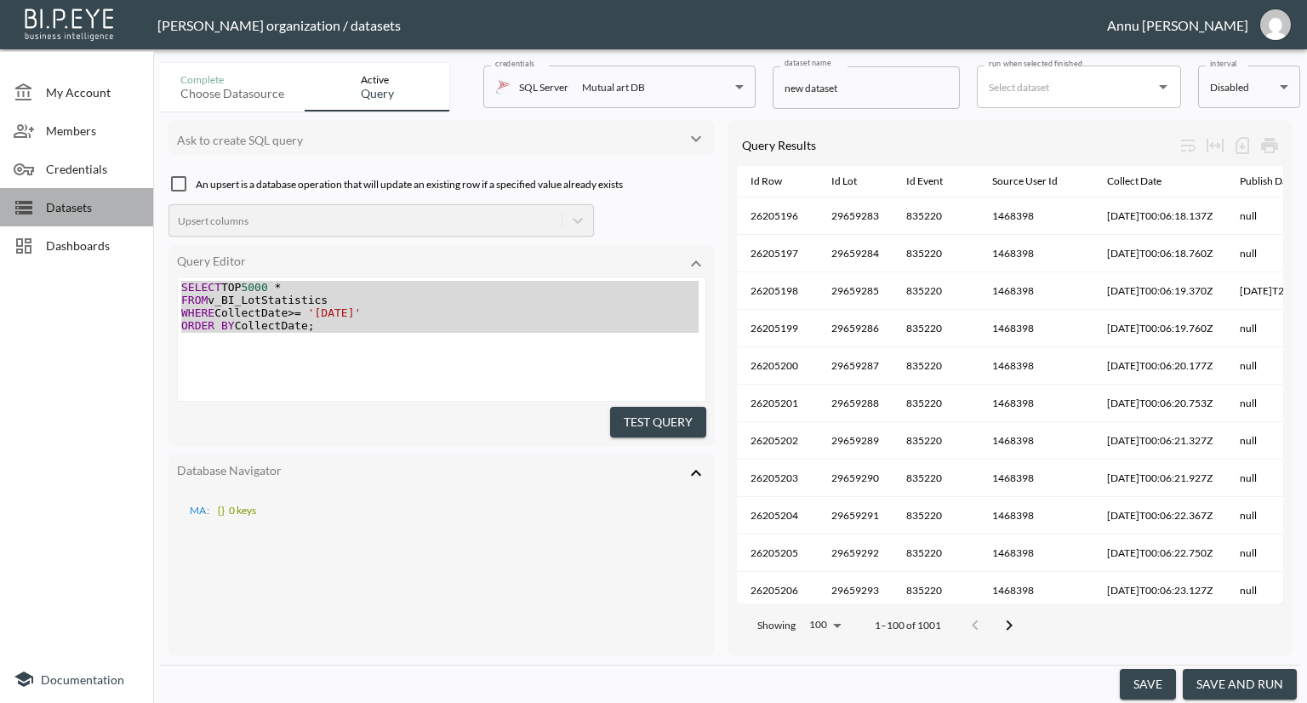
click at [46, 198] on span "Datasets" at bounding box center [93, 207] width 94 height 18
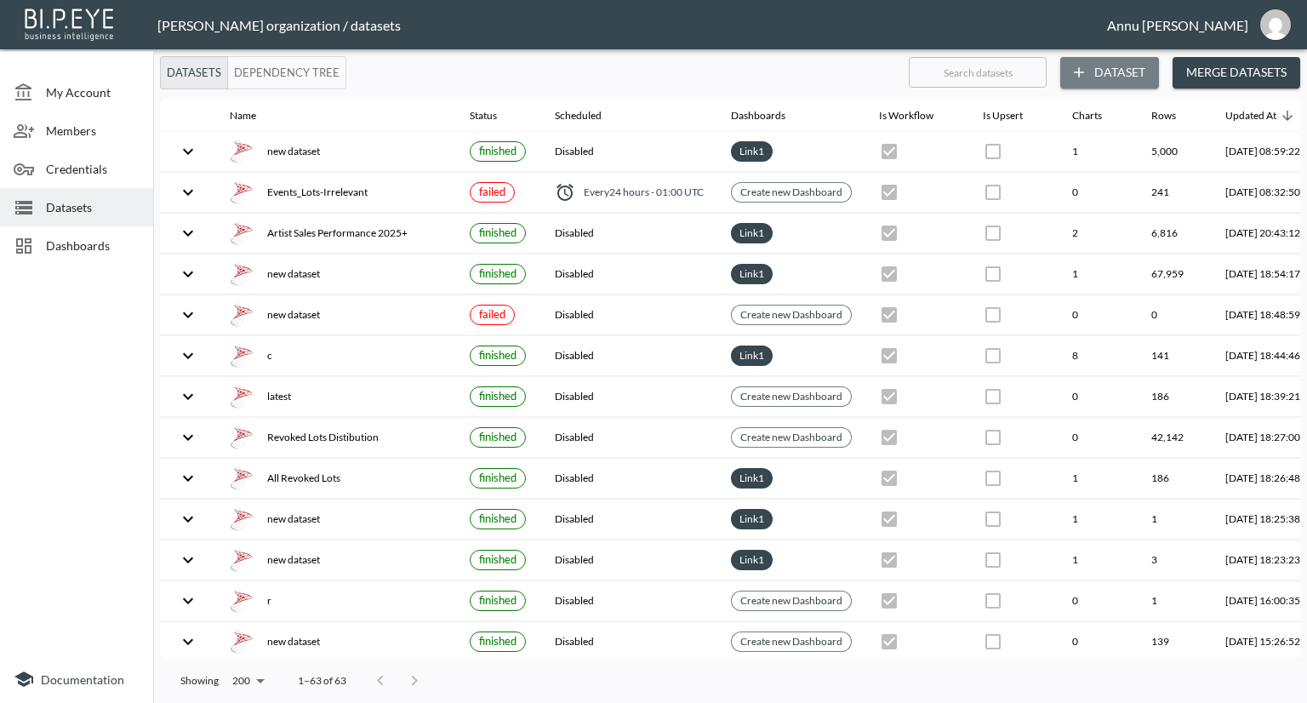
click at [1122, 70] on button "Dataset" at bounding box center [1110, 72] width 99 height 31
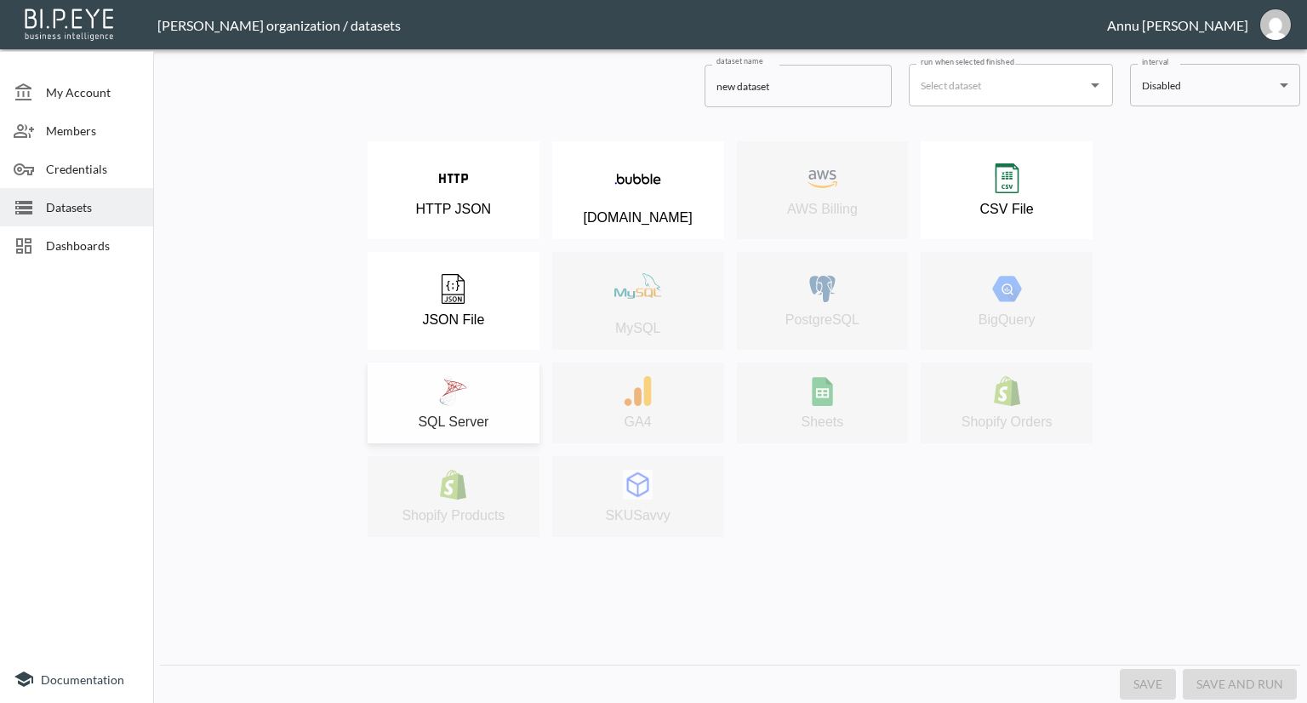
click at [472, 381] on div "SQL Server" at bounding box center [453, 403] width 155 height 54
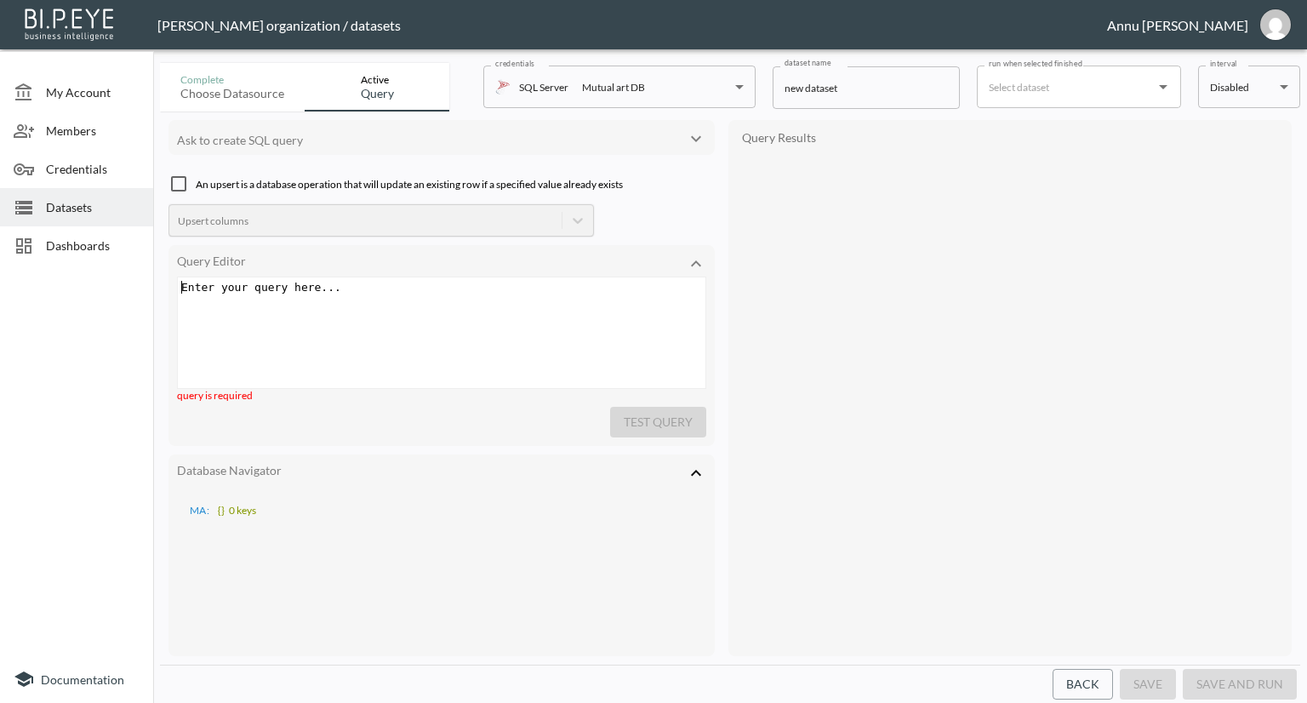
click at [409, 310] on div "Enter your query here... xxxxxxxxxx ​" at bounding box center [463, 353] width 570 height 153
paste textarea ";"
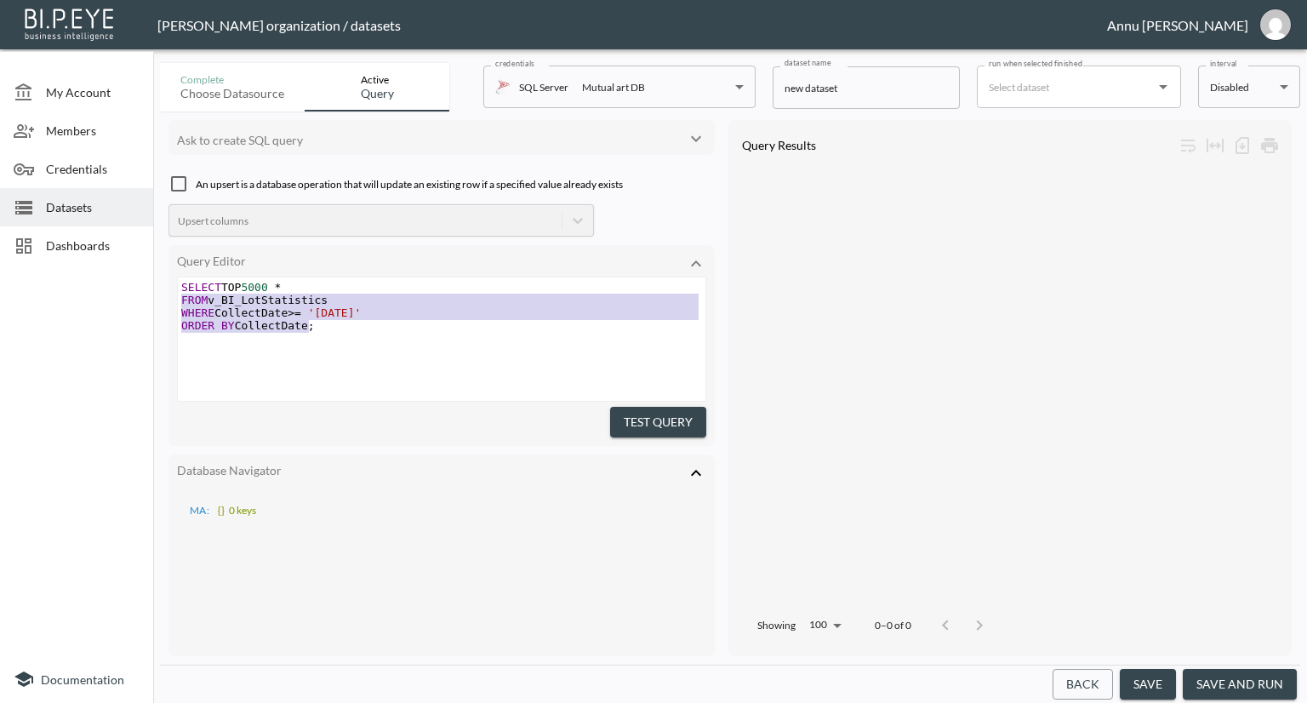
type textarea "SELECT TOP 5000 * FROM v_BI_LotStatistics WHERE CollectDate >= '[DATE]' ORDER B…"
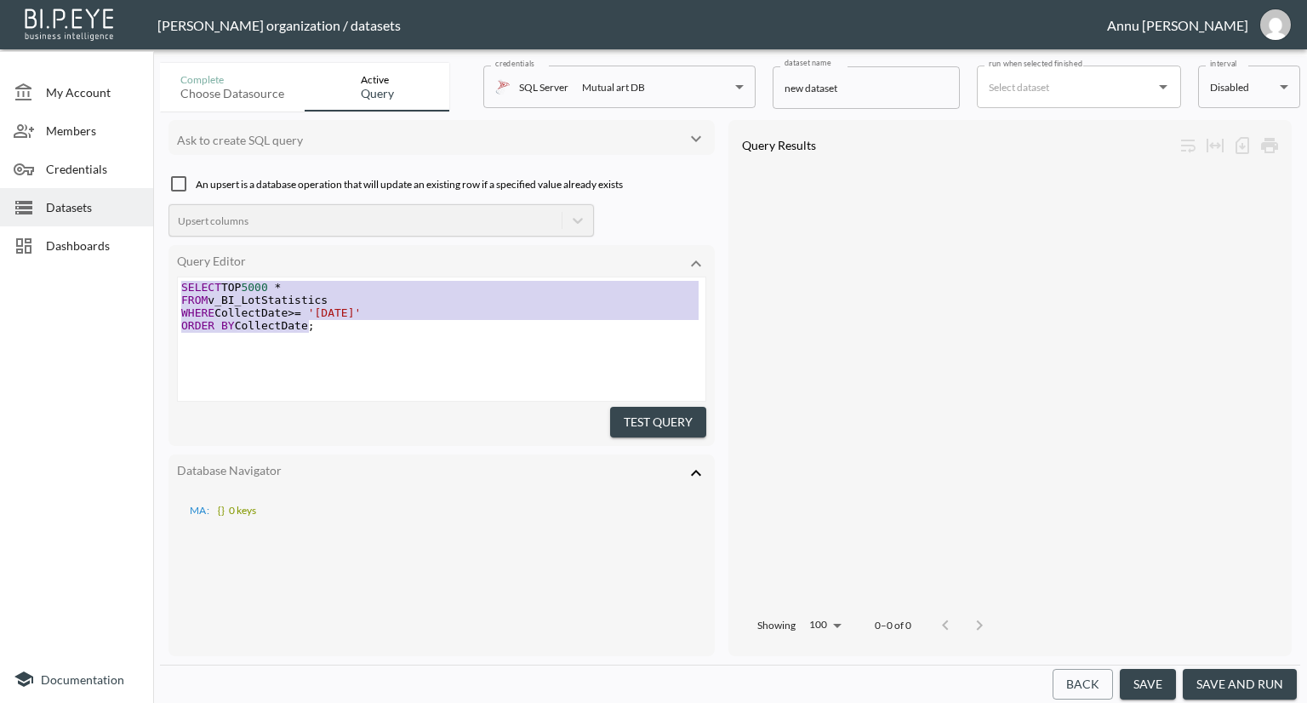
drag, startPoint x: 316, startPoint y: 332, endPoint x: 156, endPoint y: 277, distance: 169.3
click at [156, 277] on div "Complete Choose datasource Active Query credentials SQL Server Mutual art DB 82…" at bounding box center [730, 379] width 1154 height 647
click at [91, 205] on span "Datasets" at bounding box center [93, 207] width 94 height 18
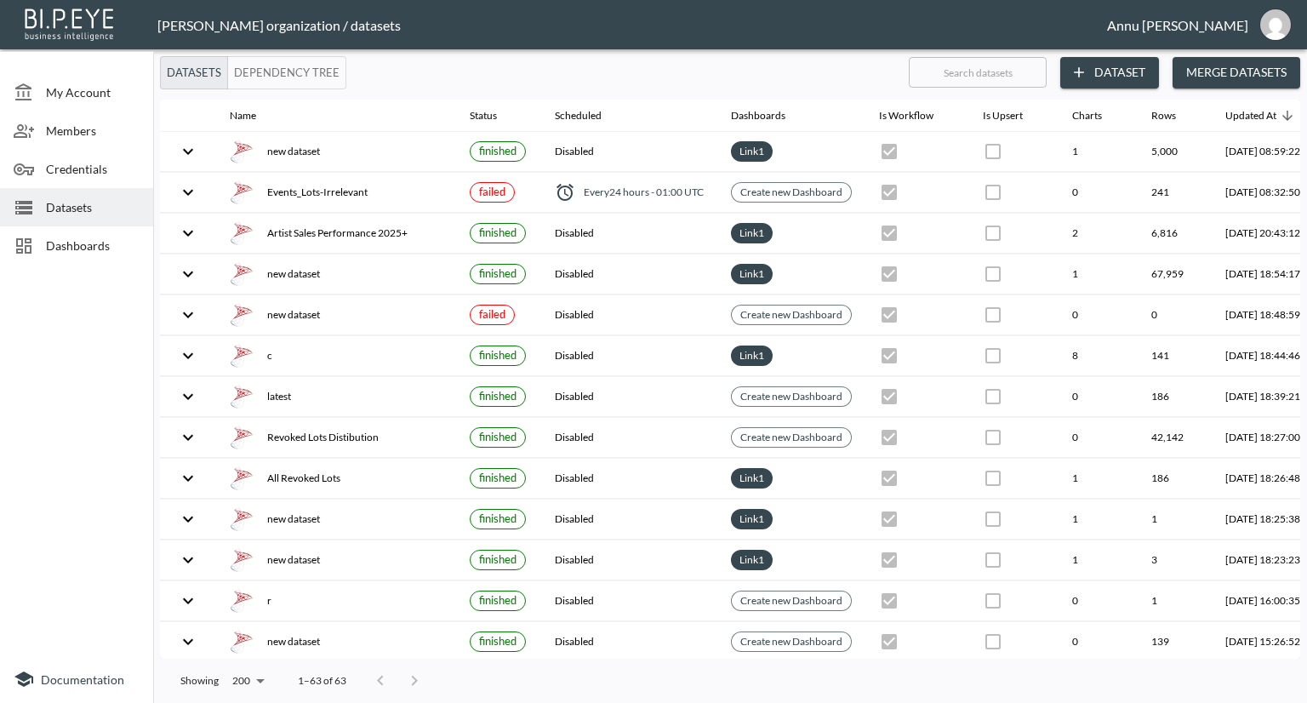
click at [1084, 70] on icon "button" at bounding box center [1079, 72] width 17 height 17
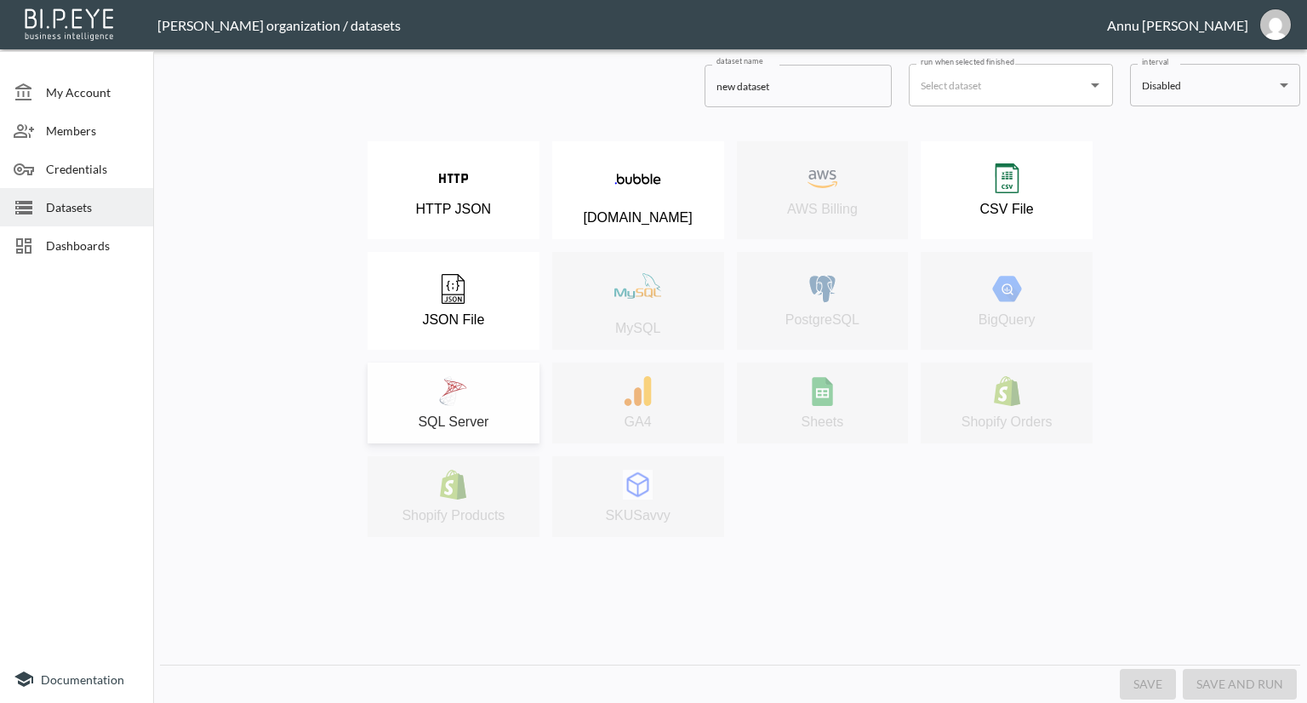
click at [461, 398] on img at bounding box center [453, 391] width 30 height 30
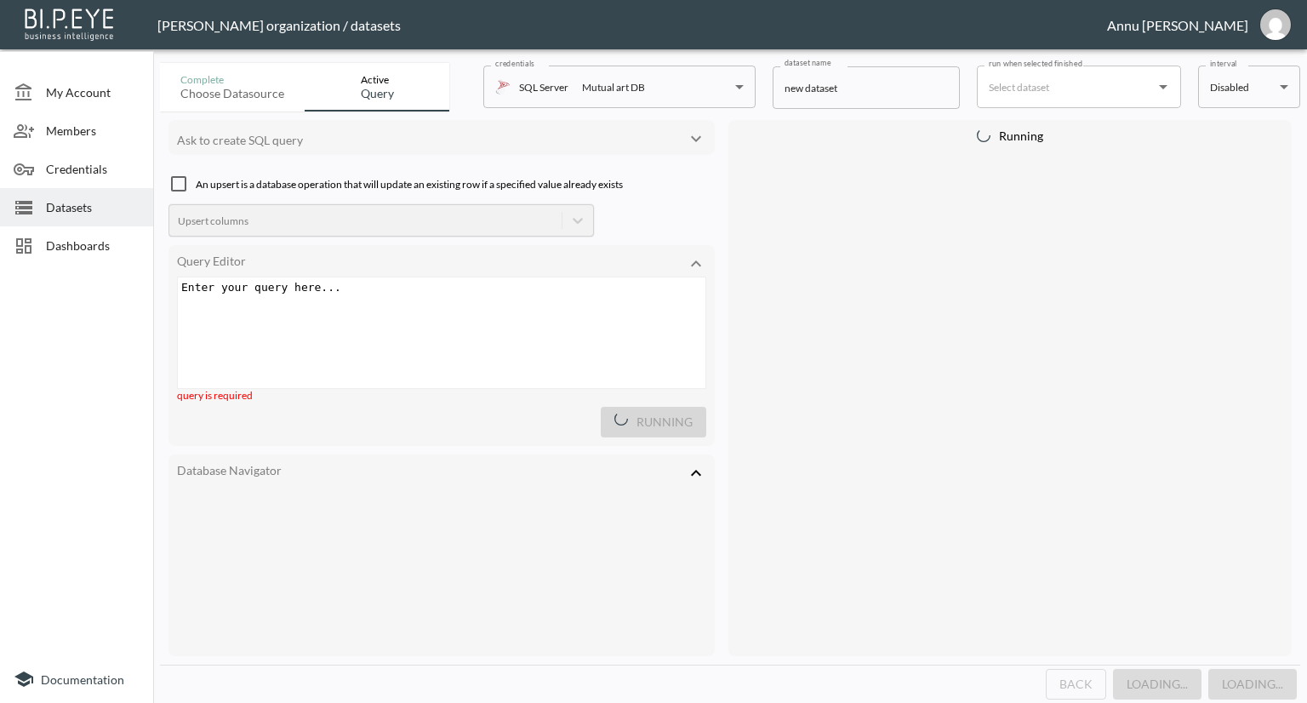
click at [392, 313] on div "Enter your query here... xxxxxxxxxx ​" at bounding box center [463, 353] width 570 height 153
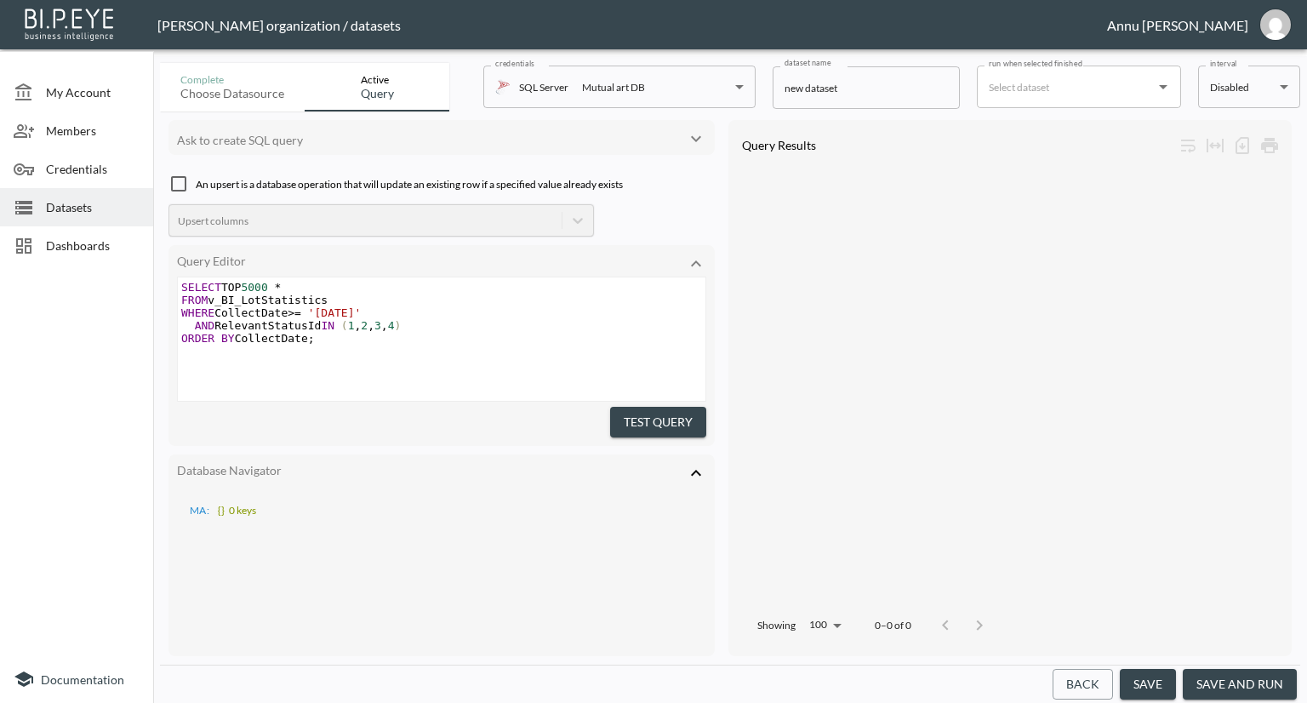
click at [638, 424] on button "Test Query" at bounding box center [658, 422] width 96 height 31
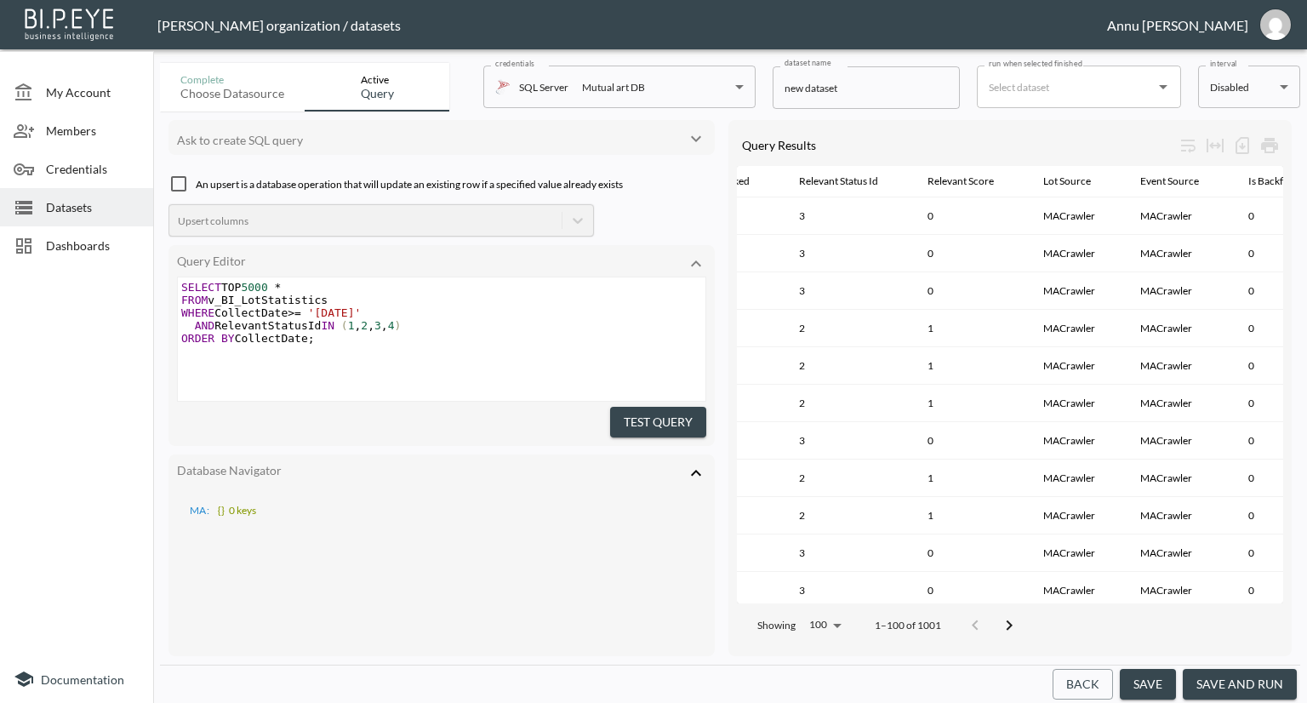
scroll to position [0, 2247]
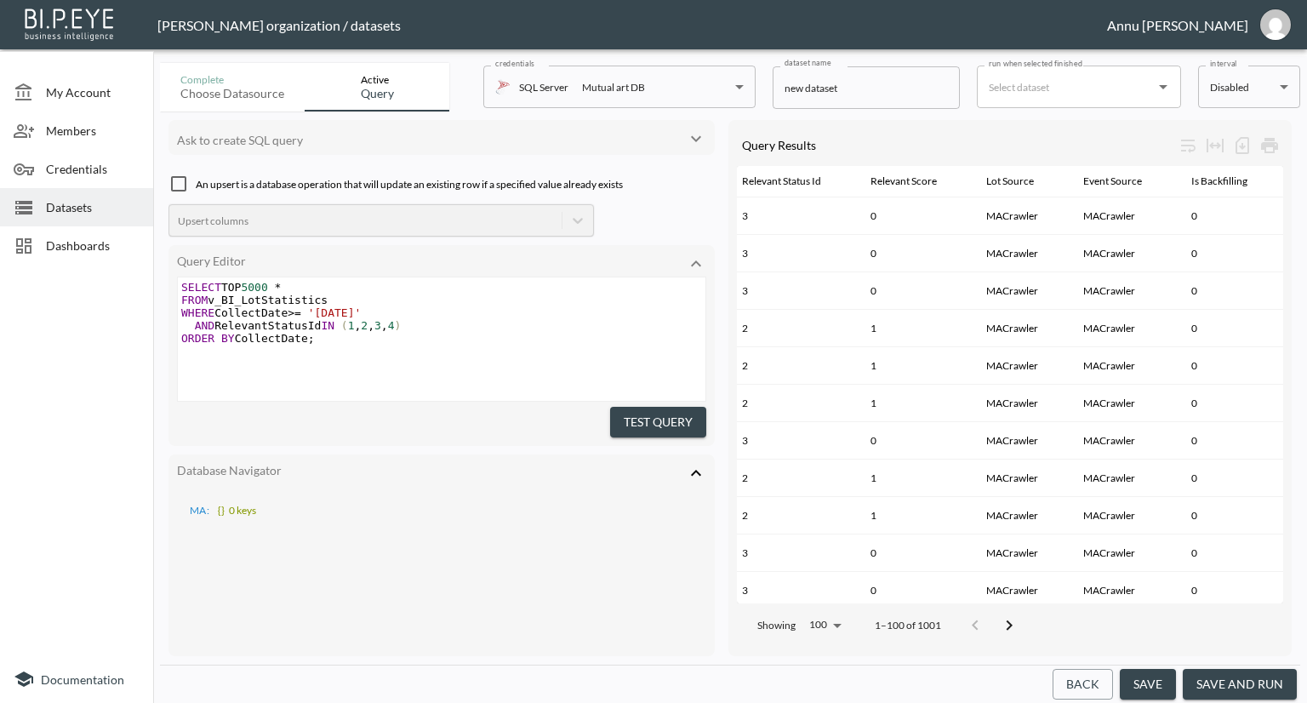
click at [1256, 682] on button "save and run" at bounding box center [1240, 684] width 114 height 31
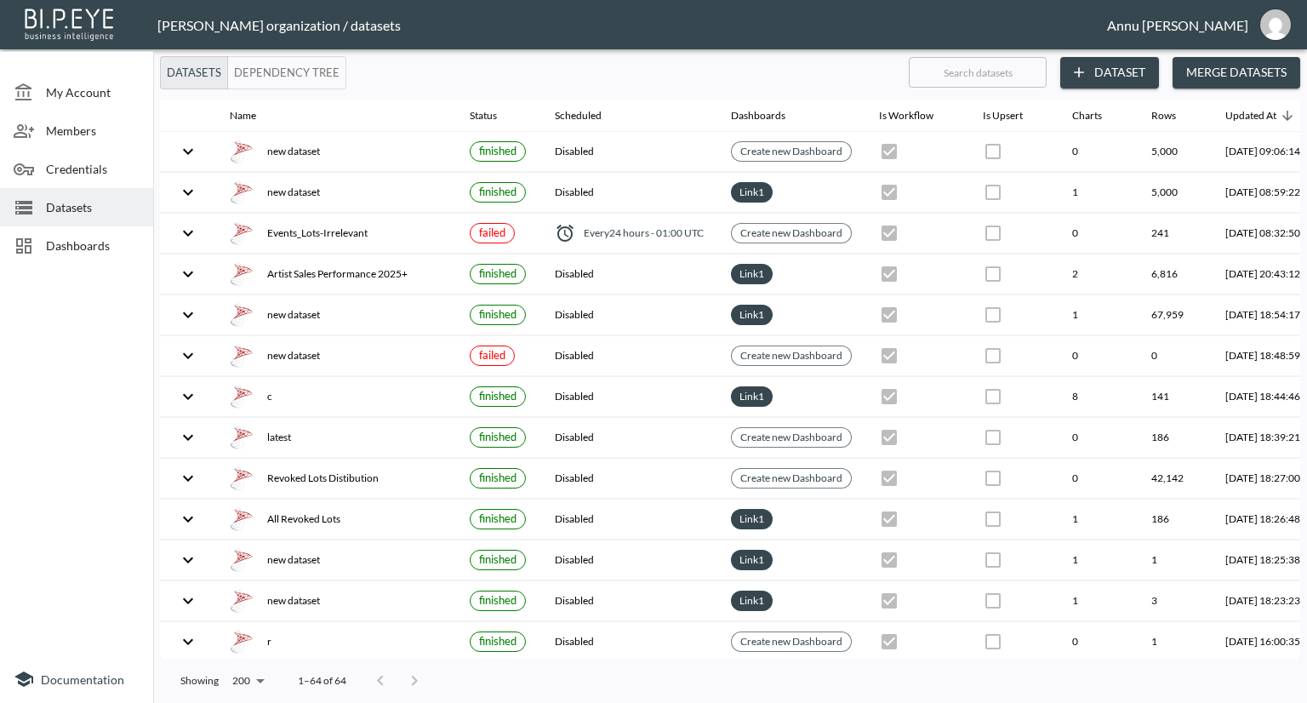
scroll to position [0, 100]
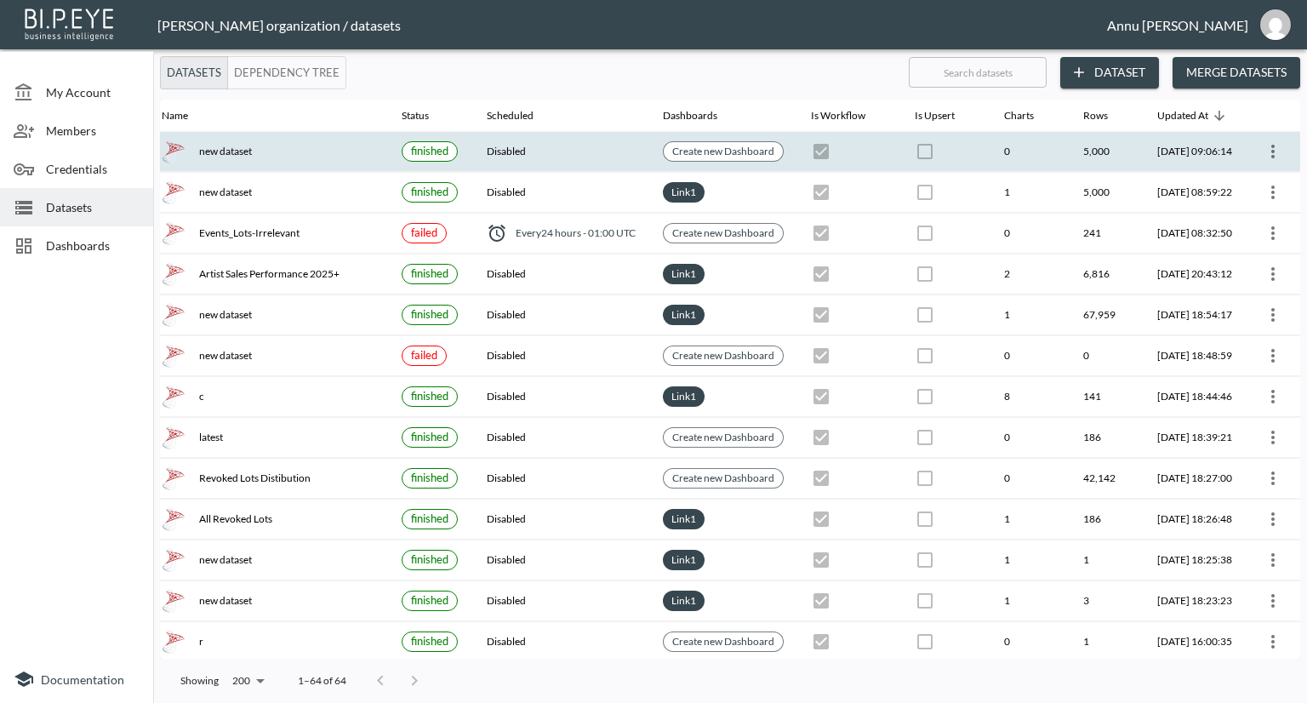
click at [1277, 148] on icon "more" at bounding box center [1273, 151] width 20 height 20
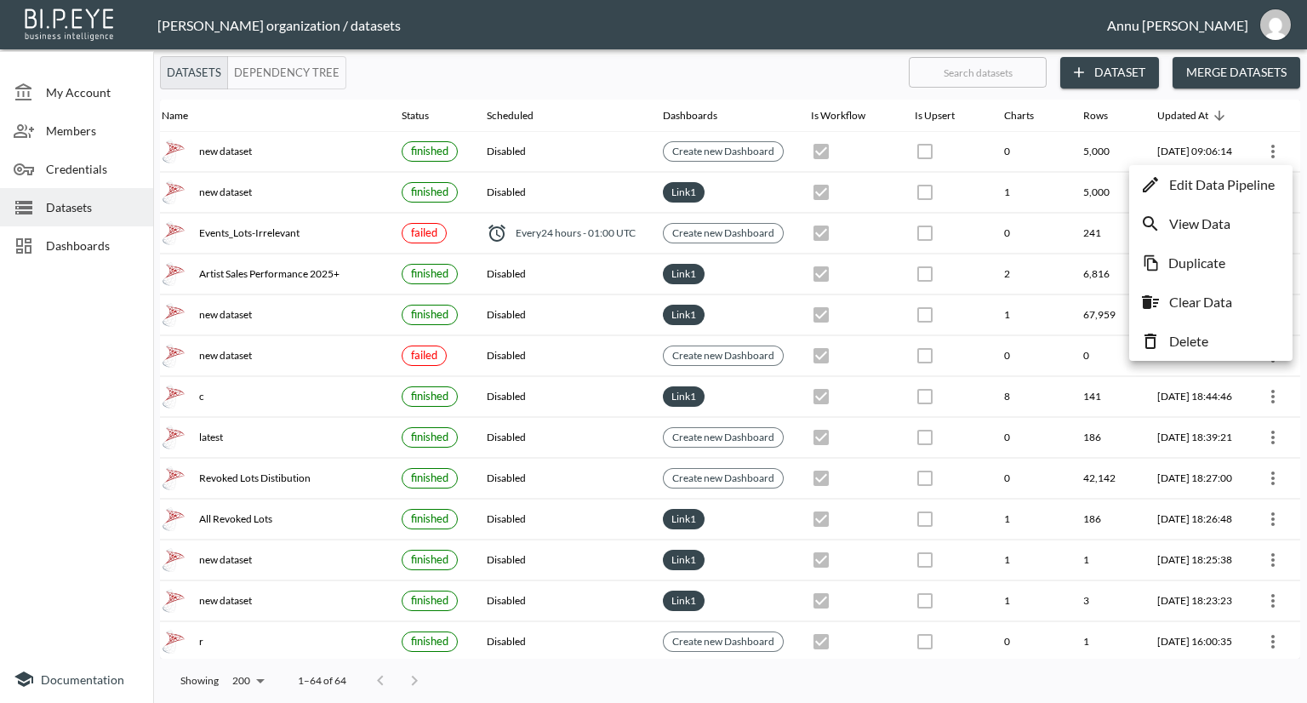
click at [728, 155] on div at bounding box center [653, 351] width 1307 height 703
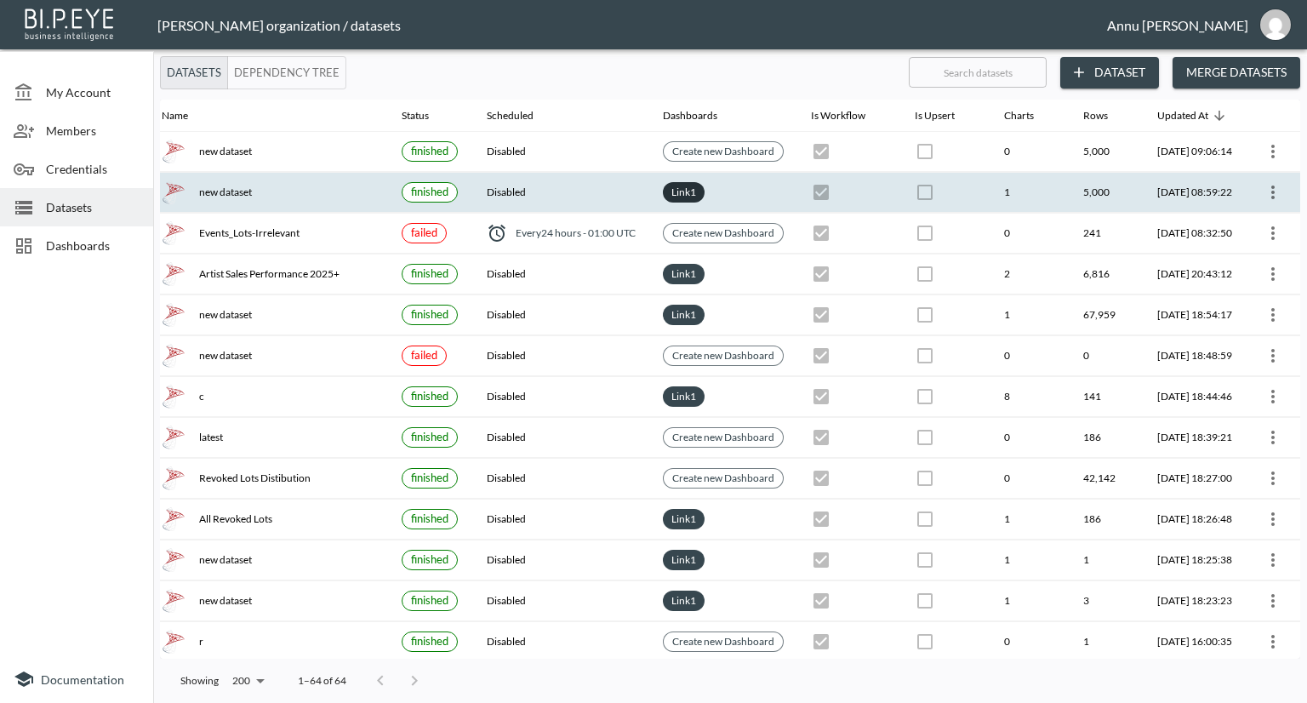
click at [668, 187] on link "Link 1" at bounding box center [683, 192] width 31 height 20
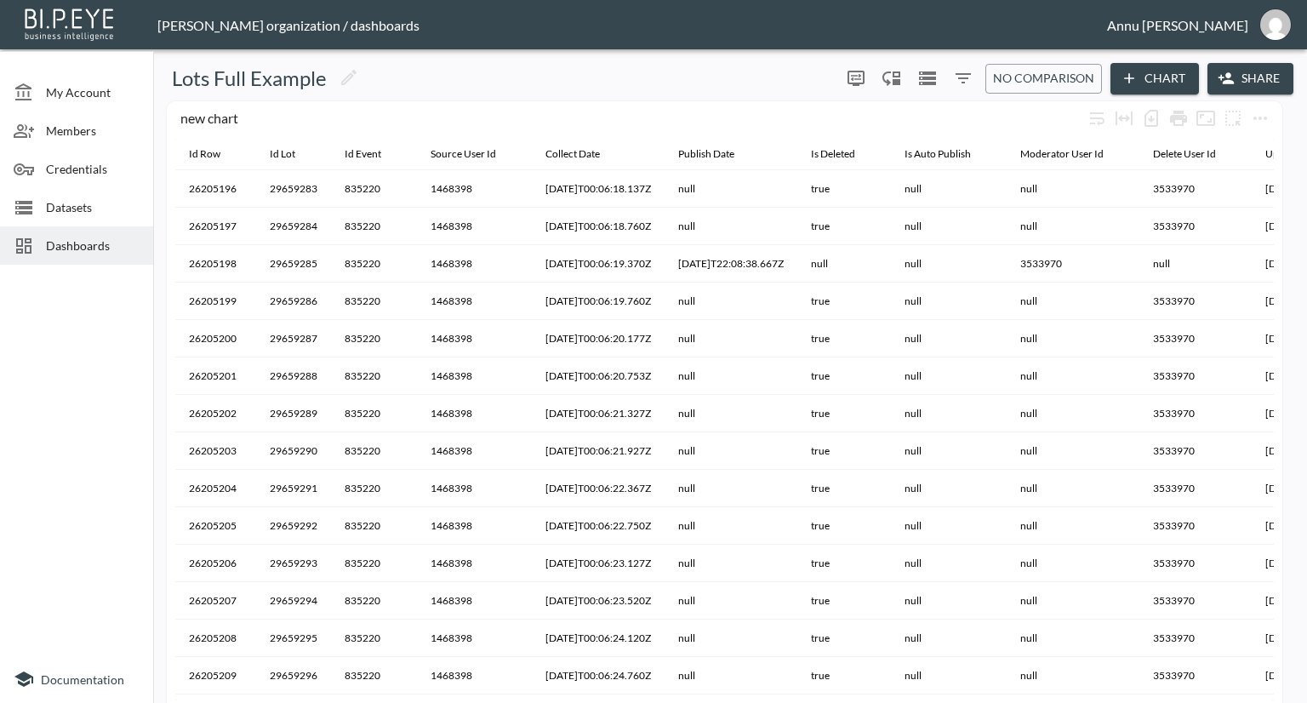
click at [1155, 77] on button "Chart" at bounding box center [1155, 78] width 89 height 31
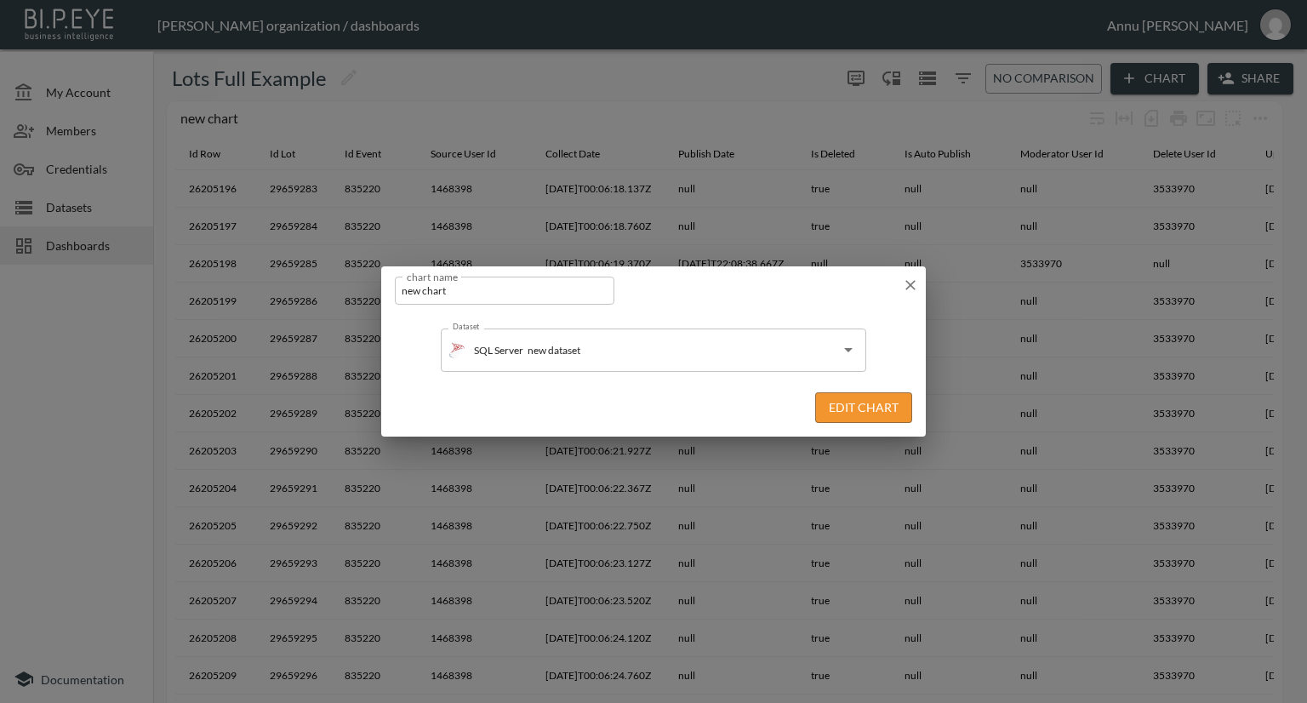
click at [838, 404] on button "Edit Chart" at bounding box center [863, 407] width 97 height 31
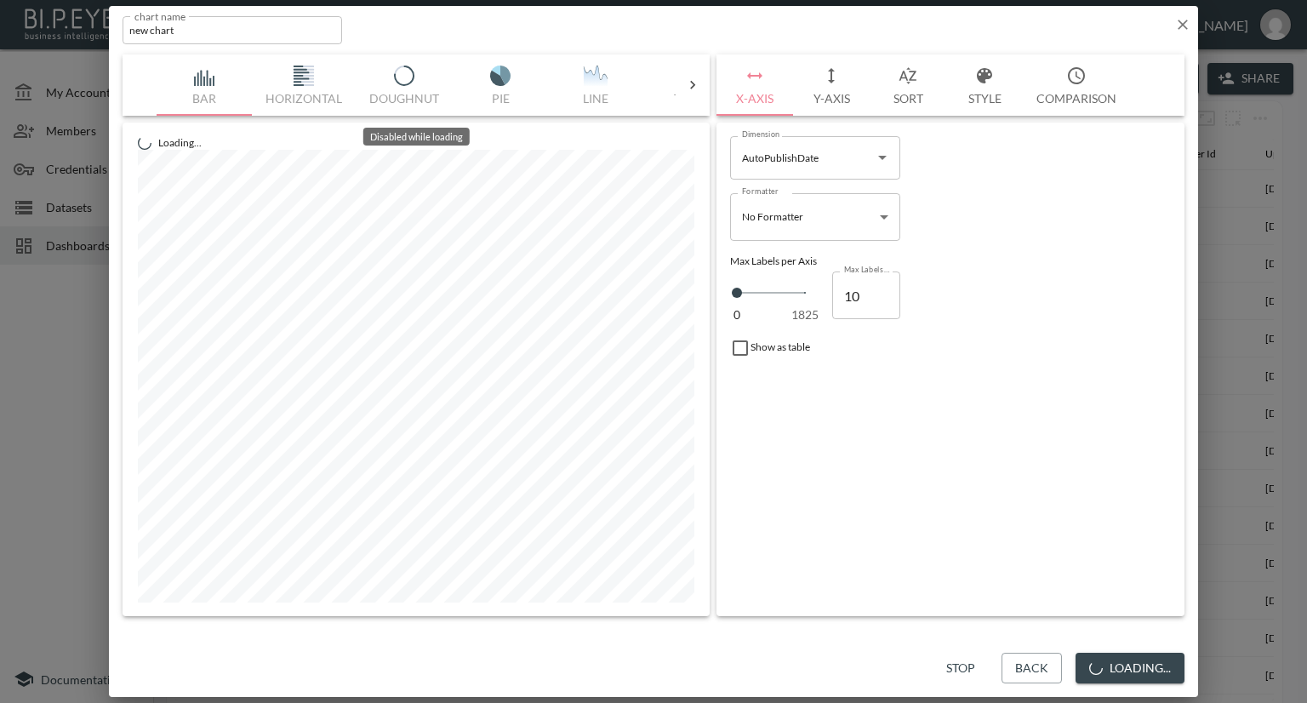
click at [695, 92] on icon at bounding box center [692, 85] width 17 height 17
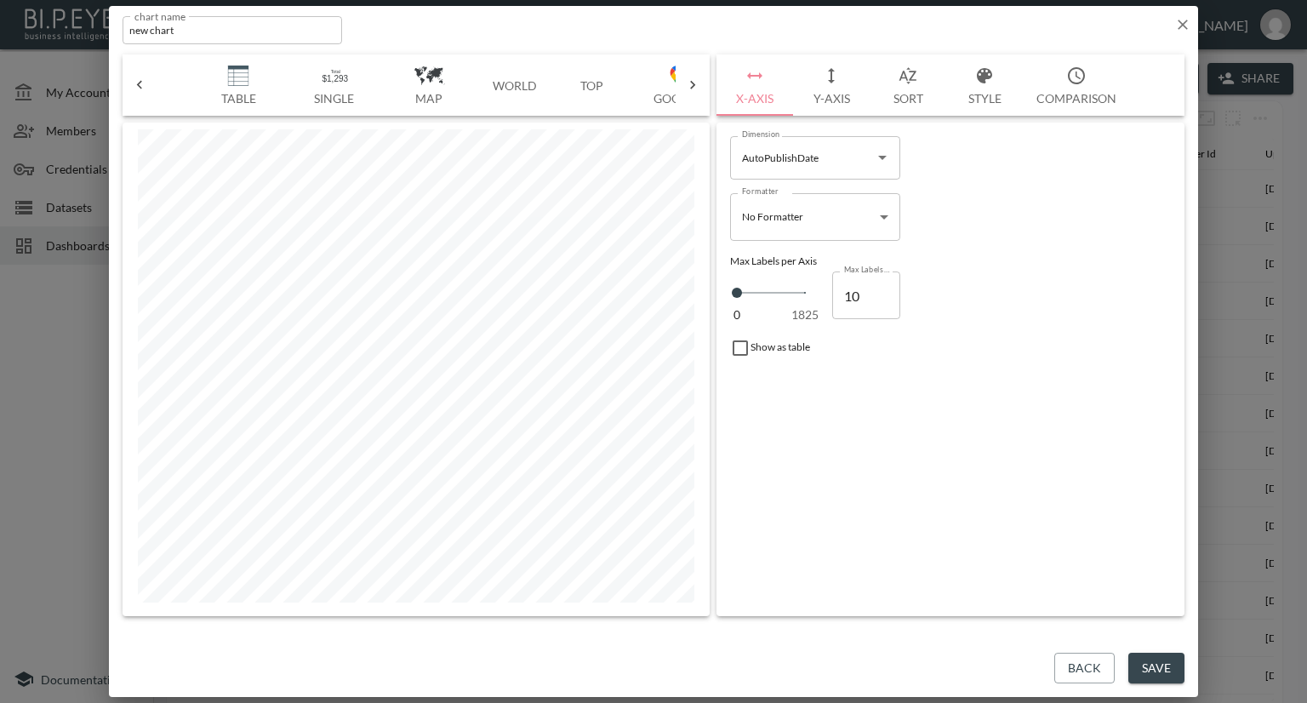
scroll to position [0, 486]
click at [195, 81] on img "button" at bounding box center [205, 76] width 68 height 20
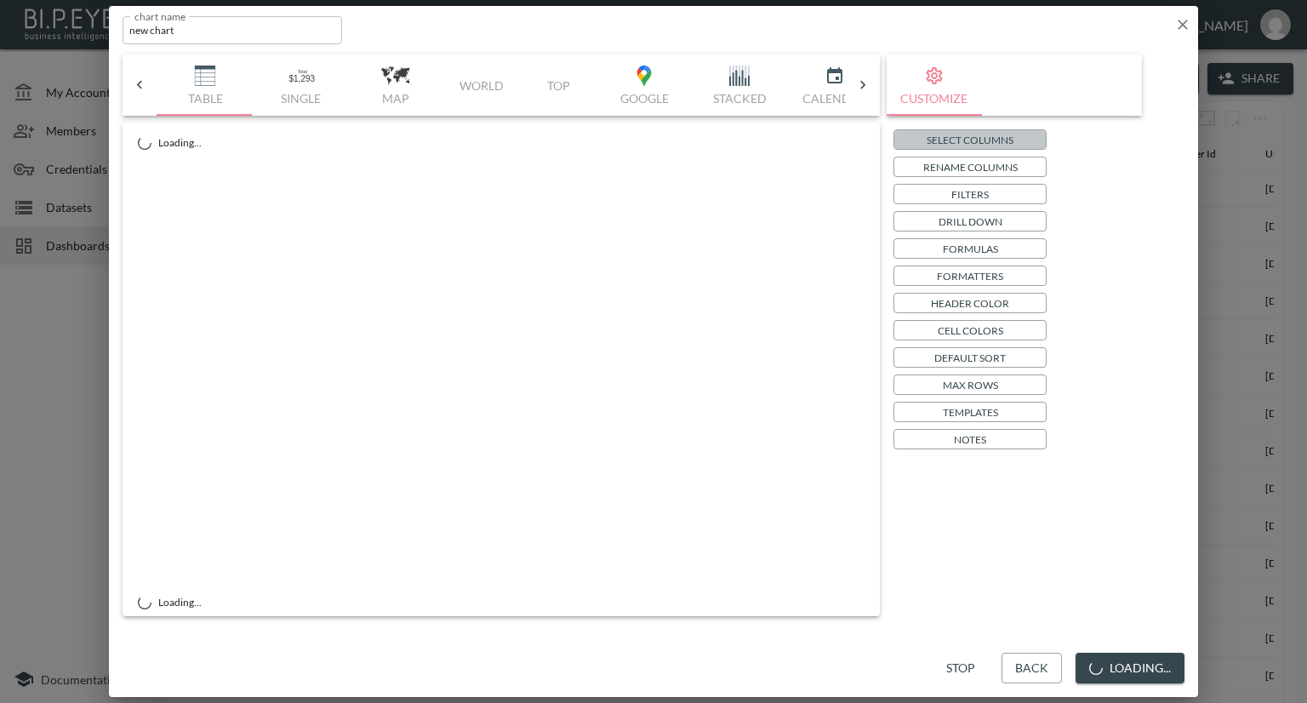
click at [918, 140] on button "Select Columns" at bounding box center [970, 139] width 153 height 20
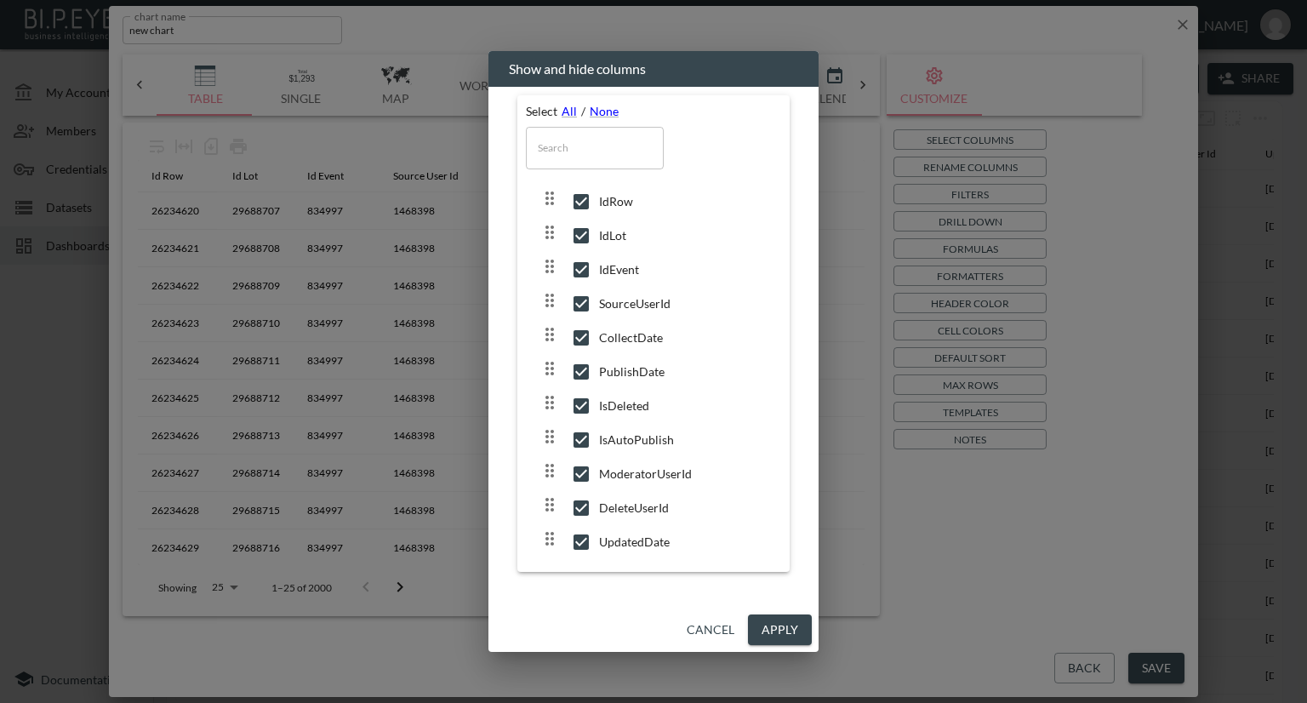
scroll to position [449, 0]
click at [772, 618] on button "Apply" at bounding box center [780, 630] width 64 height 31
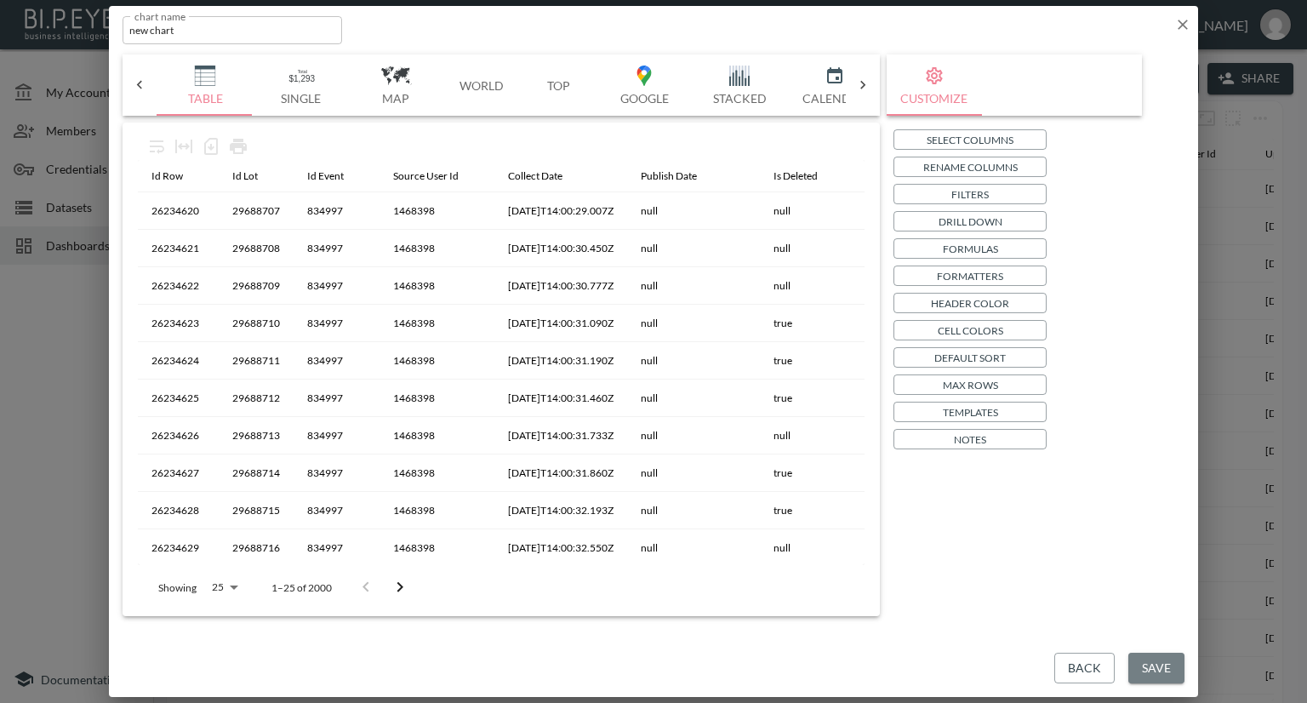
click at [1133, 661] on button "Save" at bounding box center [1157, 668] width 56 height 31
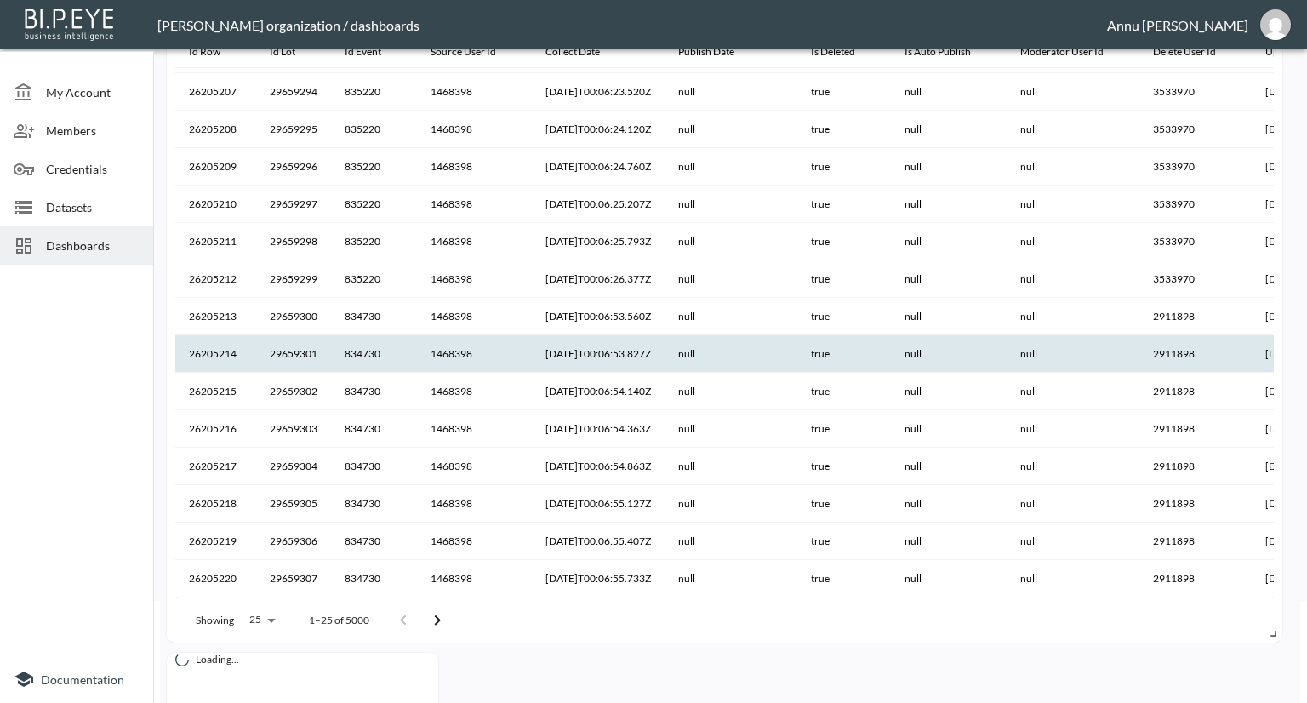
scroll to position [177, 0]
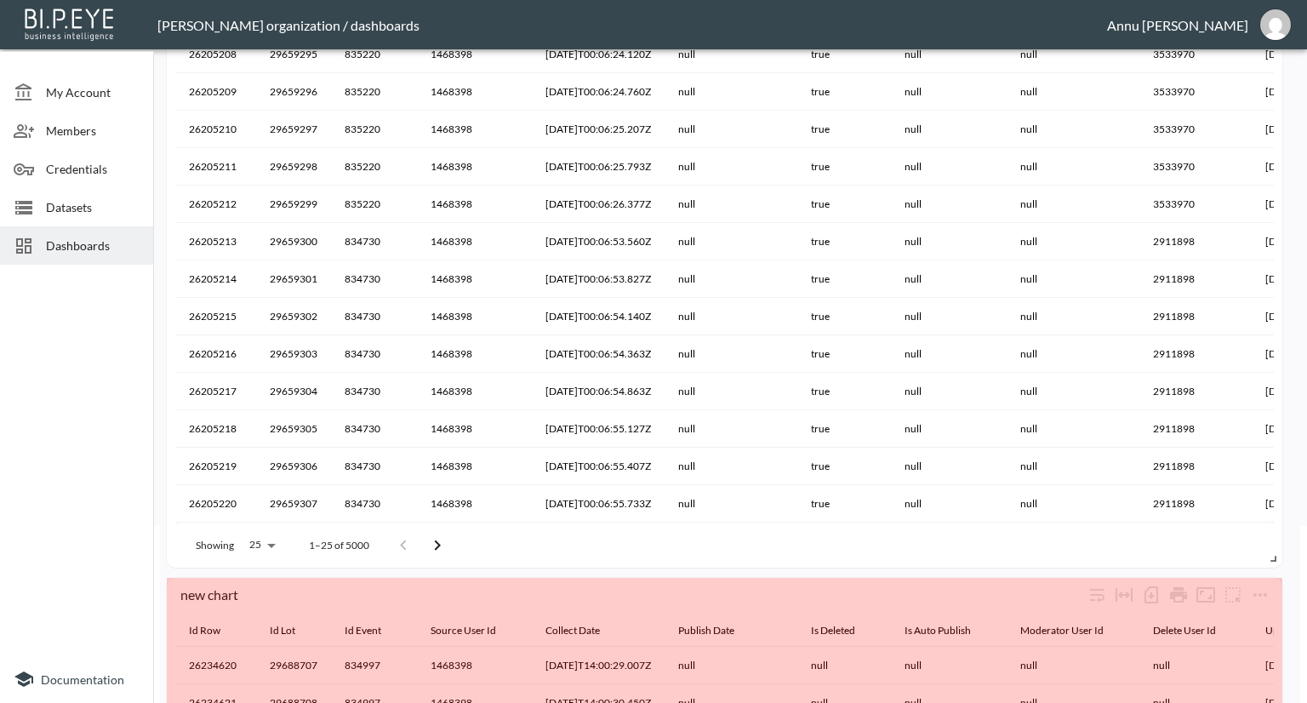
drag, startPoint x: 426, startPoint y: 680, endPoint x: 1306, endPoint y: 742, distance: 882.3
click at [1306, 702] on html "BI.P.EYE, Interactive Analytics Dashboards - app [PERSON_NAME] organization / d…" at bounding box center [653, 351] width 1307 height 703
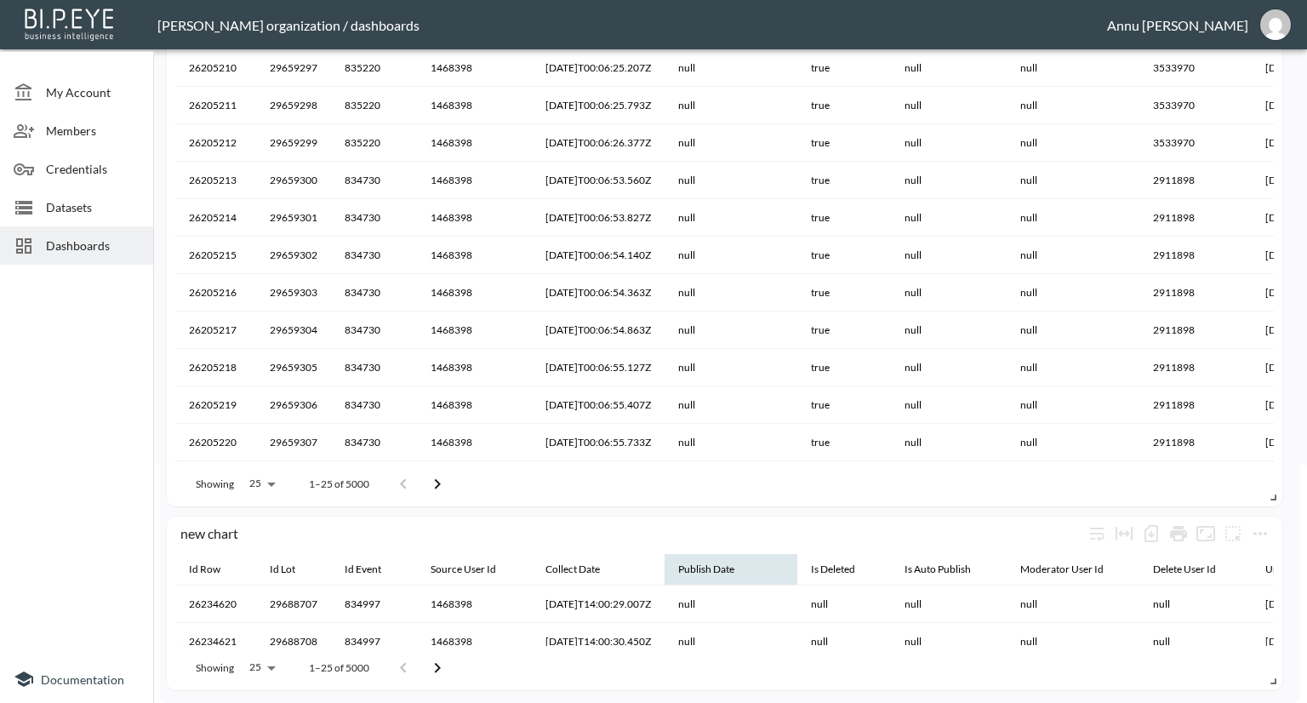
scroll to position [340, 0]
drag, startPoint x: 1299, startPoint y: 350, endPoint x: 1299, endPoint y: 375, distance: 24.7
click at [1299, 375] on div "Lots Full Example 0 0 No comparison Chart Share new chart Id Row Id Lot Id Even…" at bounding box center [730, 141] width 1154 height 647
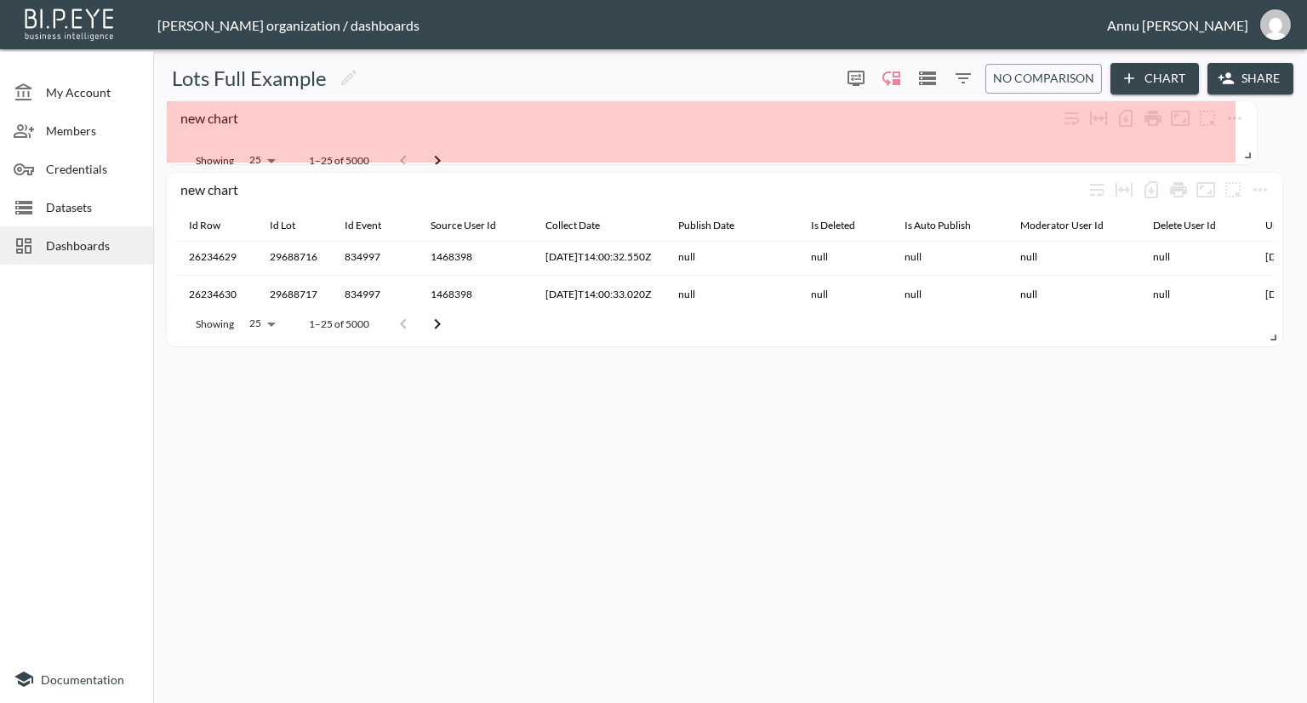
scroll to position [0, 0]
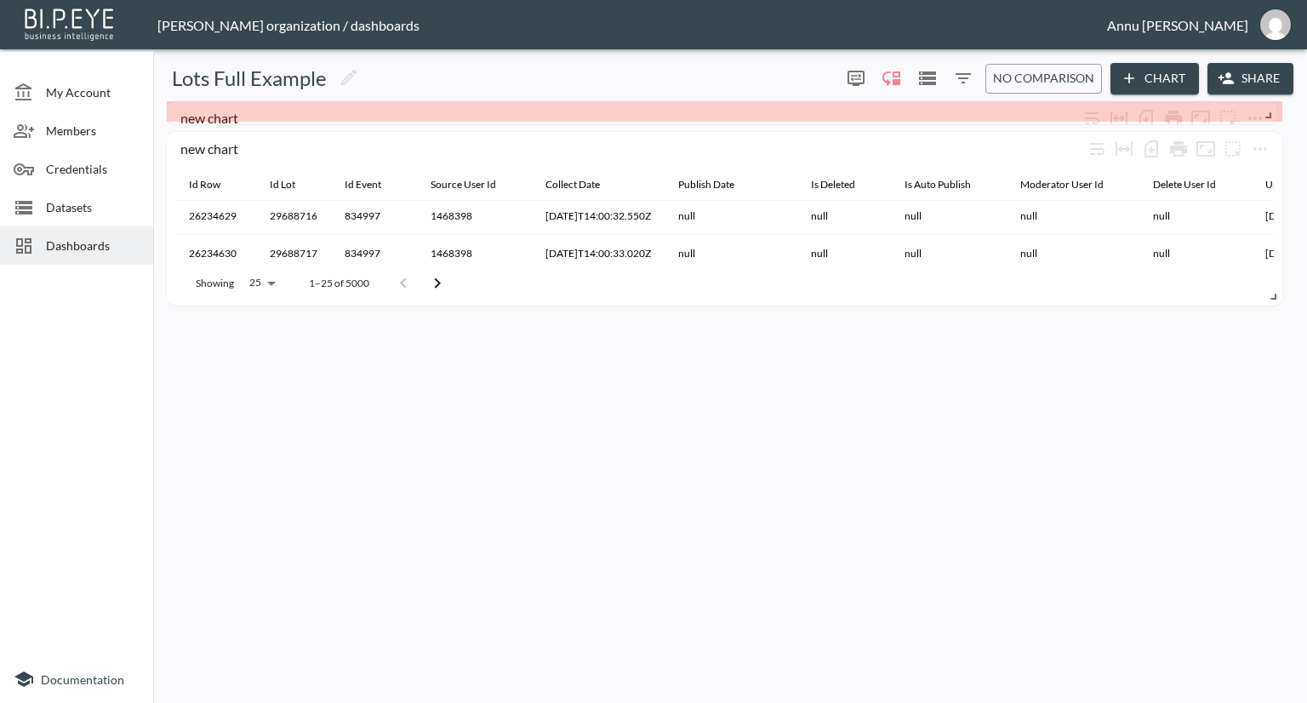
drag, startPoint x: 1272, startPoint y: 499, endPoint x: 1266, endPoint y: 116, distance: 383.0
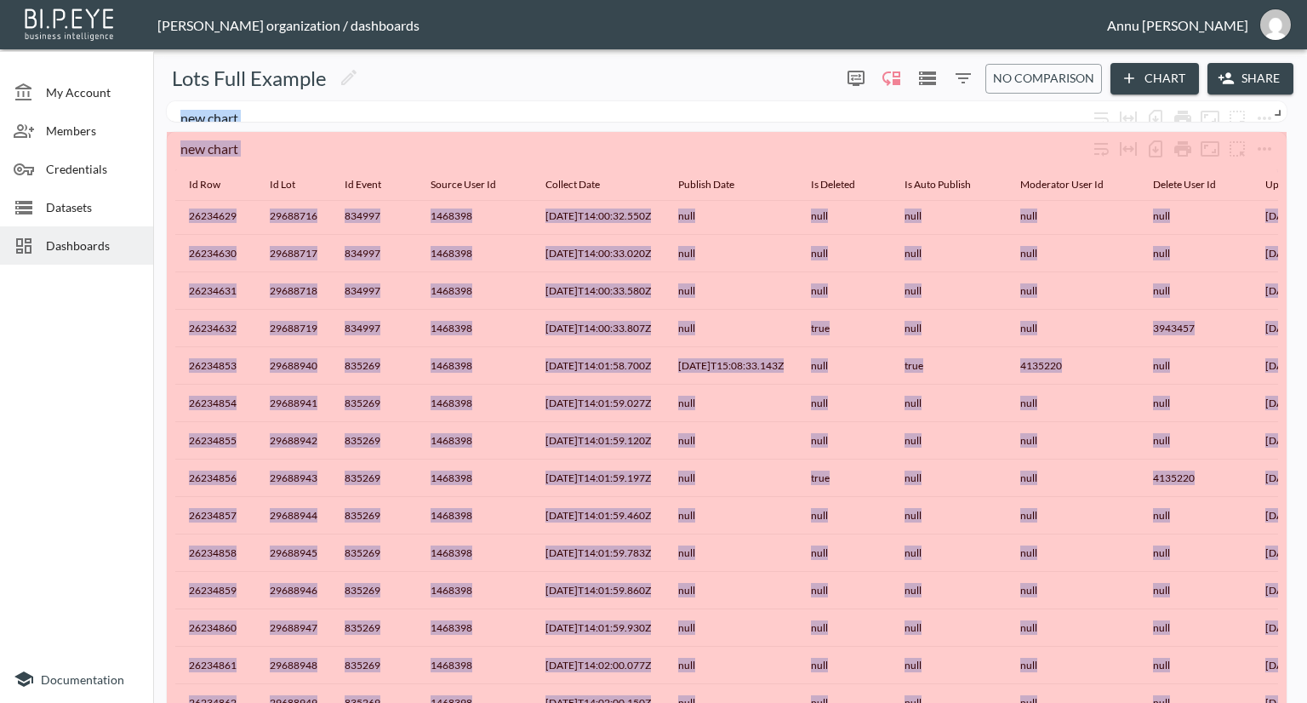
drag, startPoint x: 1277, startPoint y: 297, endPoint x: 1280, endPoint y: 685, distance: 388.1
click at [1285, 702] on html "BI.P.EYE, Interactive Analytics Dashboards - app [PERSON_NAME] organization / d…" at bounding box center [653, 351] width 1307 height 703
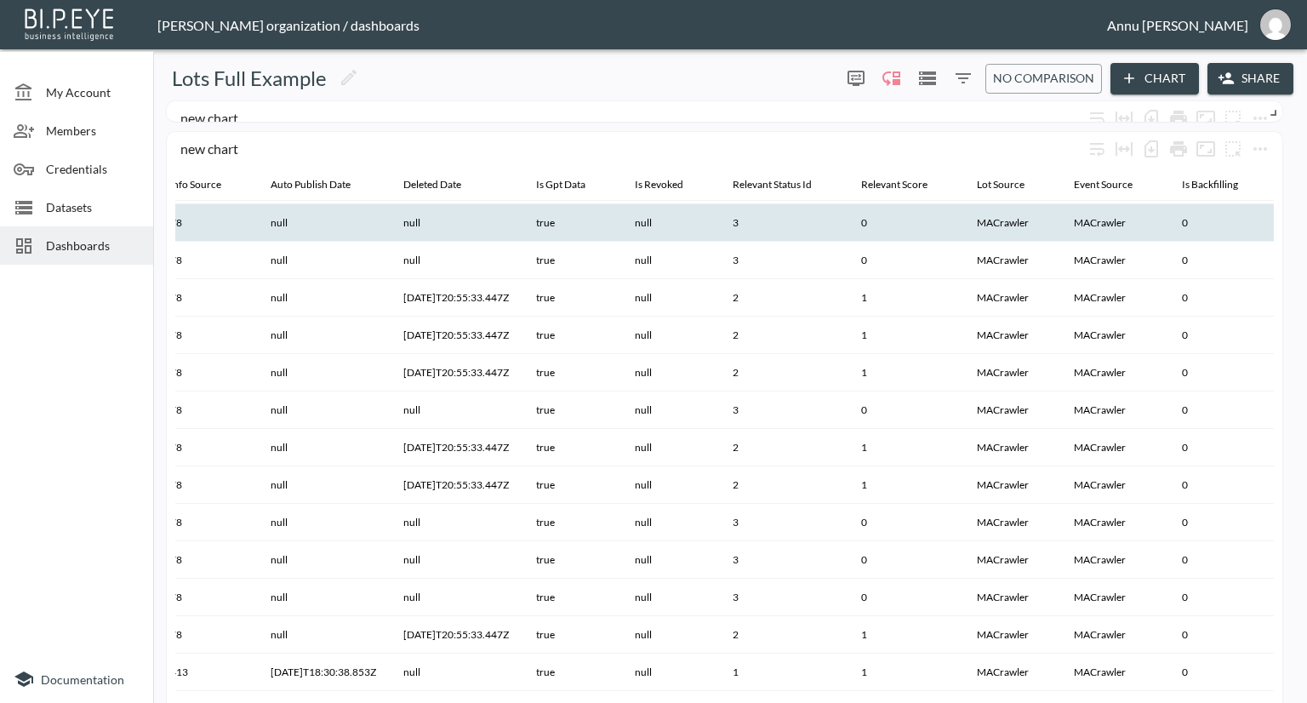
scroll to position [85, 1695]
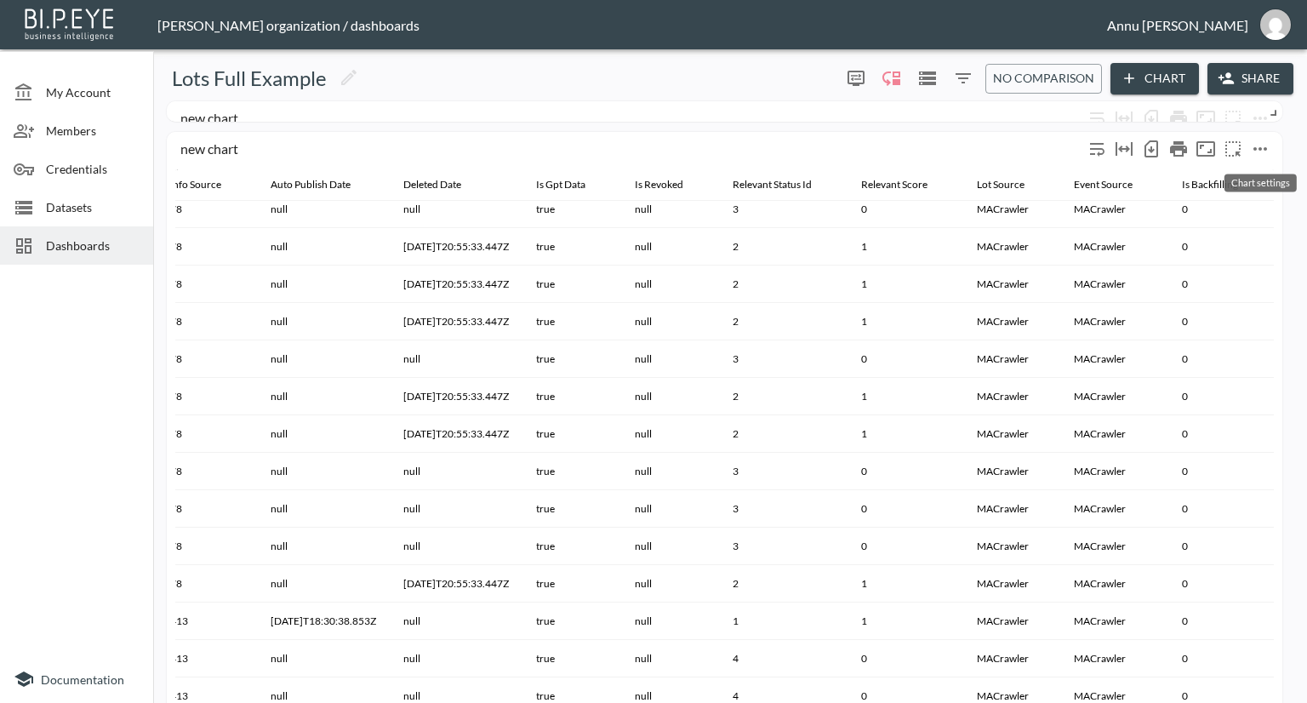
click at [1257, 146] on icon "more" at bounding box center [1260, 149] width 20 height 20
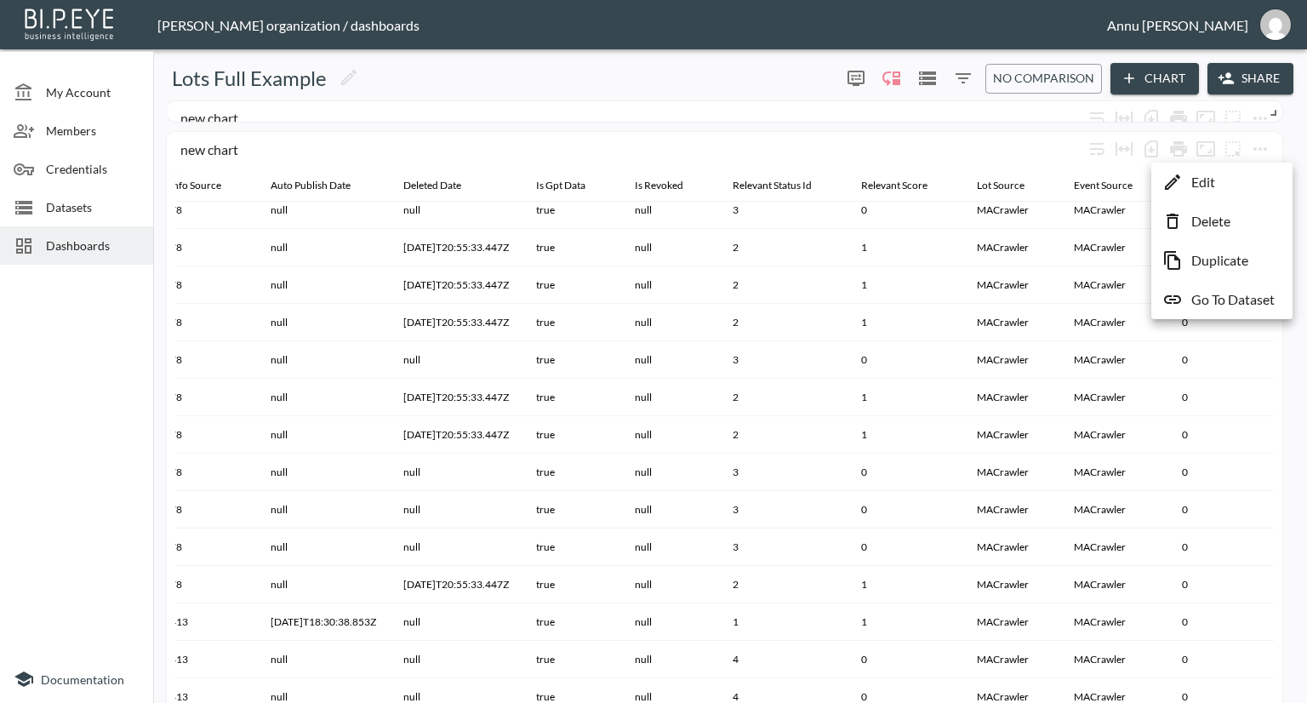
click at [1066, 161] on div at bounding box center [653, 351] width 1307 height 703
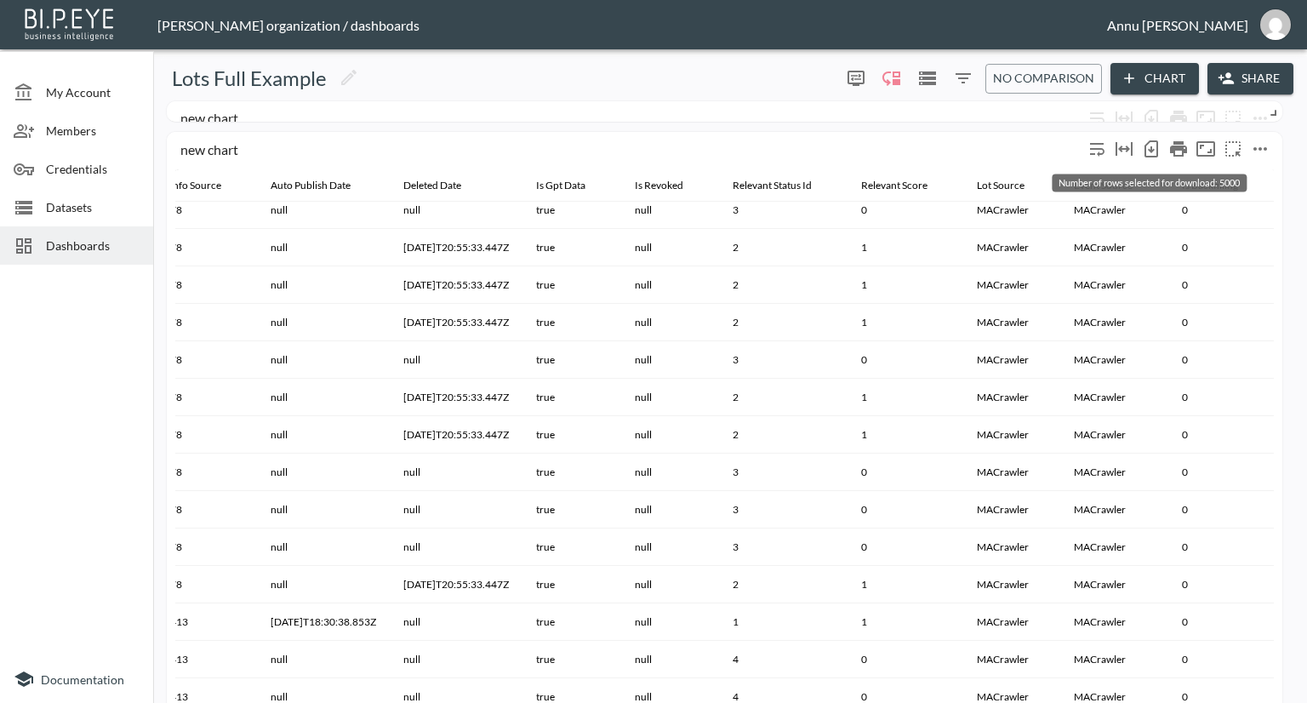
click at [1156, 146] on icon "Number of rows selected for download: 5000" at bounding box center [1151, 149] width 20 height 20
click at [1272, 146] on button "more" at bounding box center [1260, 148] width 27 height 27
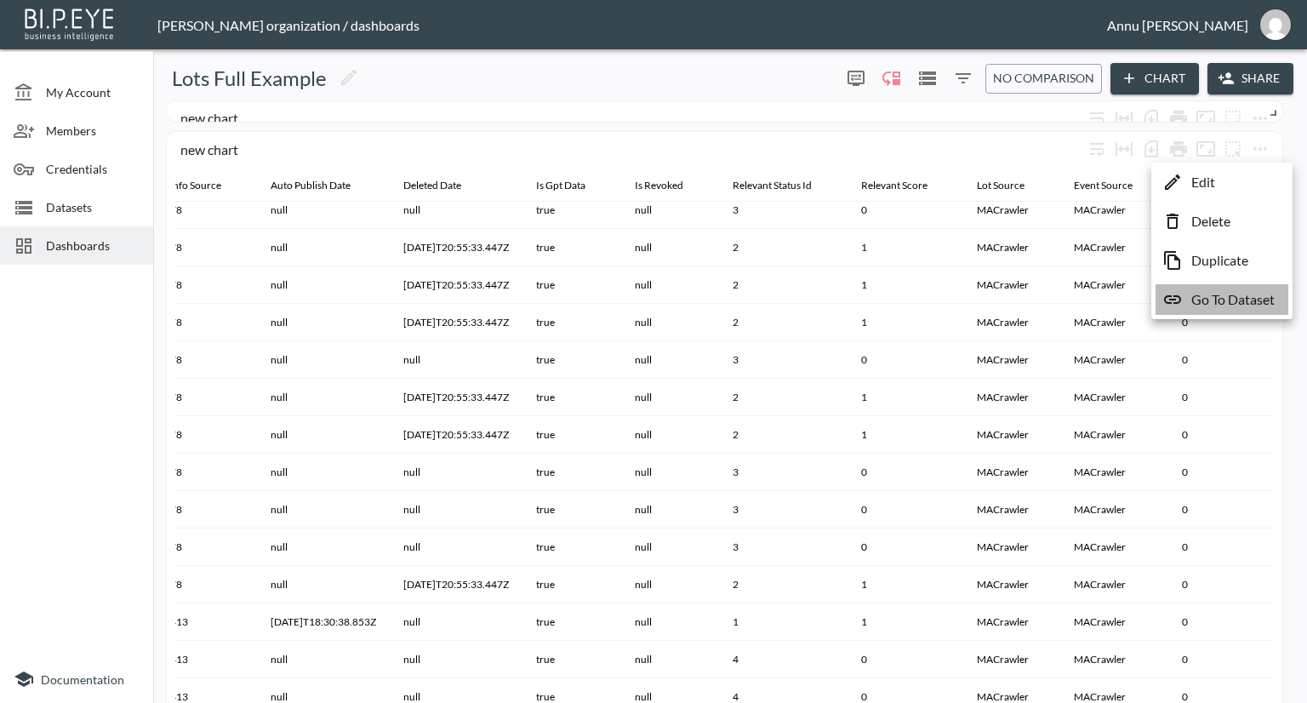
drag, startPoint x: 1232, startPoint y: 292, endPoint x: 1126, endPoint y: 283, distance: 106.7
click at [1232, 293] on p "Go To Dataset" at bounding box center [1233, 299] width 83 height 20
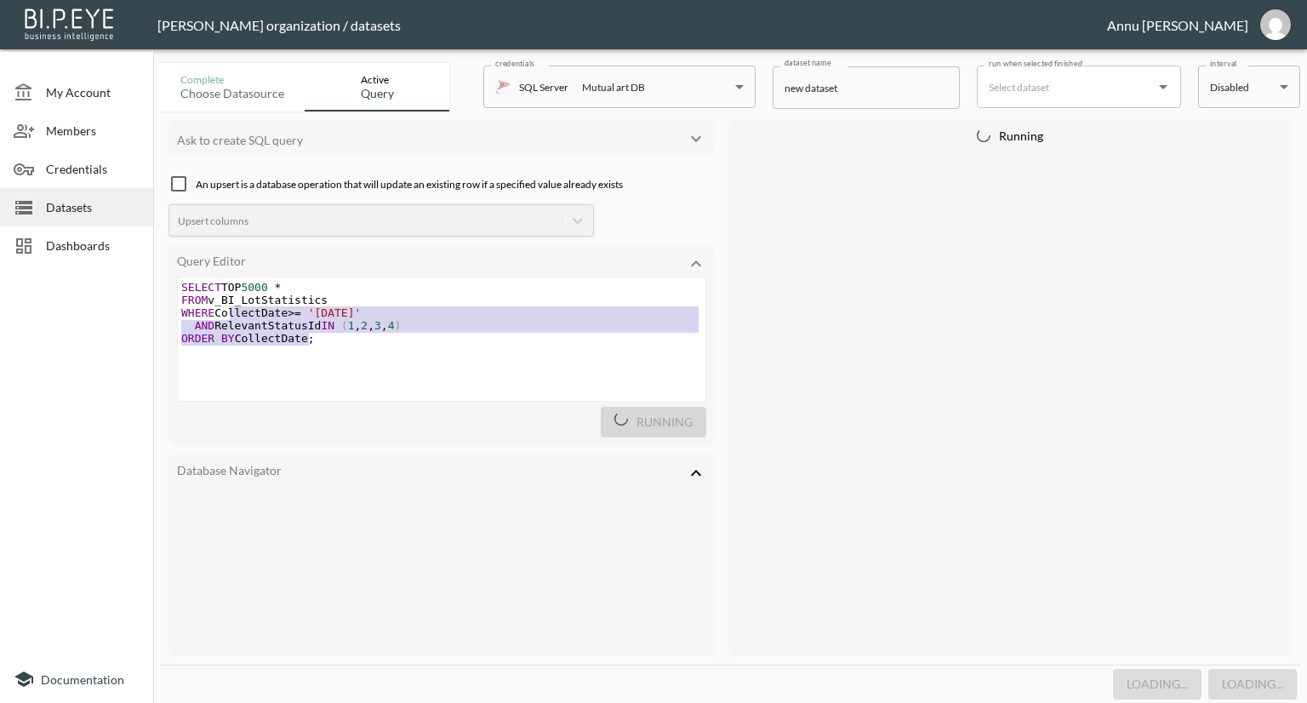
type textarea "SELECT TOP 5000 * FROM v_BI_LotStatistics WHERE CollectDate >= '[DATE]' AND Rel…"
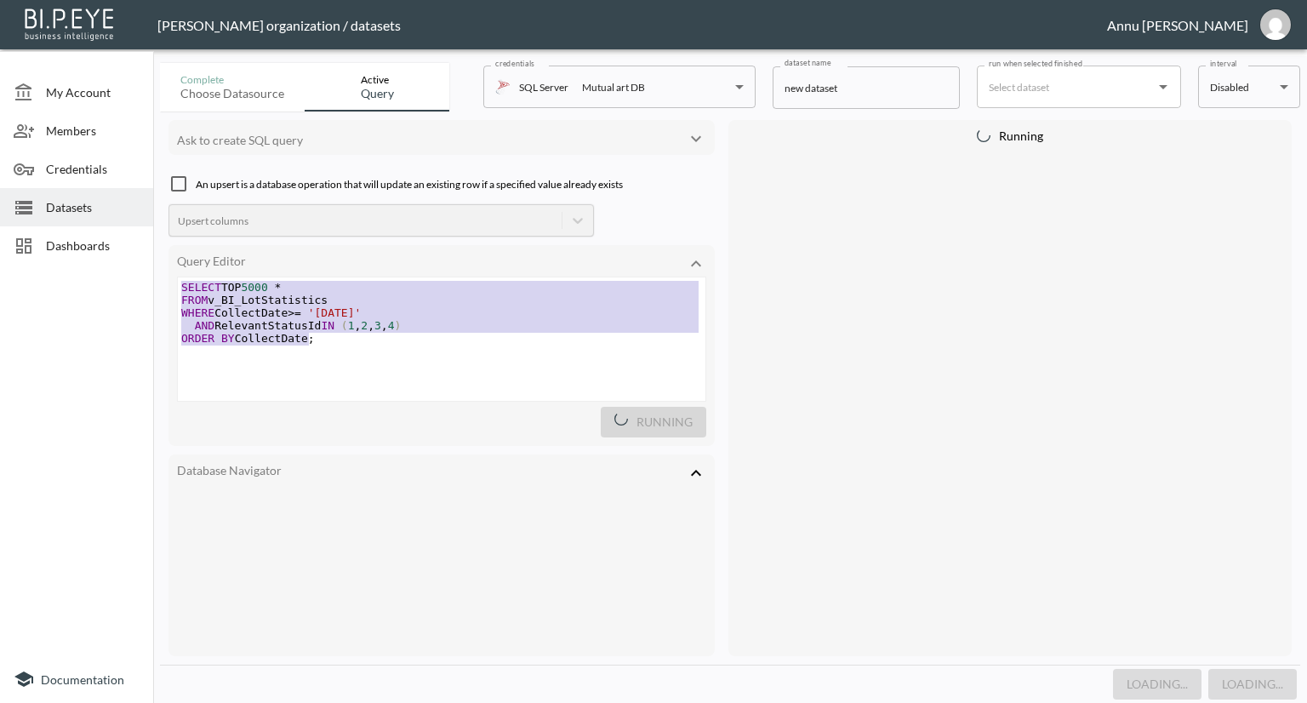
drag, startPoint x: 313, startPoint y: 345, endPoint x: 179, endPoint y: 267, distance: 155.2
click at [179, 267] on div "Query Editor SELECT TOP 5000 * FROM v_BI_LotStatistics WHERE CollectDate >= '[D…" at bounding box center [442, 345] width 546 height 201
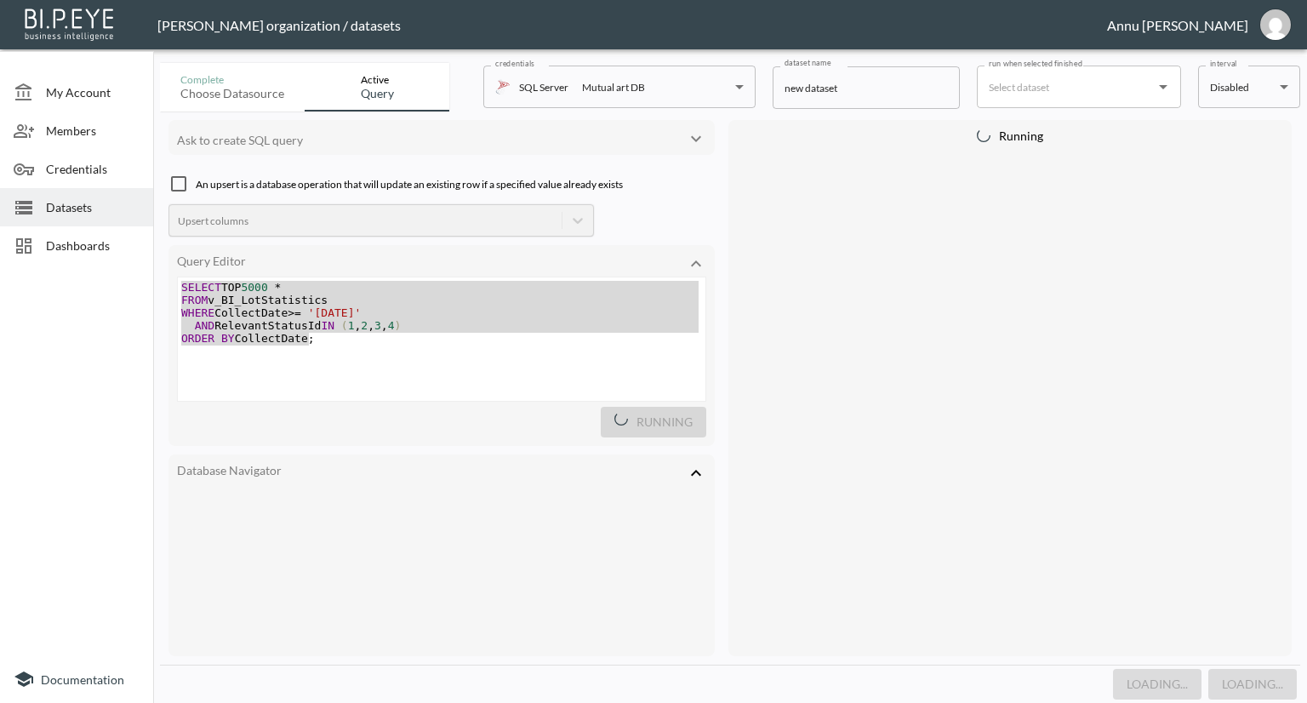
click at [78, 356] on div at bounding box center [76, 464] width 153 height 384
click at [55, 303] on div at bounding box center [76, 464] width 153 height 384
drag, startPoint x: 57, startPoint y: 237, endPoint x: 91, endPoint y: 226, distance: 35.8
click at [57, 237] on span "Dashboards" at bounding box center [93, 246] width 94 height 18
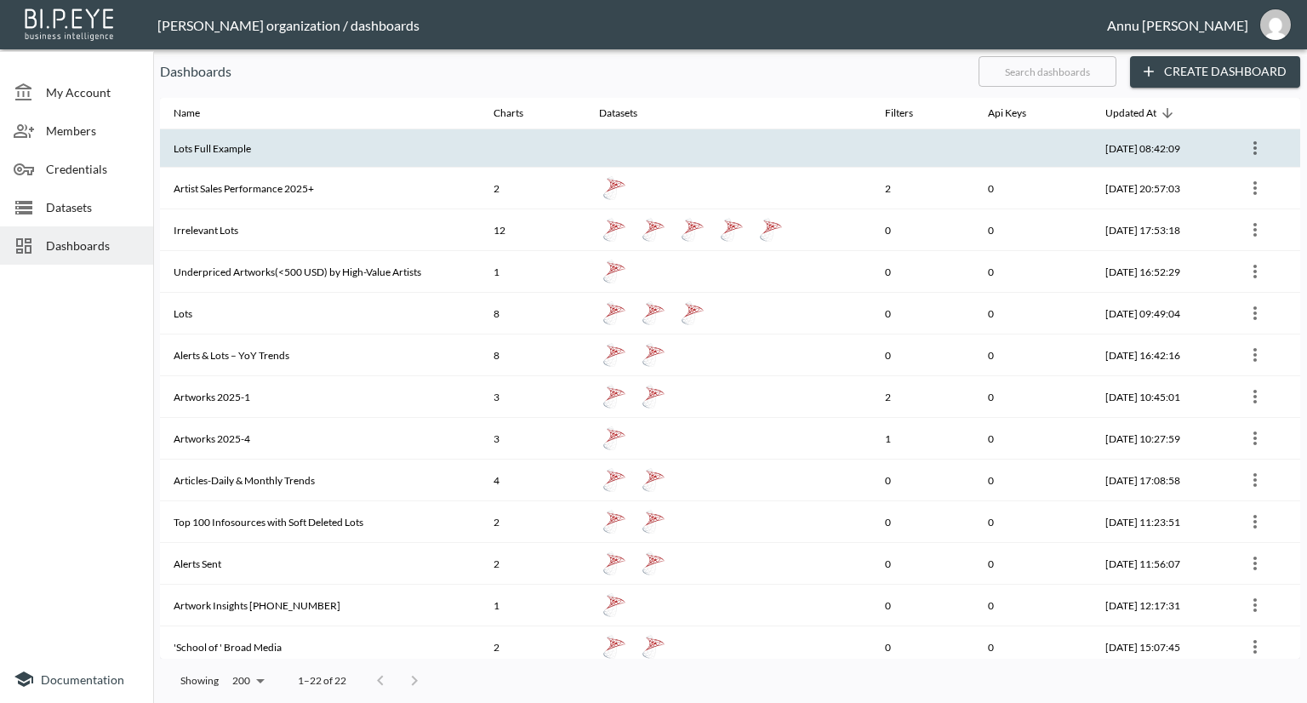
click at [334, 142] on th "Lots Full Example" at bounding box center [320, 148] width 320 height 38
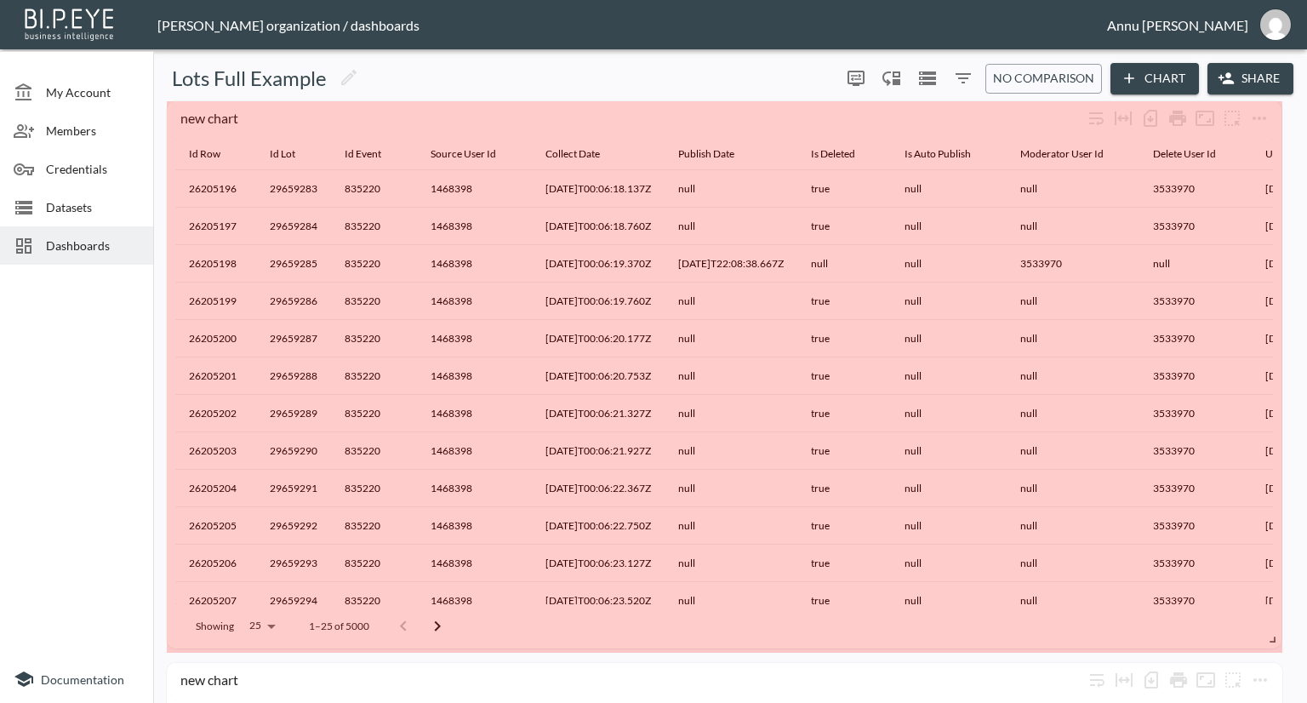
drag, startPoint x: 1274, startPoint y: 110, endPoint x: 1272, endPoint y: 565, distance: 455.4
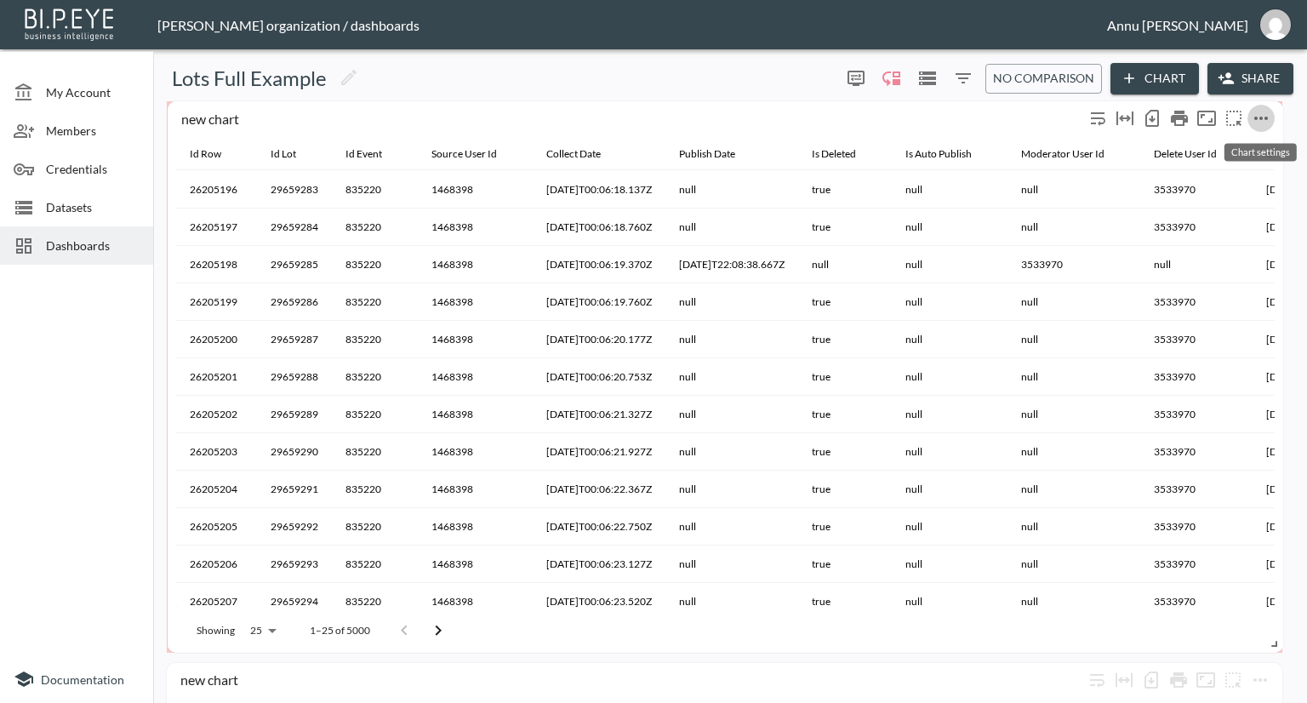
click at [1255, 108] on icon "more" at bounding box center [1261, 118] width 20 height 20
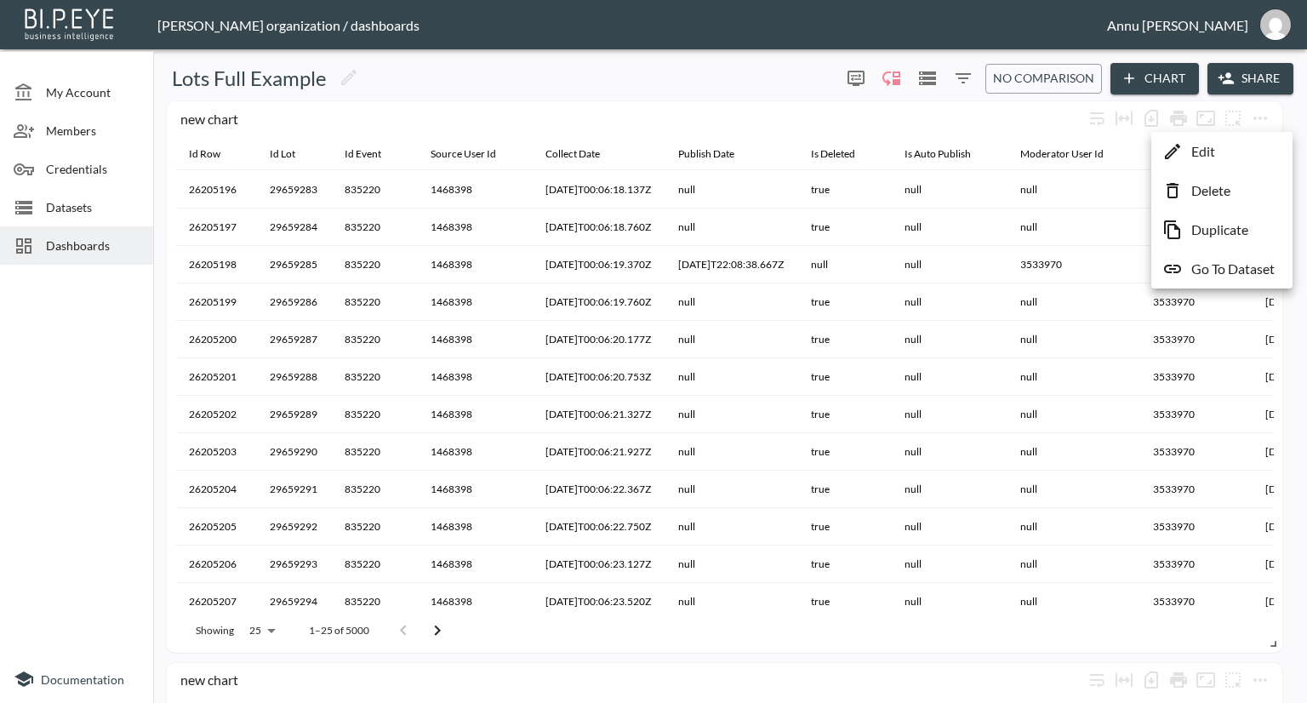
click at [1245, 272] on p "Go To Dataset" at bounding box center [1233, 269] width 83 height 20
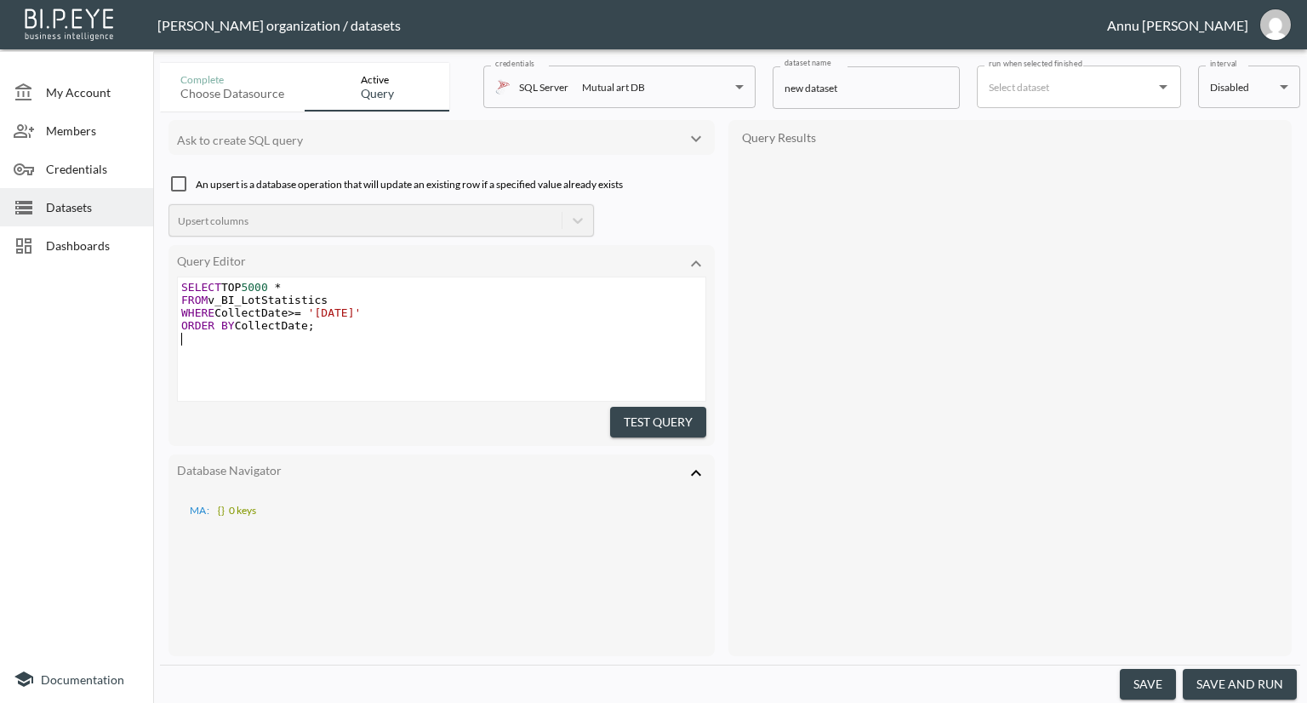
type textarea "SELECT TOP 5000 * FROM v_BI_LotStatistics WHERE CollectDate >= '[DATE]' ORDER B…"
drag, startPoint x: 328, startPoint y: 334, endPoint x: 116, endPoint y: 261, distance: 224.2
click at [116, 261] on div "My Account Members Credentials Datasets Dashboards Documentation Complete Choos…" at bounding box center [653, 351] width 1307 height 703
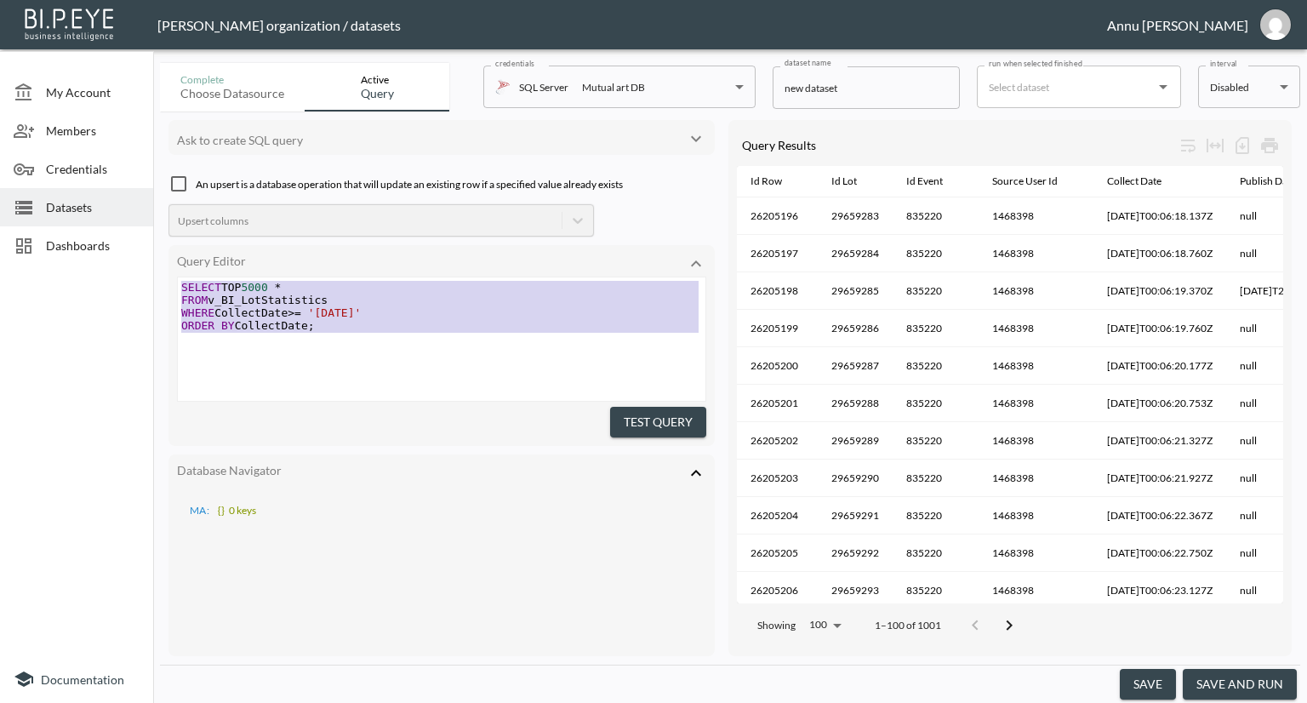
click at [26, 374] on div at bounding box center [76, 464] width 153 height 384
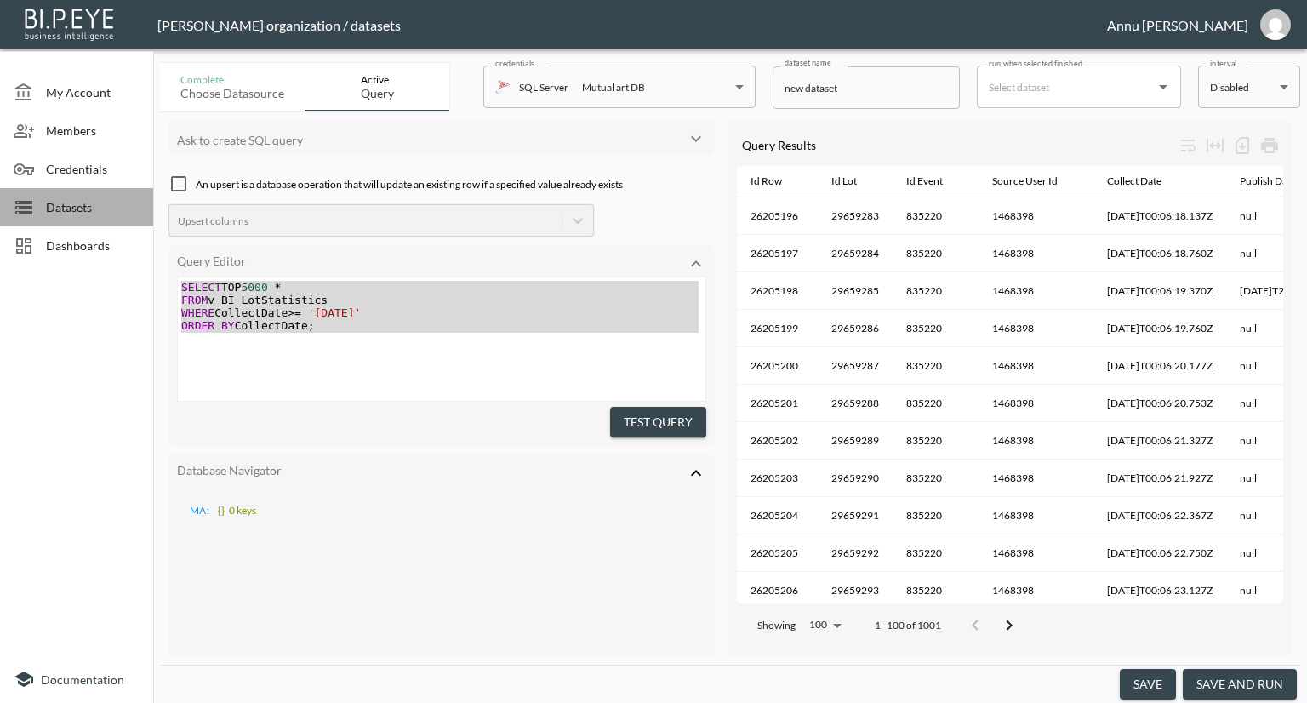
click at [51, 200] on span "Datasets" at bounding box center [93, 207] width 94 height 18
